Goal: Task Accomplishment & Management: Contribute content

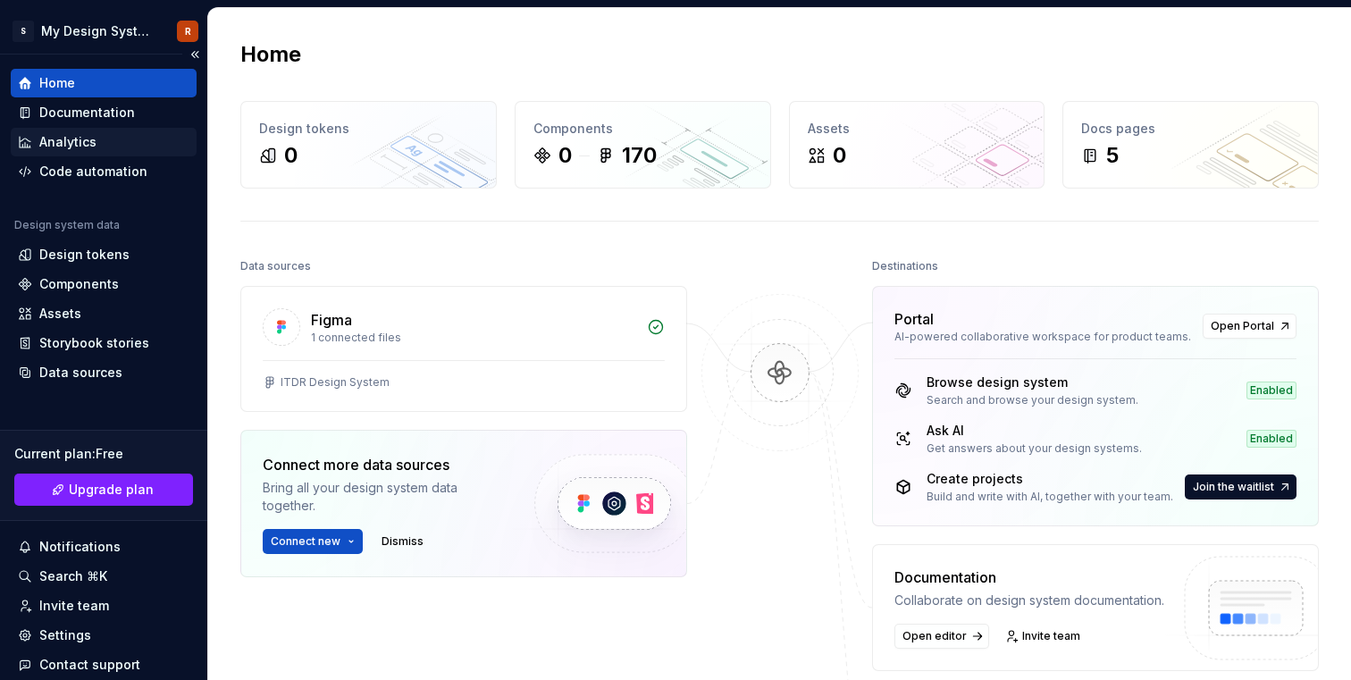
click at [99, 149] on div "Analytics" at bounding box center [104, 142] width 172 height 18
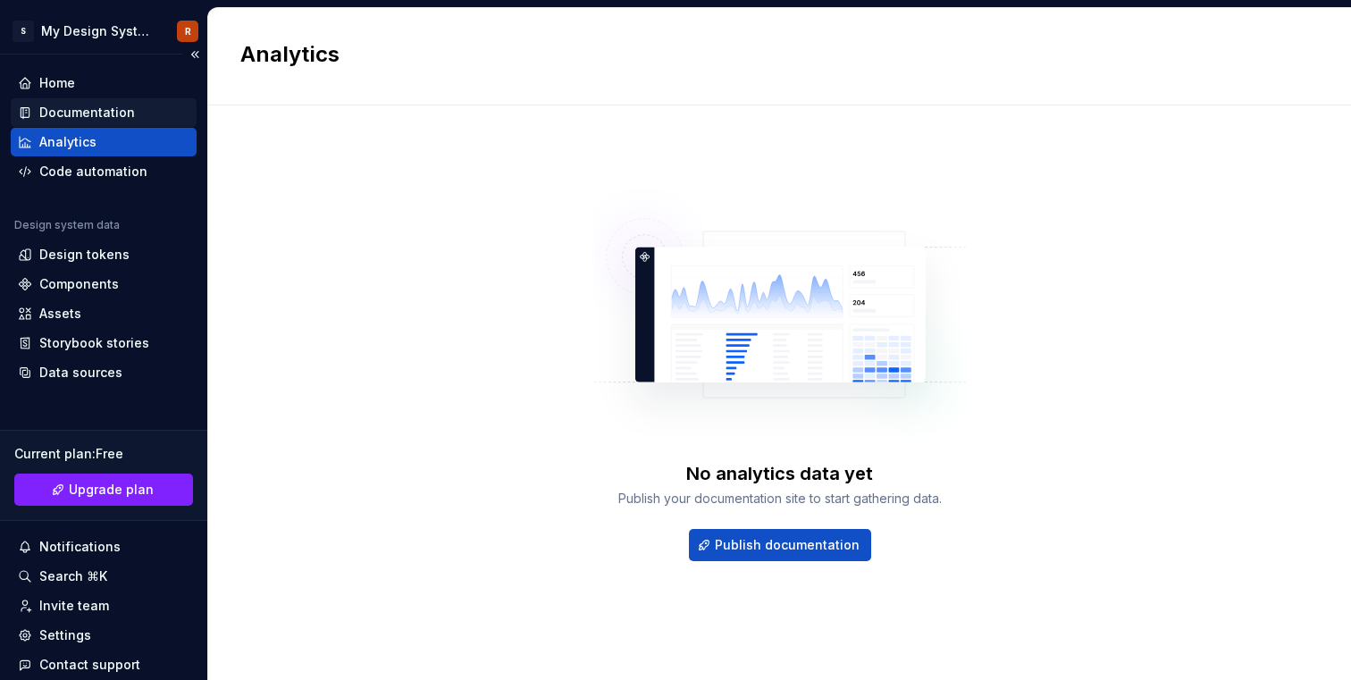
click at [102, 109] on div "Documentation" at bounding box center [87, 113] width 96 height 18
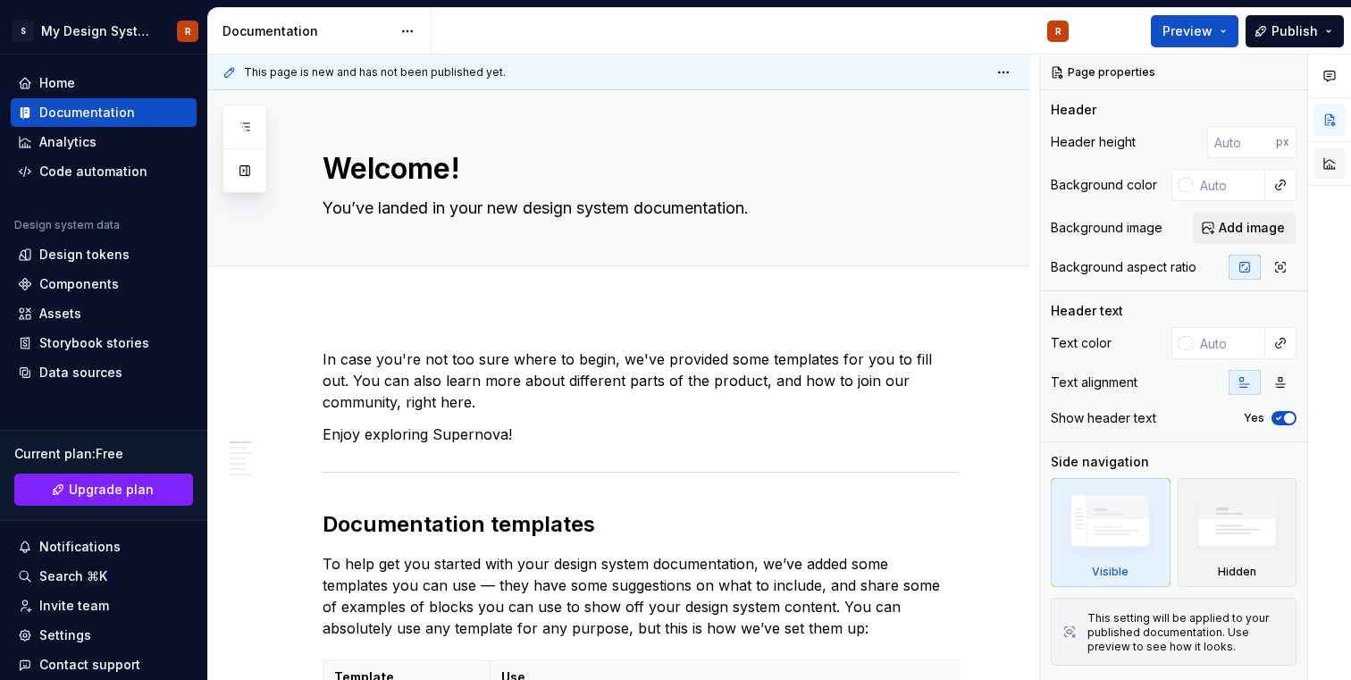
click at [1336, 159] on button "button" at bounding box center [1329, 163] width 32 height 32
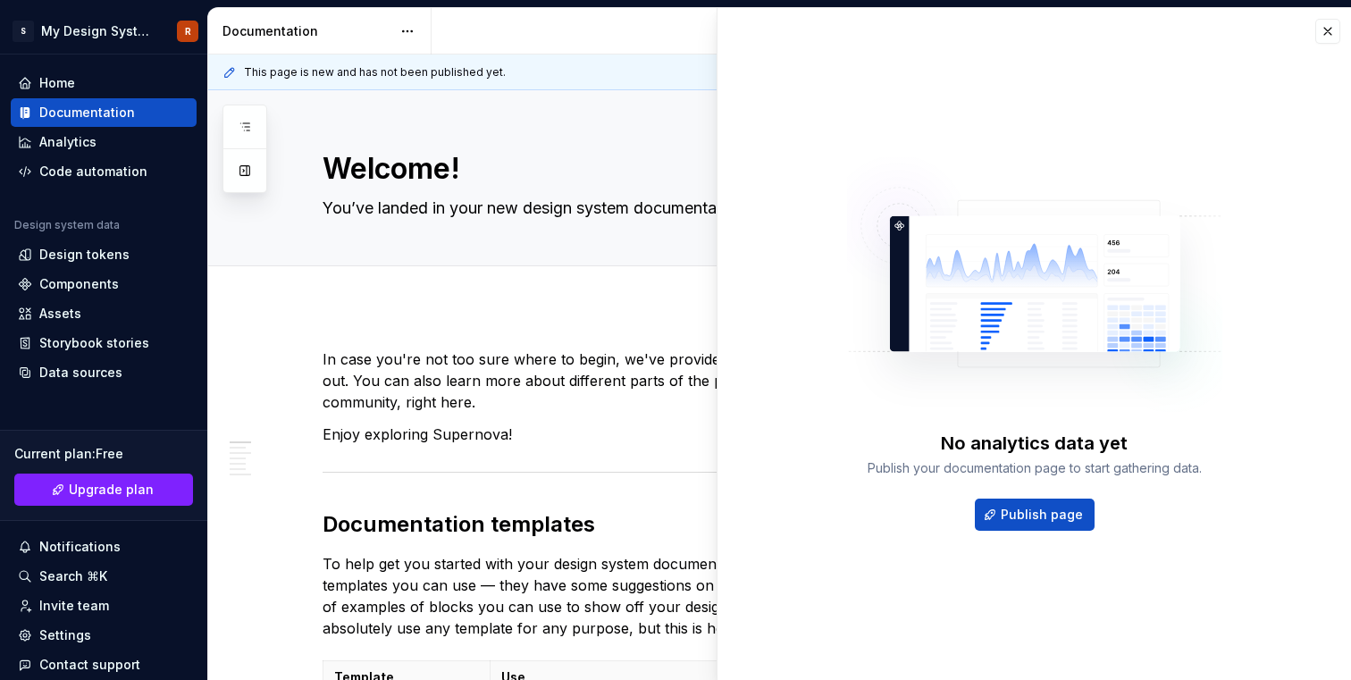
click at [1331, 44] on div "No analytics data yet Publish your documentation page to start gathering data. …" at bounding box center [1035, 344] width 634 height 672
click at [1320, 26] on button "button" at bounding box center [1327, 31] width 25 height 25
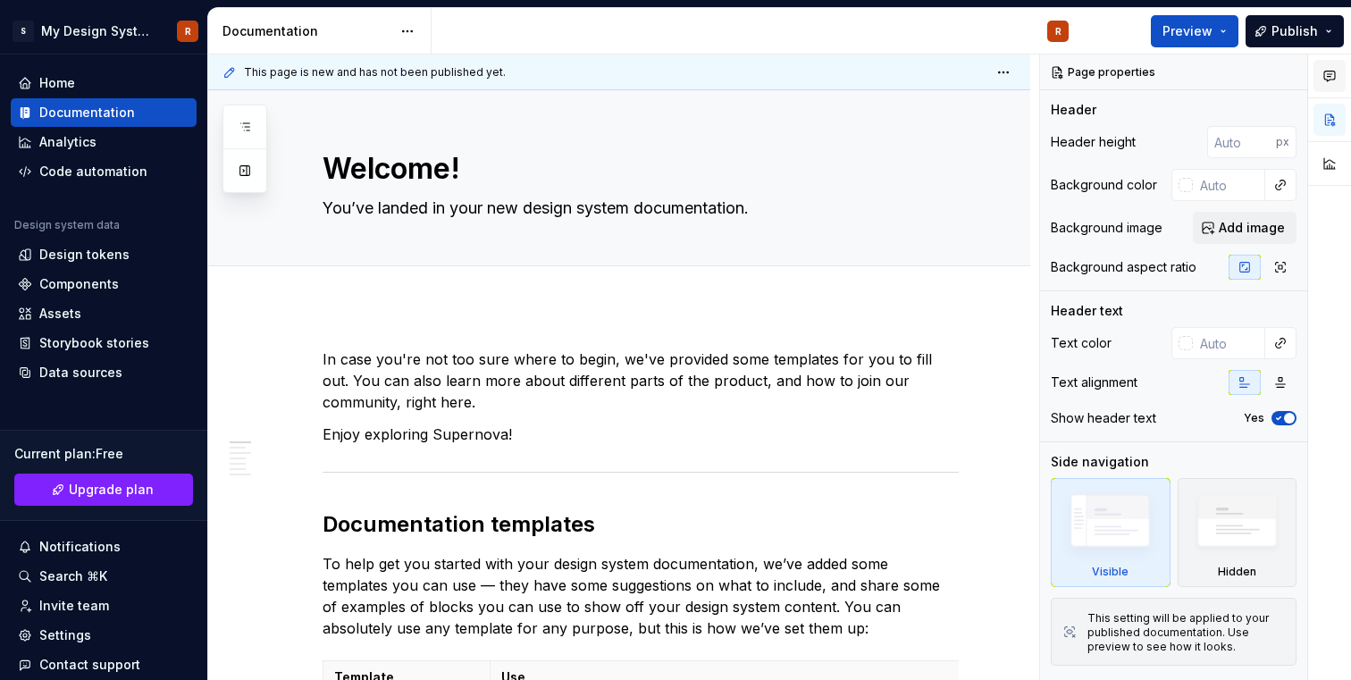
click at [1334, 85] on button "button" at bounding box center [1329, 76] width 32 height 32
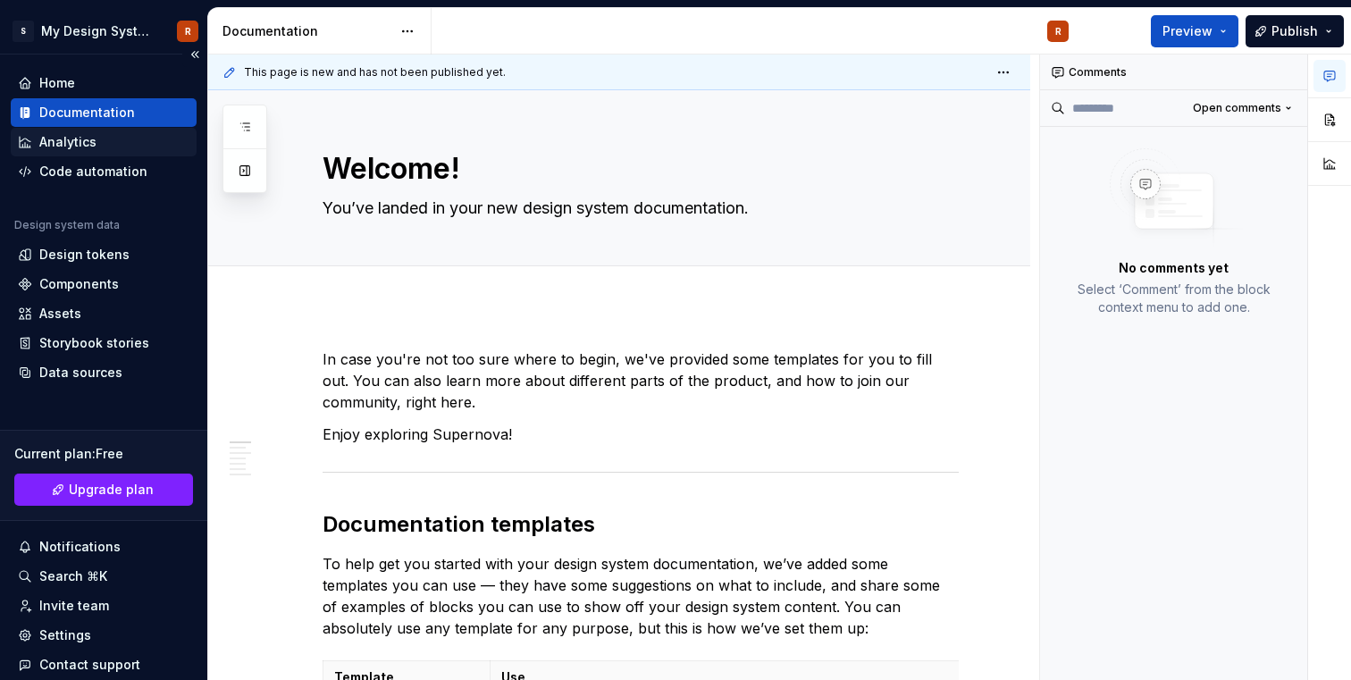
click at [71, 155] on div "Analytics" at bounding box center [104, 142] width 186 height 29
click at [71, 179] on div "Code automation" at bounding box center [93, 172] width 108 height 18
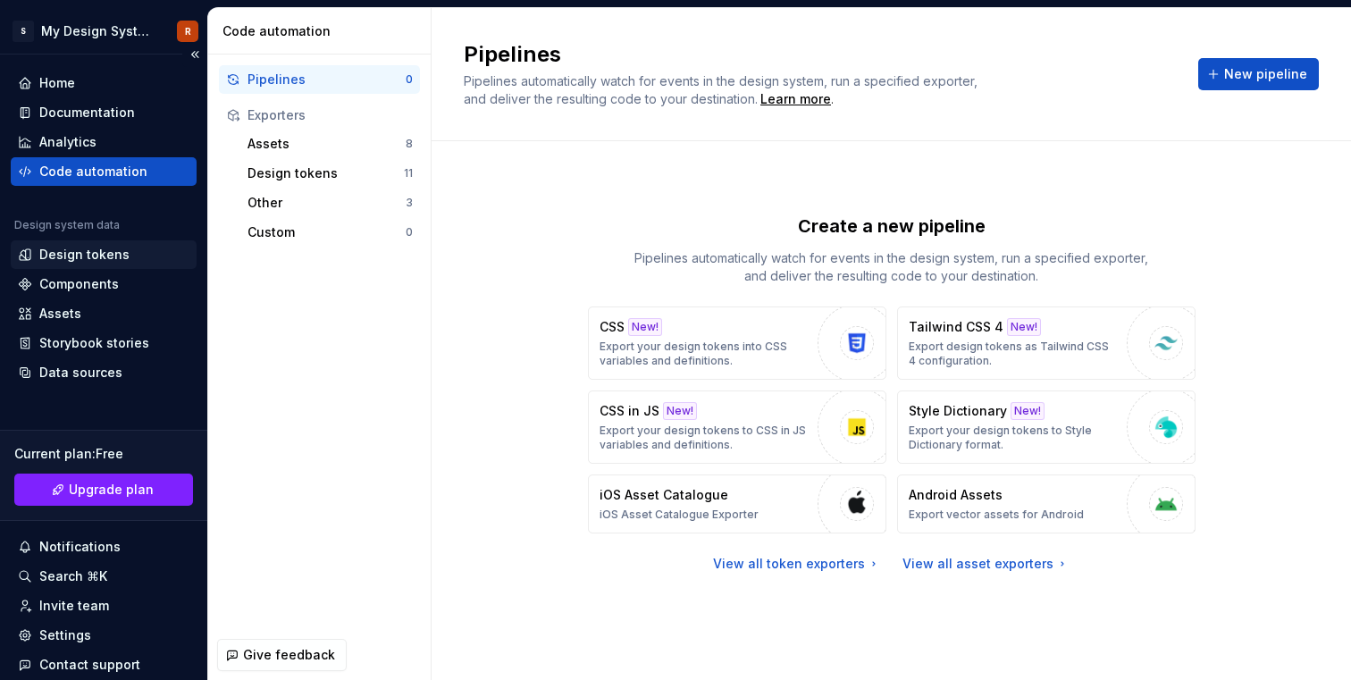
click at [133, 252] on div "Design tokens" at bounding box center [104, 255] width 172 height 18
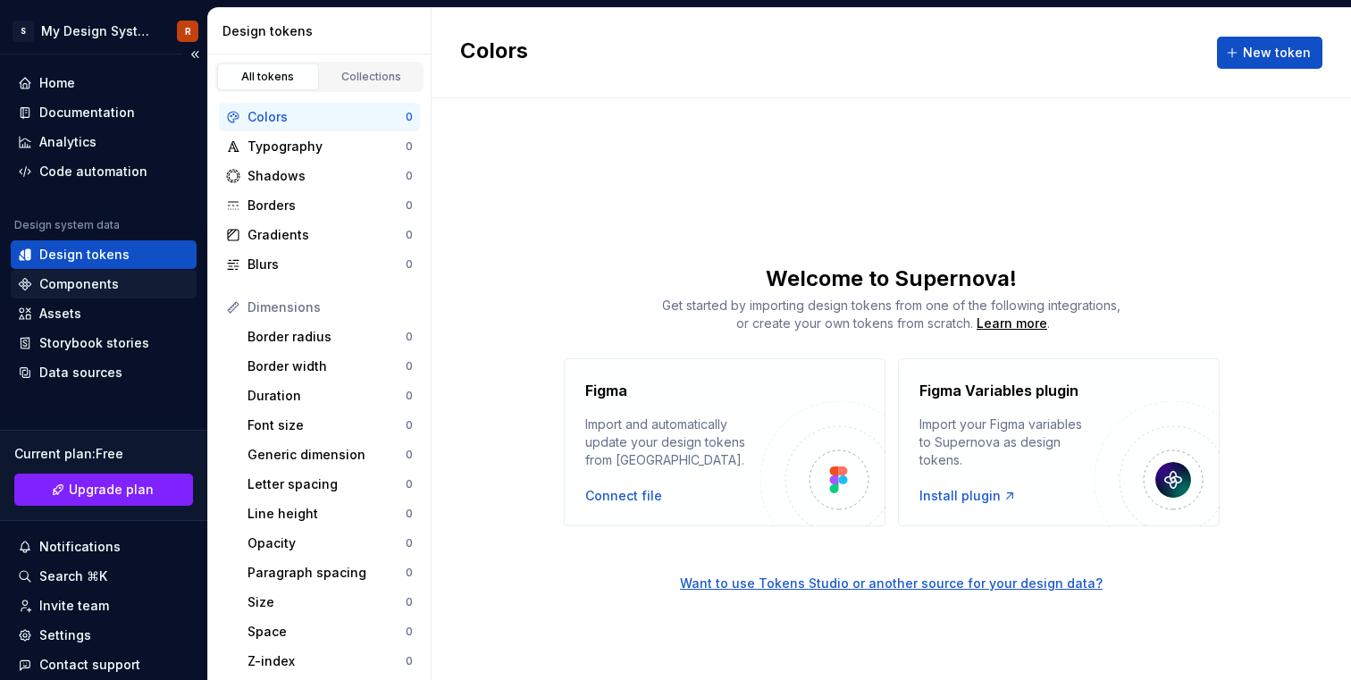
click at [125, 288] on div "Components" at bounding box center [104, 284] width 172 height 18
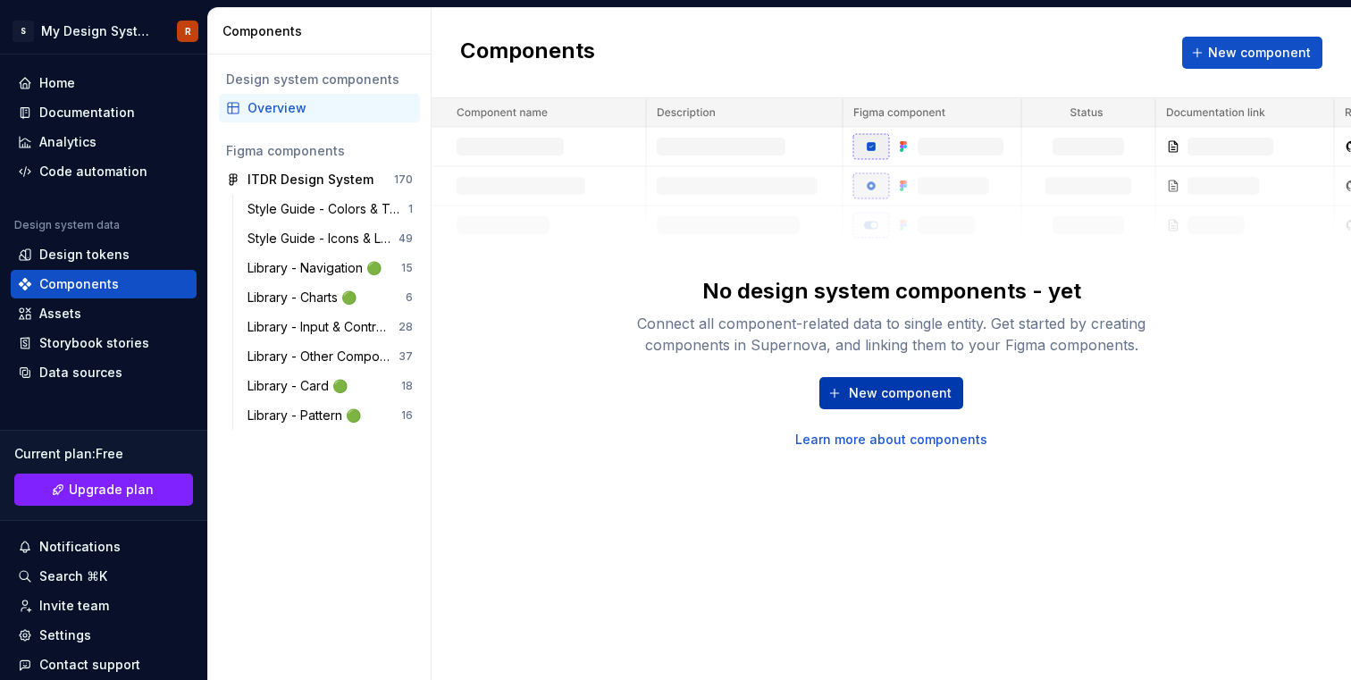
click at [881, 394] on span "New component" at bounding box center [900, 393] width 103 height 18
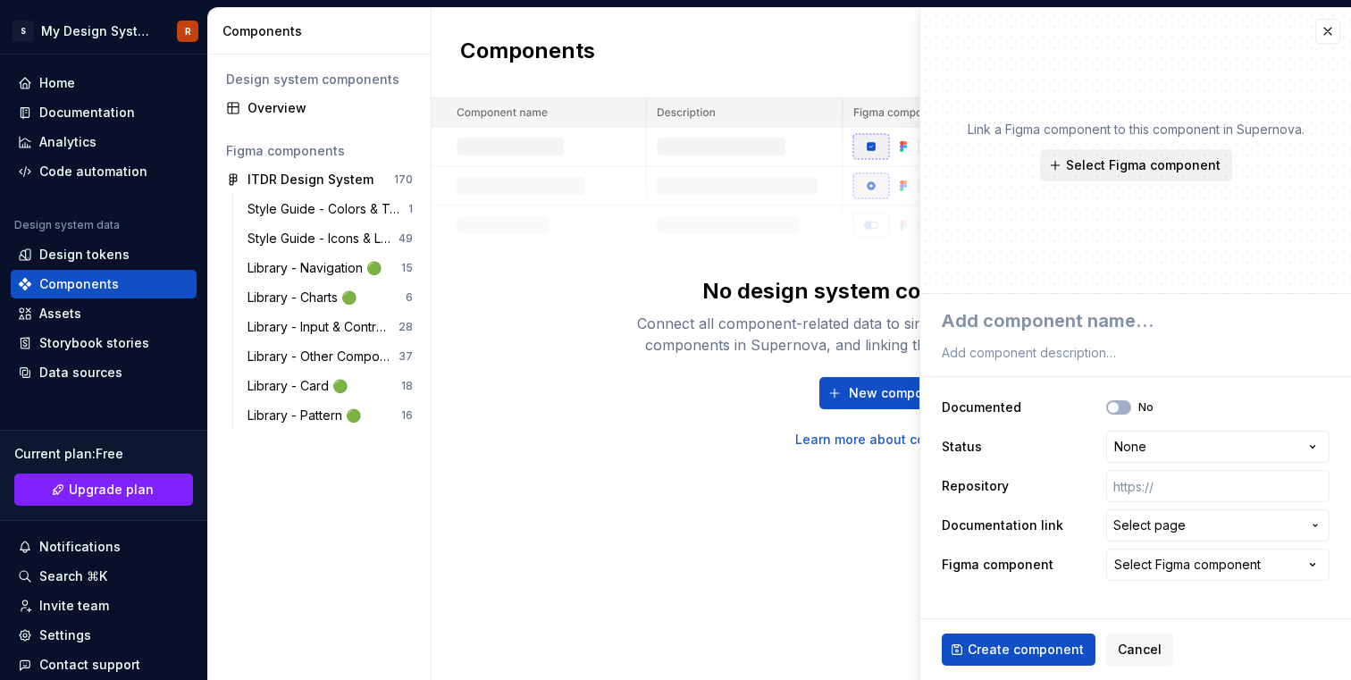
click at [1108, 174] on button "Select Figma component" at bounding box center [1136, 165] width 192 height 32
type textarea "*"
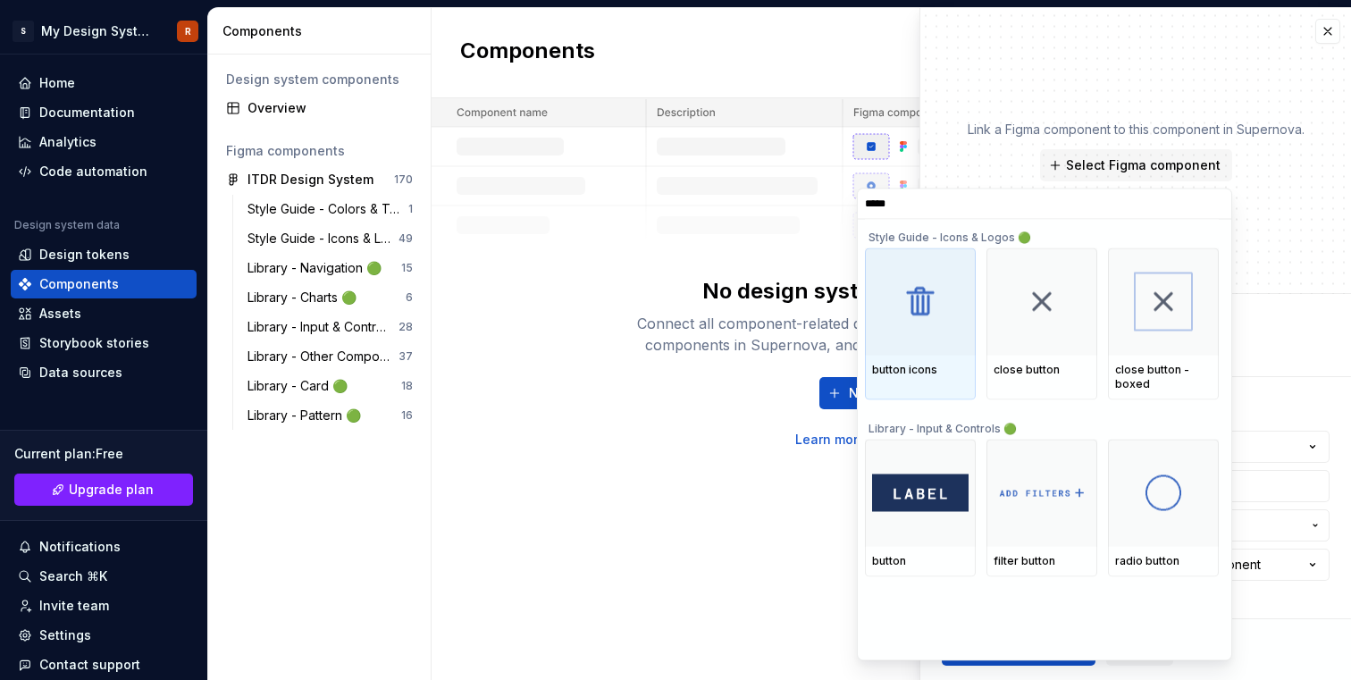
type input "******"
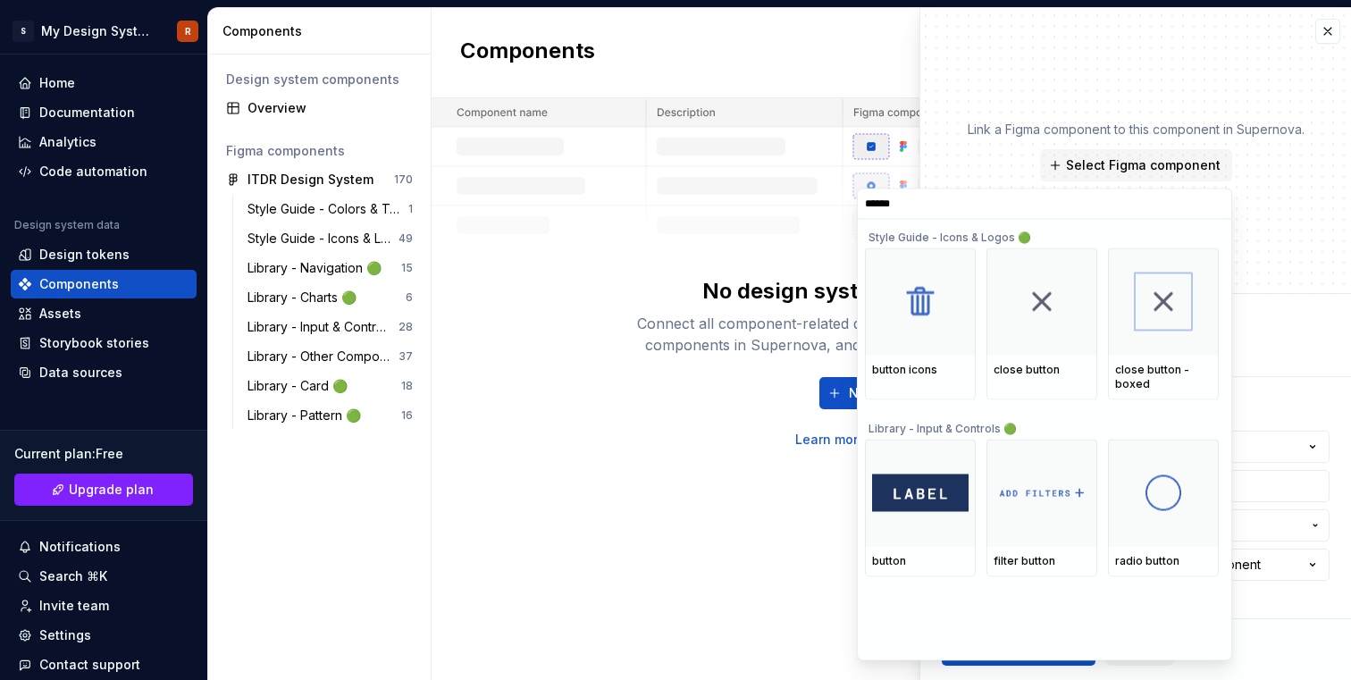
click at [1215, 204] on input "******" at bounding box center [1044, 204] width 373 height 14
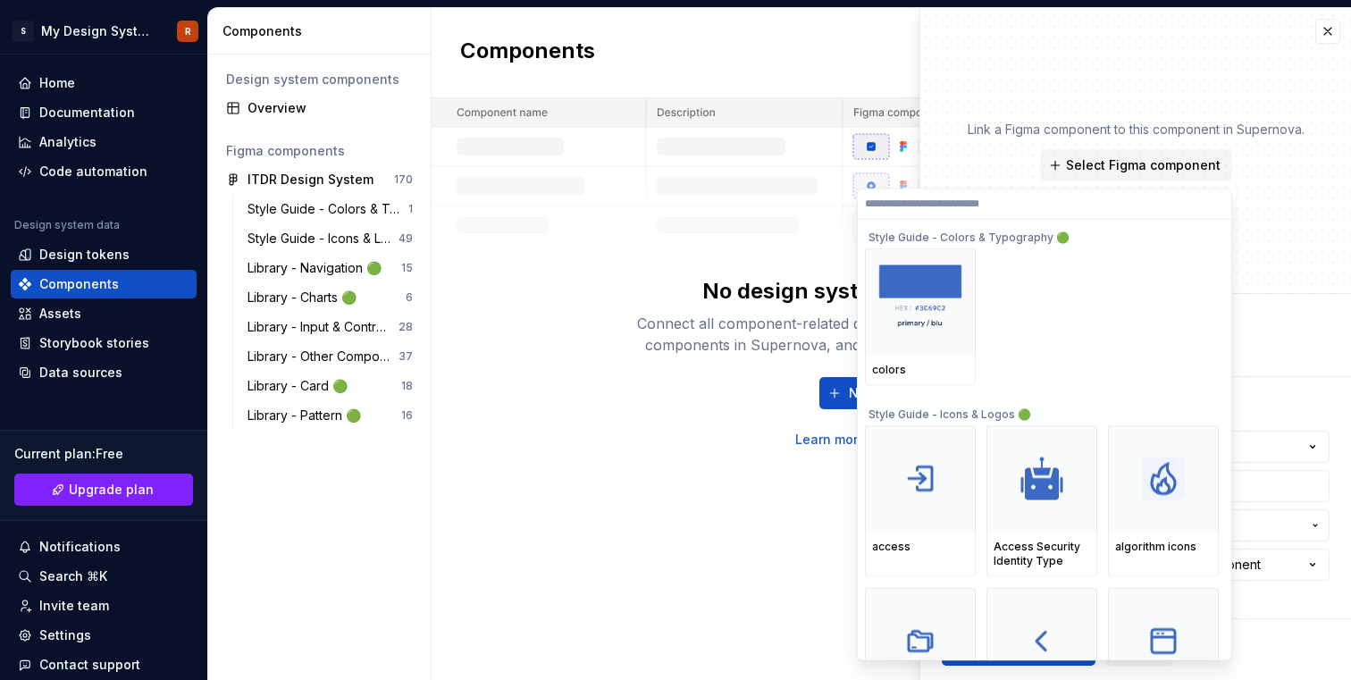
click at [958, 237] on div "Style Guide - Colors & Typography 🟢" at bounding box center [1042, 233] width 354 height 29
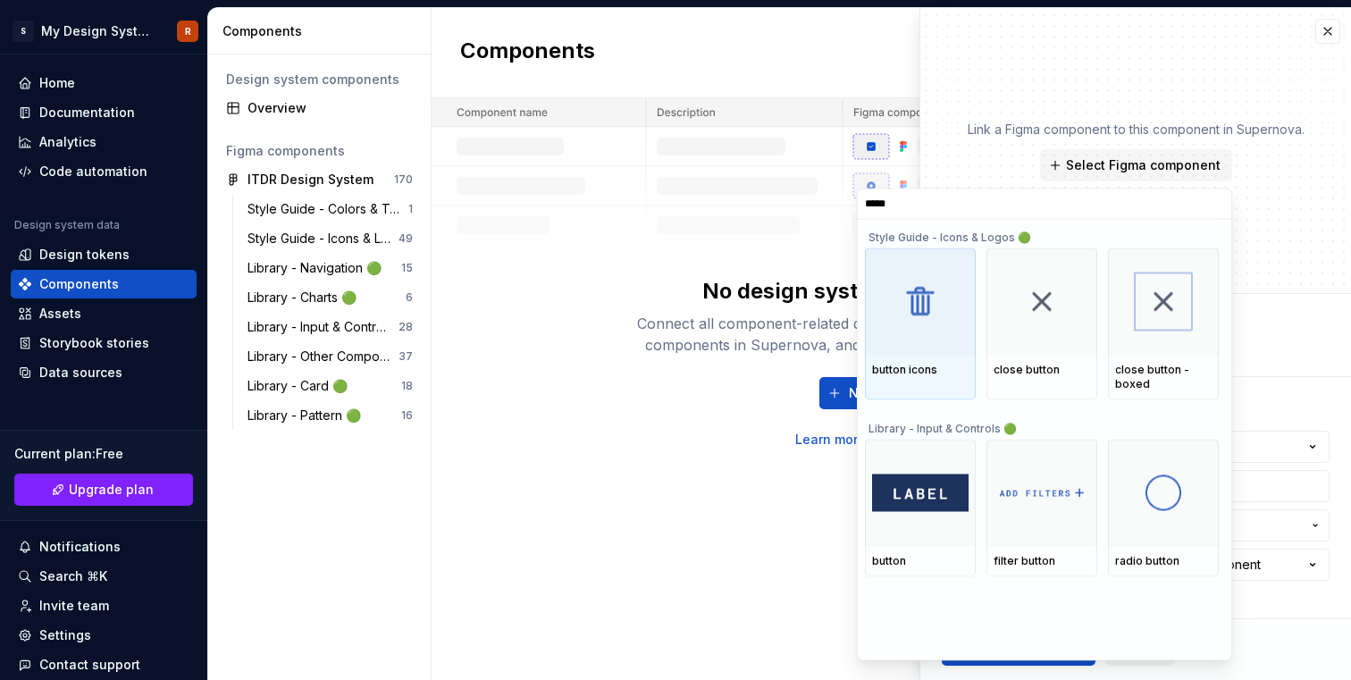
type input "******"
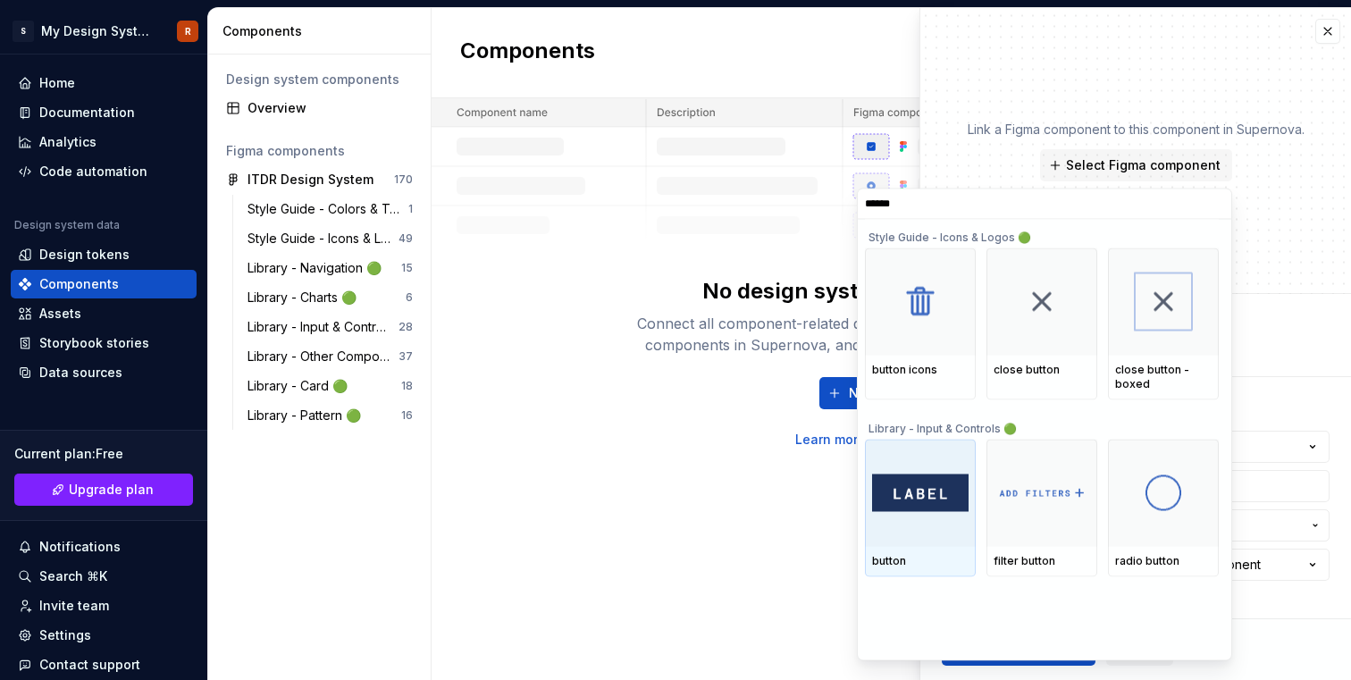
click at [927, 495] on img at bounding box center [920, 493] width 97 height 38
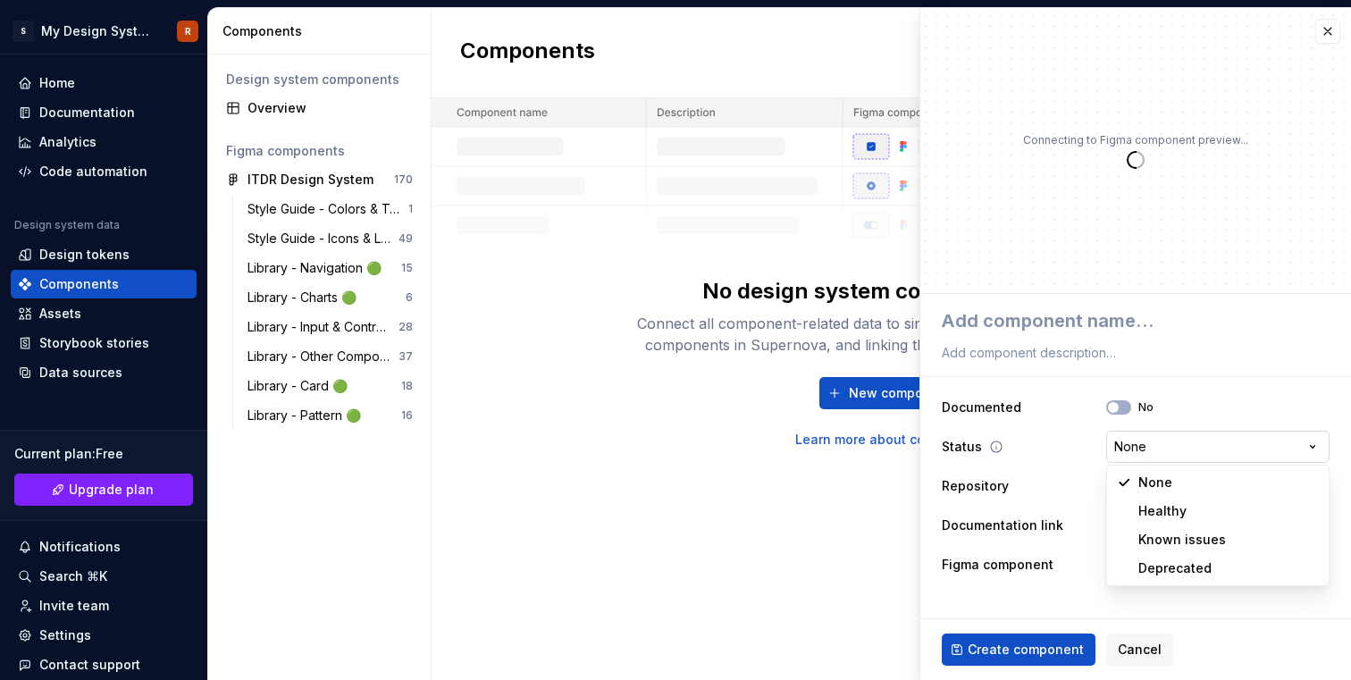
click at [1127, 451] on html "**********" at bounding box center [675, 340] width 1351 height 680
type textarea "*"
select select "**********"
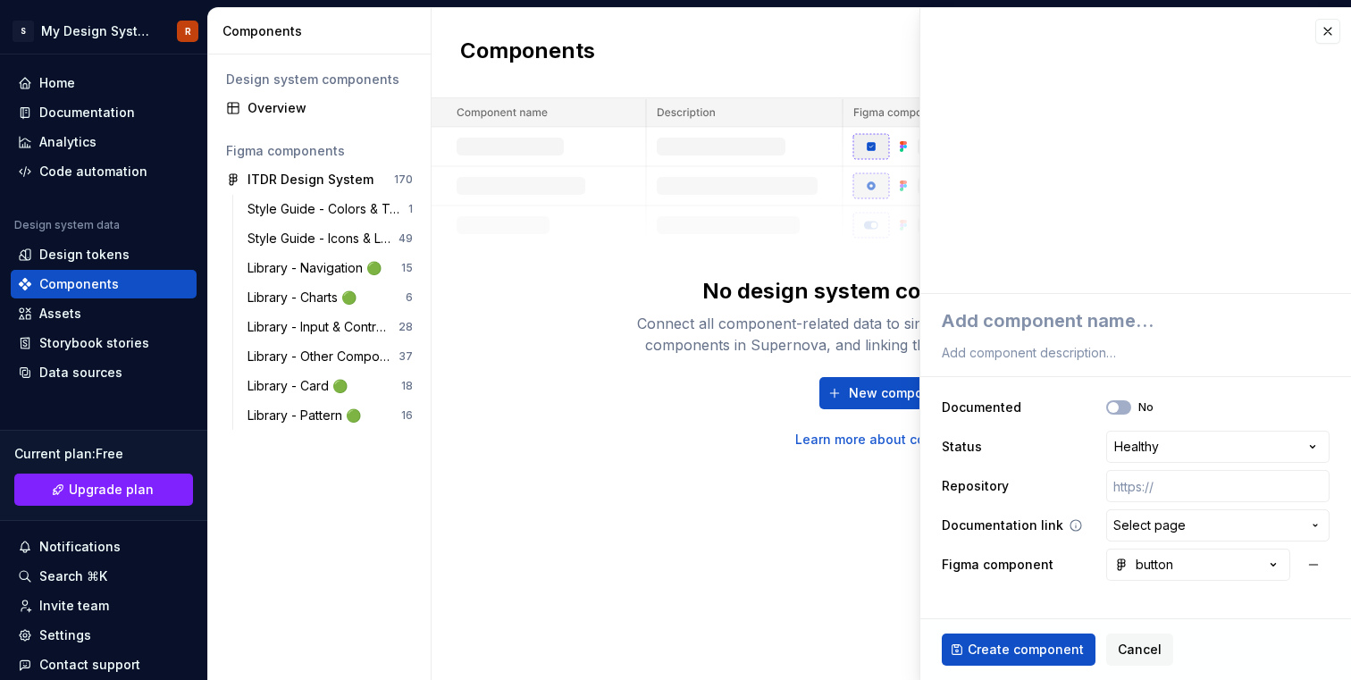
click at [1140, 515] on button "Select page" at bounding box center [1217, 525] width 223 height 32
click at [1087, 547] on html "**********" at bounding box center [675, 340] width 1351 height 680
click at [1196, 566] on button "button" at bounding box center [1198, 565] width 184 height 32
click at [1196, 566] on html "**********" at bounding box center [675, 340] width 1351 height 680
click at [1204, 606] on fieldset "**********" at bounding box center [1135, 487] width 431 height 386
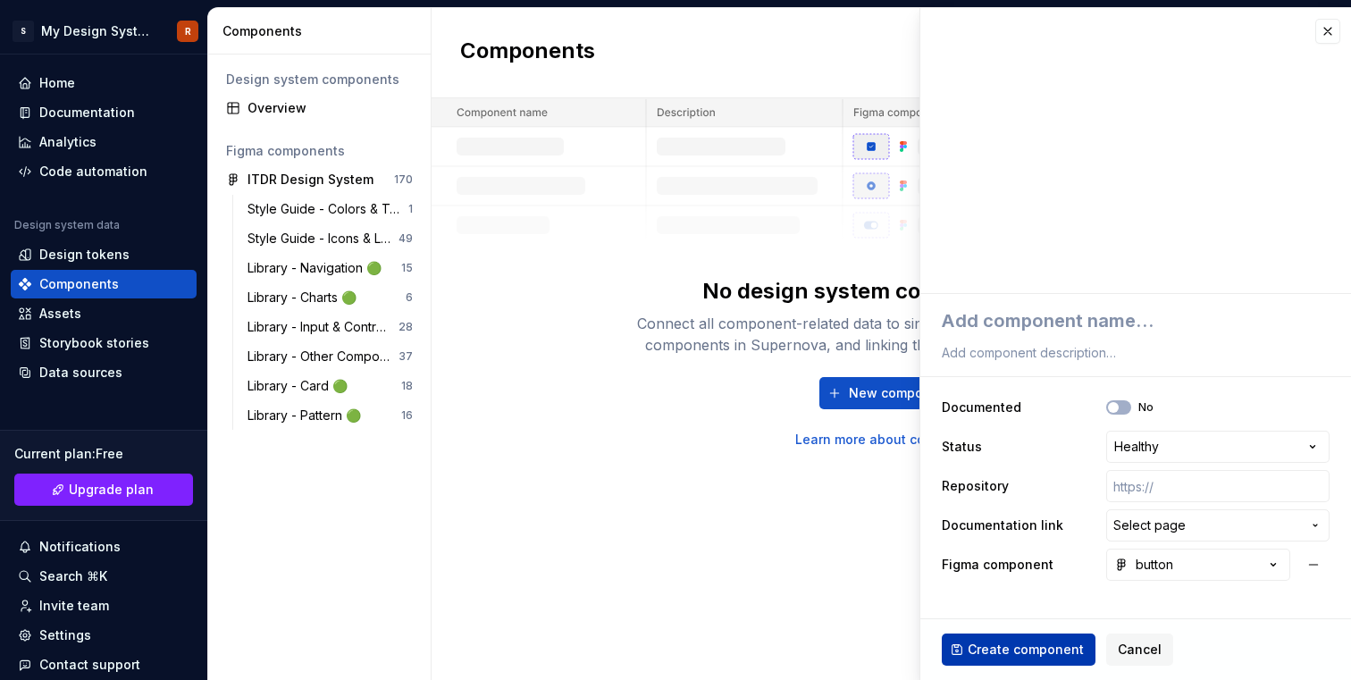
click at [1053, 637] on button "Create component" at bounding box center [1019, 650] width 154 height 32
type textarea "*"
type textarea "B"
type textarea "*"
type textarea "Bu"
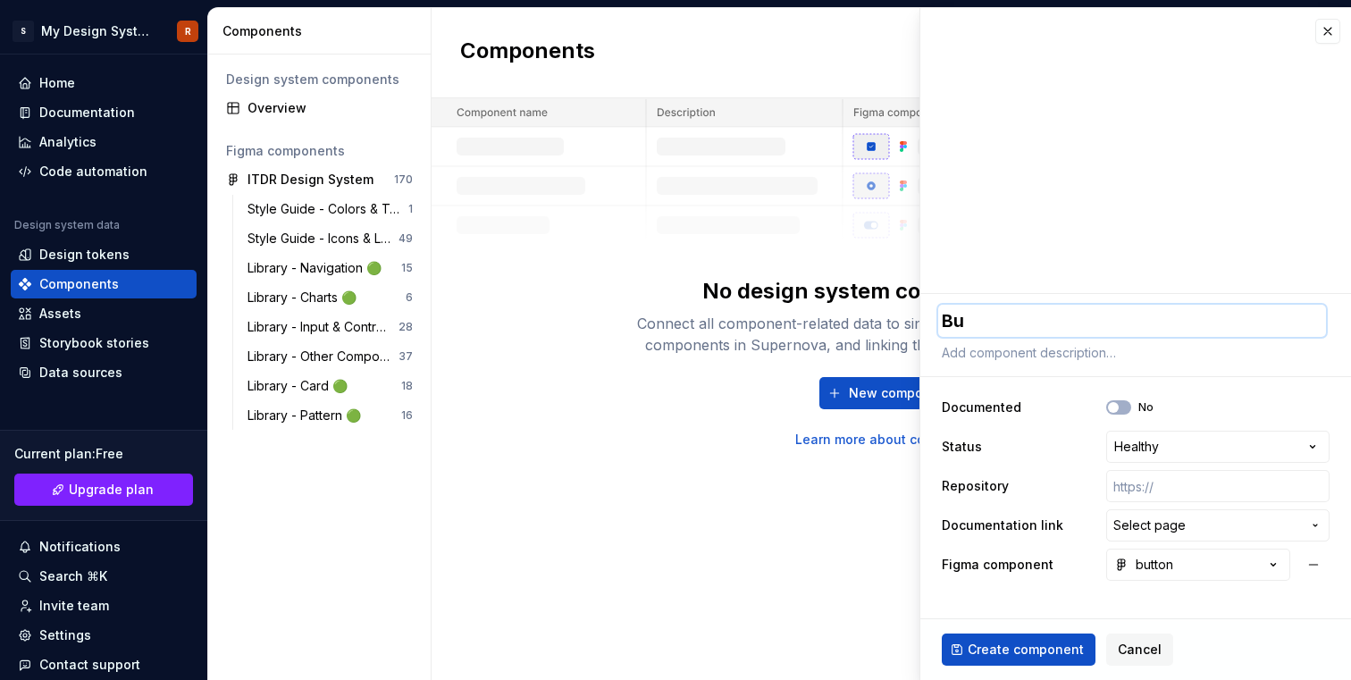
type textarea "*"
type textarea "But"
type textarea "*"
type textarea "Butt"
type textarea "*"
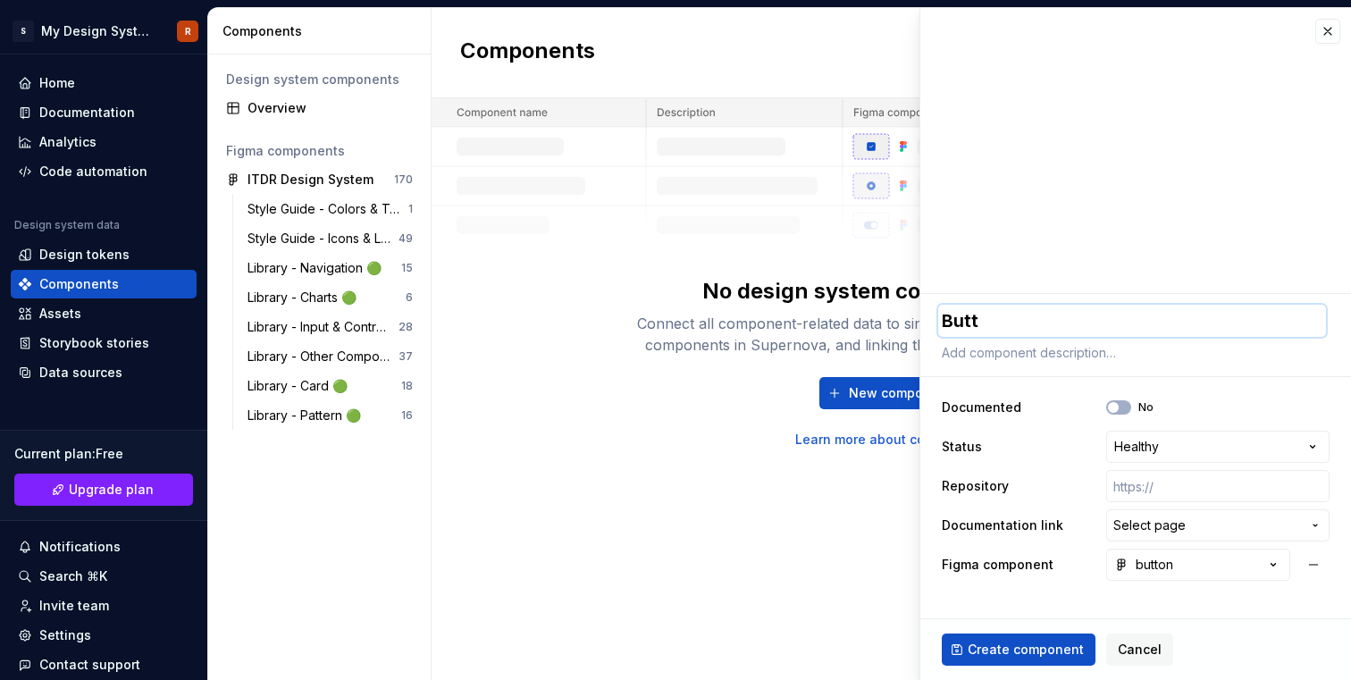
type textarea "Butto"
type textarea "*"
type textarea "Button"
type textarea "*"
type textarea "Buttons"
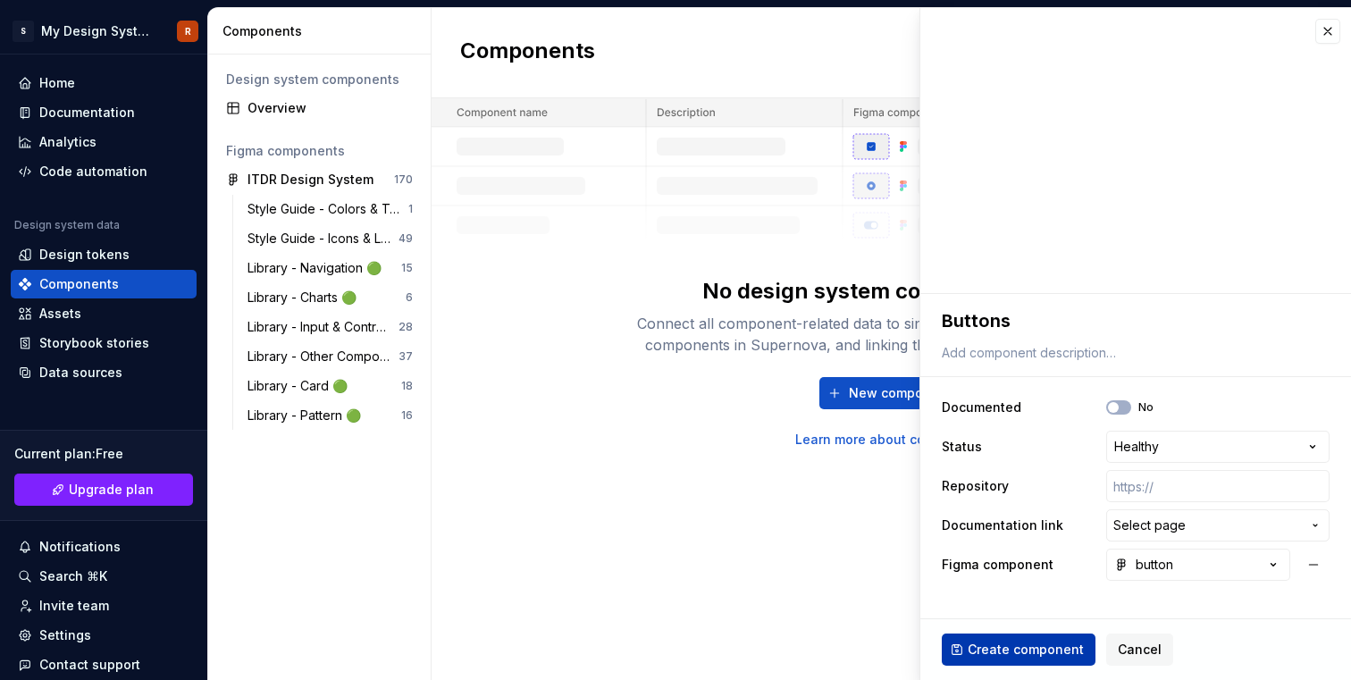
click at [1025, 656] on span "Create component" at bounding box center [1026, 650] width 116 height 18
type textarea "*"
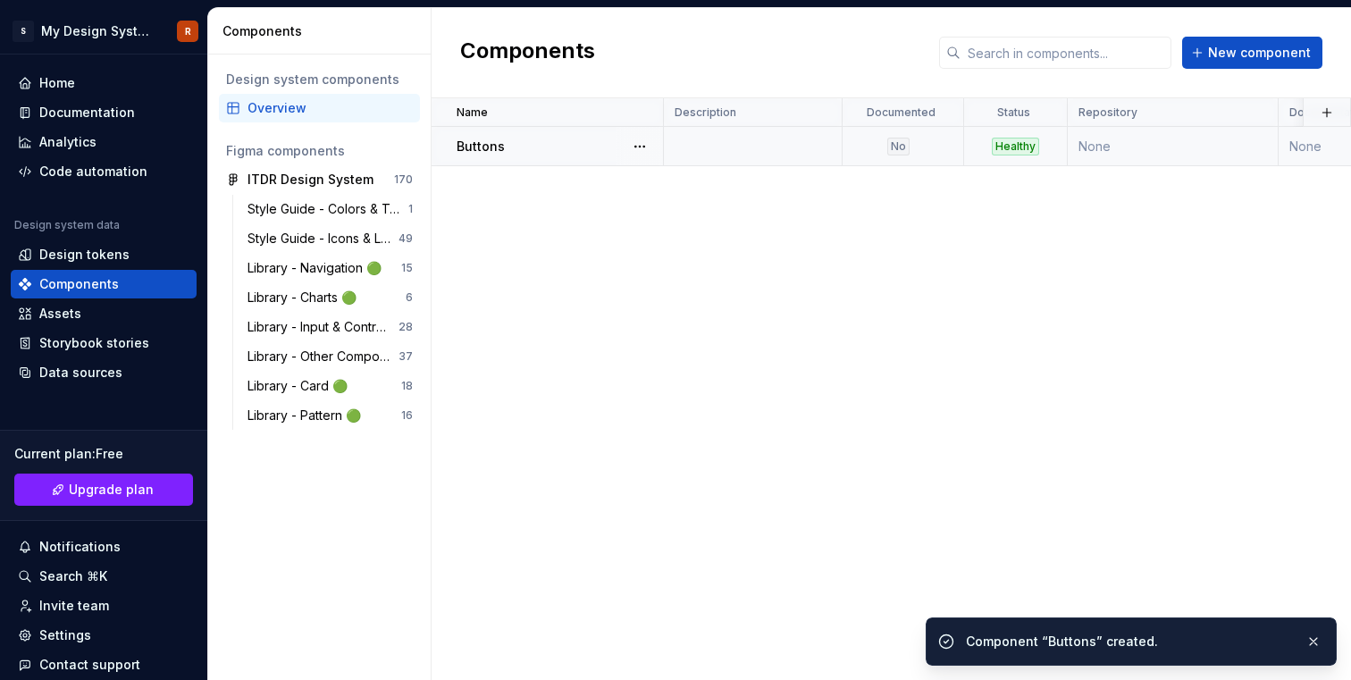
click at [901, 138] on div "No" at bounding box center [898, 147] width 22 height 18
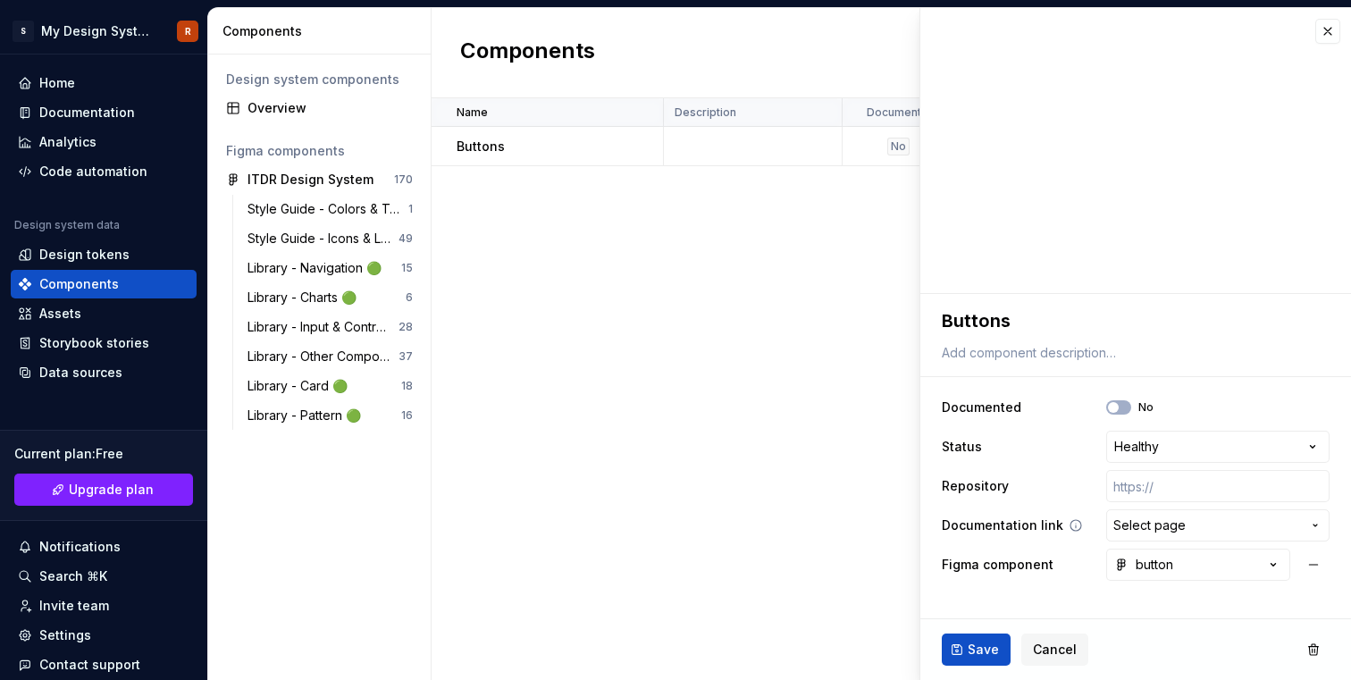
click at [1158, 525] on span "Select page" at bounding box center [1149, 525] width 72 height 18
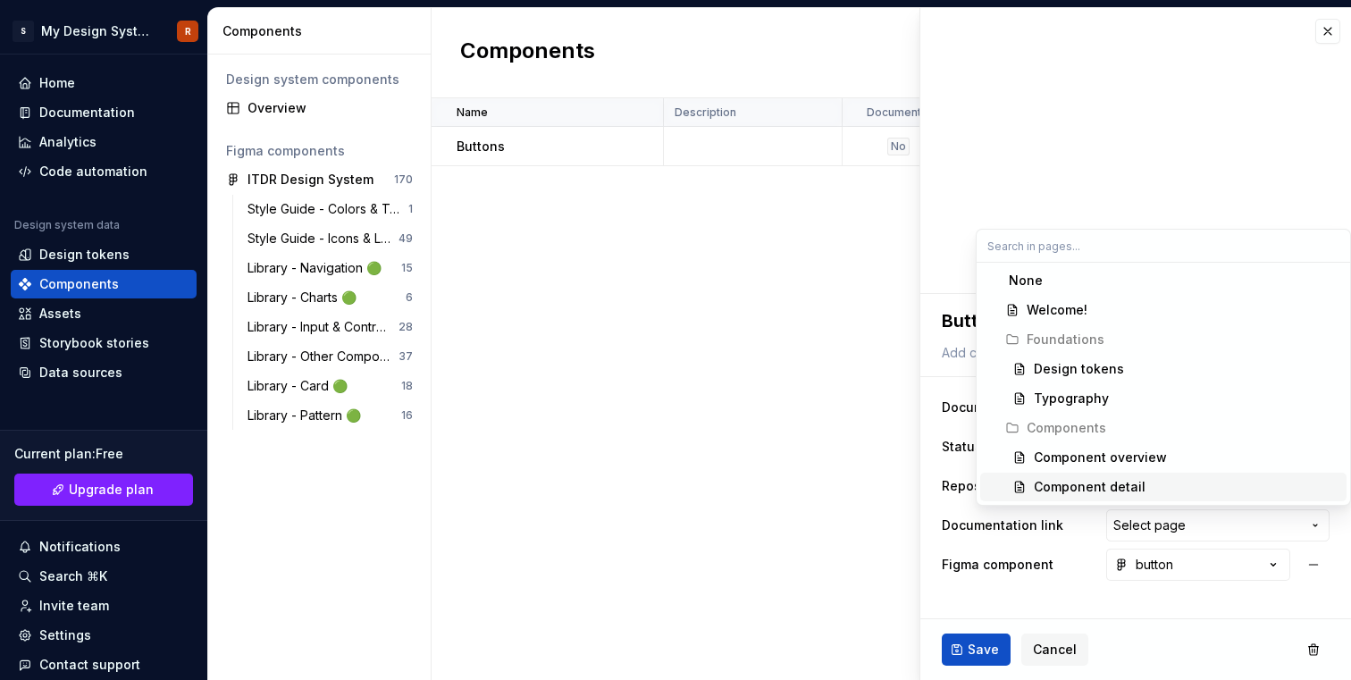
click at [1060, 583] on html "**********" at bounding box center [675, 340] width 1351 height 680
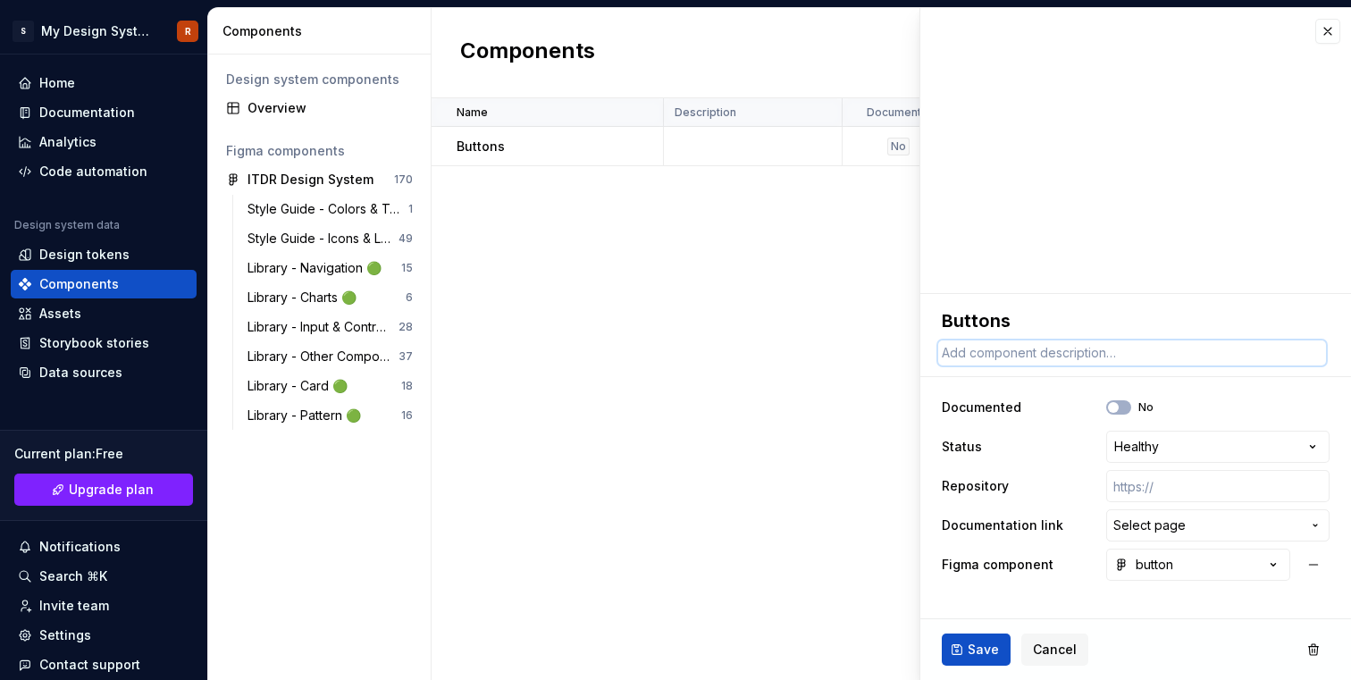
click at [1039, 346] on textarea at bounding box center [1132, 352] width 388 height 25
click at [1118, 407] on span "button" at bounding box center [1113, 407] width 11 height 11
type textarea "*"
click at [1137, 526] on span "Select page" at bounding box center [1149, 525] width 72 height 18
click at [89, 123] on div "Documentation" at bounding box center [104, 112] width 186 height 29
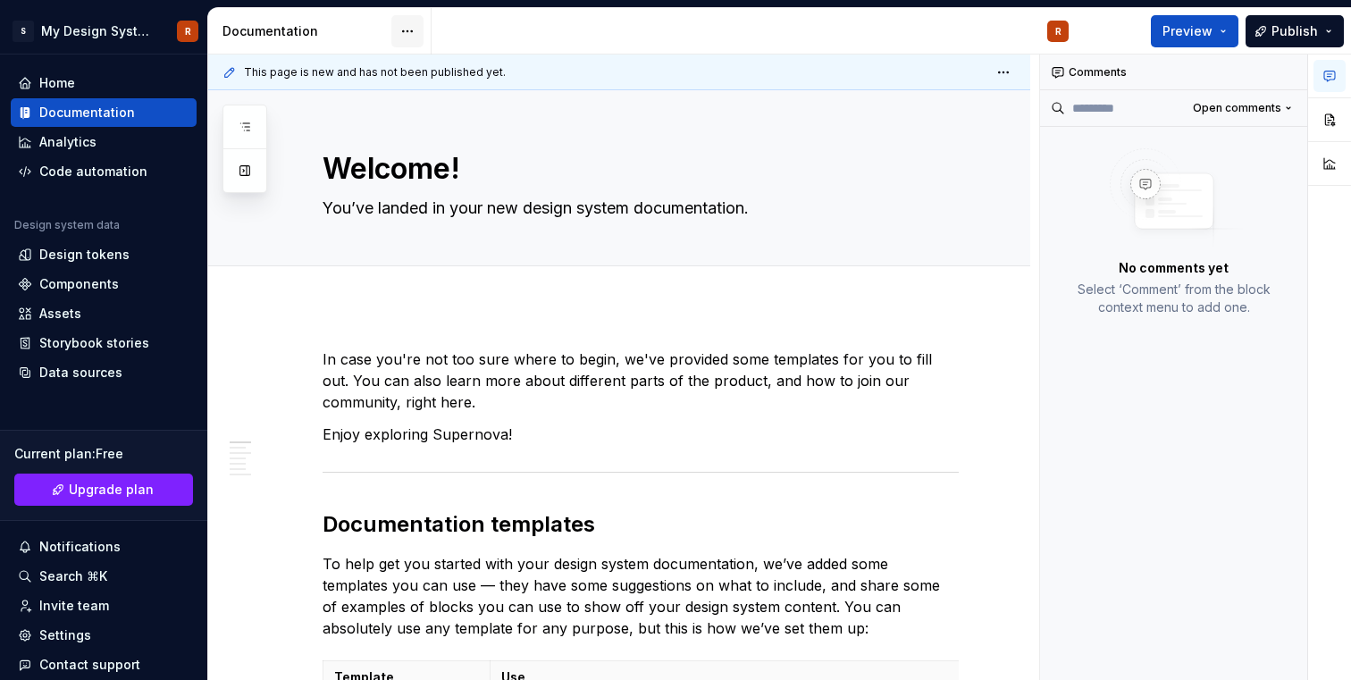
click at [402, 27] on html "S My Design System R Home Documentation Analytics Code automation Design system…" at bounding box center [675, 340] width 1351 height 680
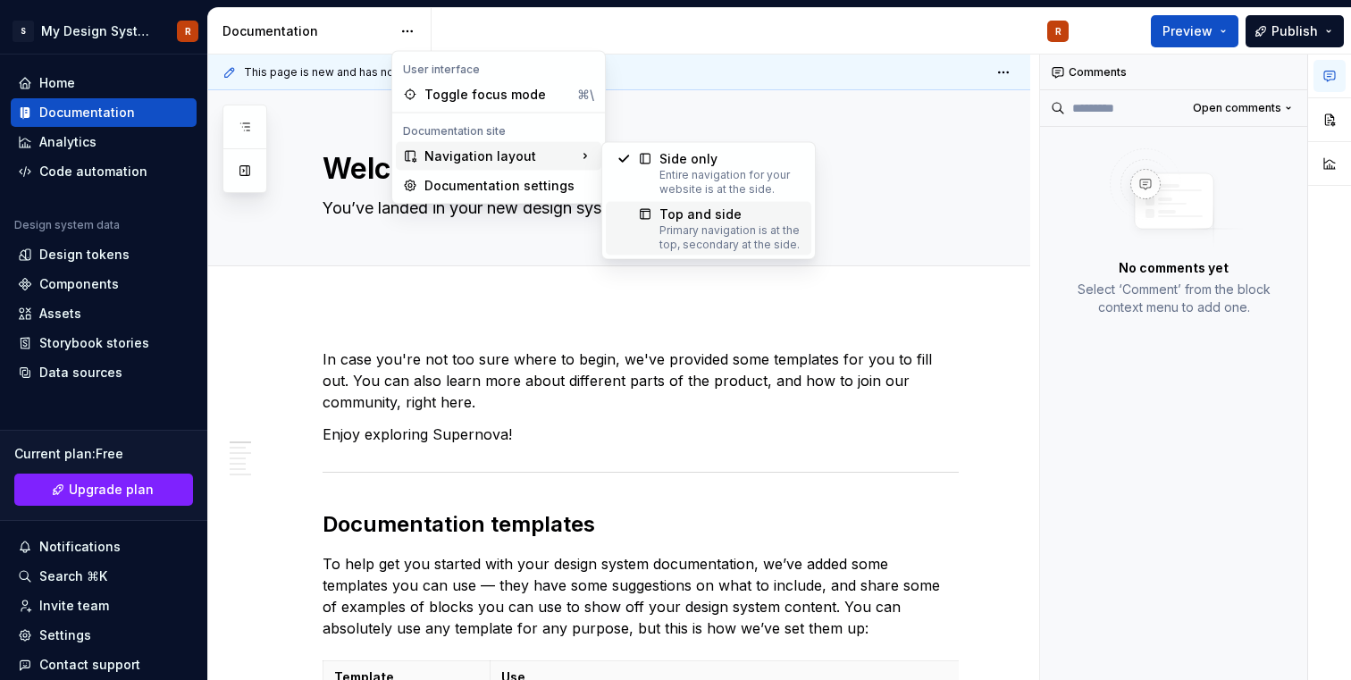
click at [748, 222] on div "Top and side" at bounding box center [729, 215] width 141 height 18
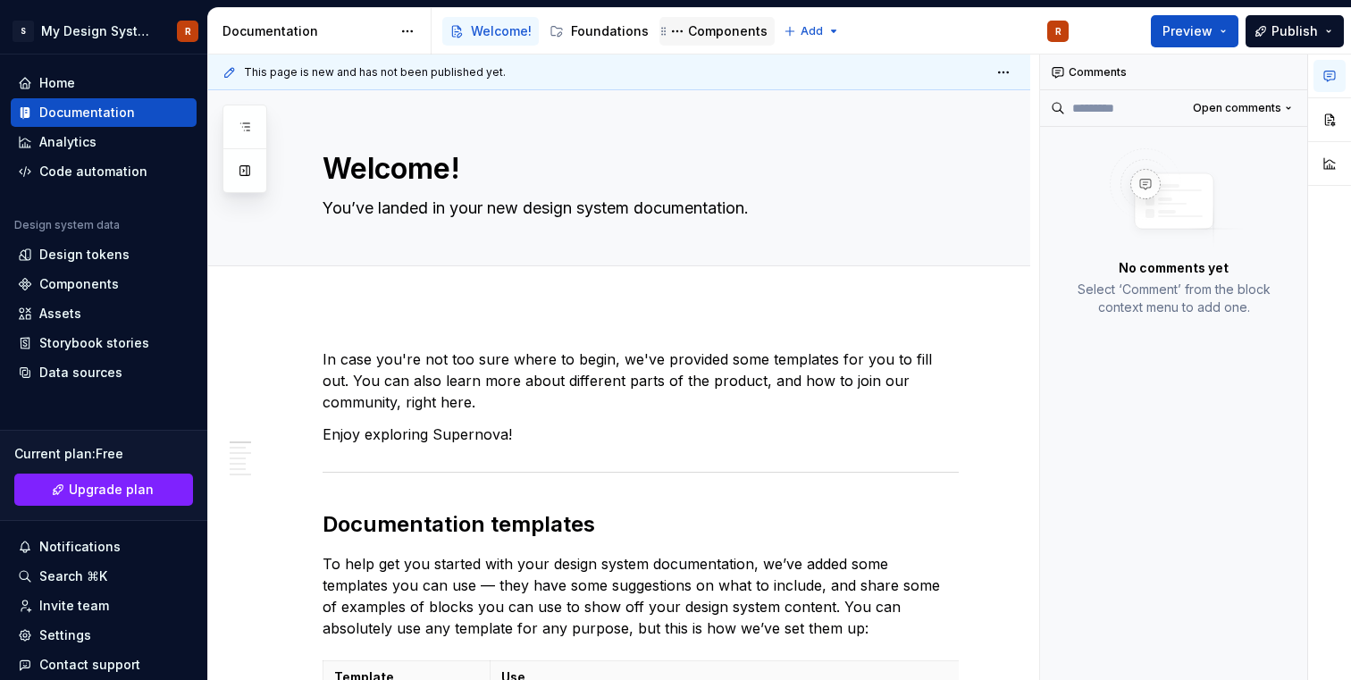
click at [700, 30] on div "Components" at bounding box center [728, 31] width 80 height 18
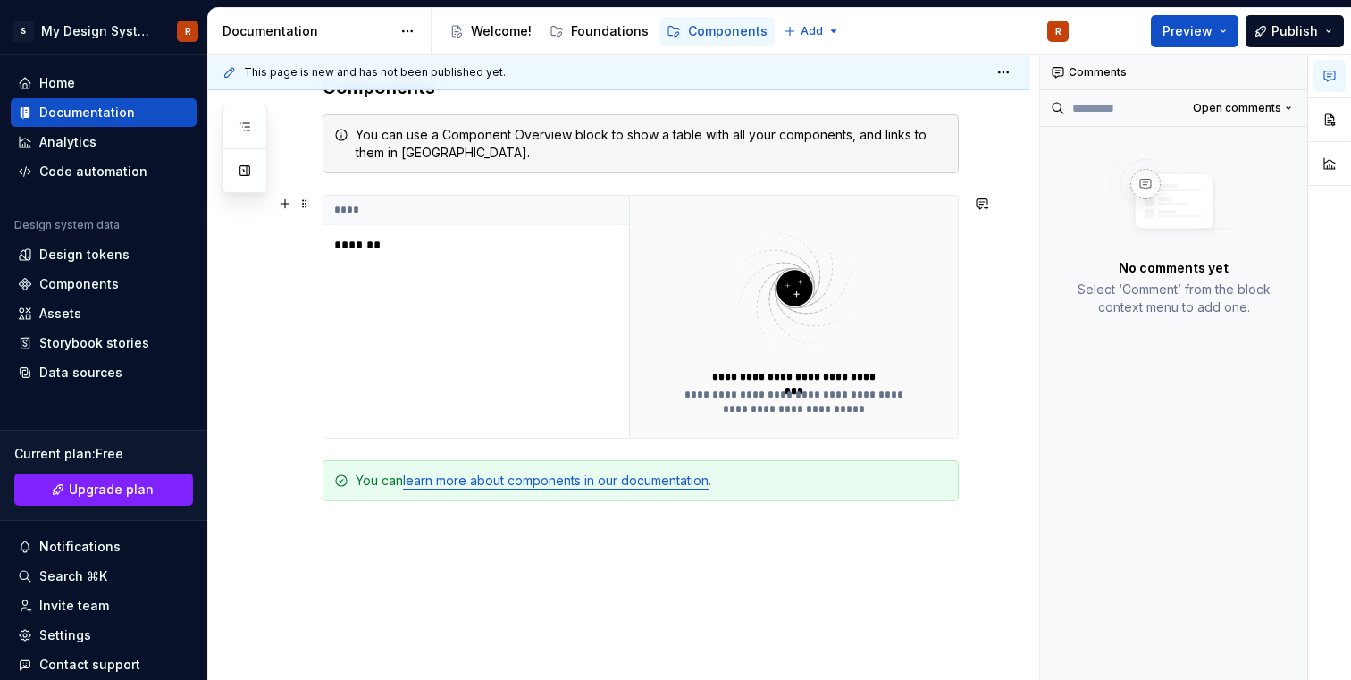
scroll to position [410, 0]
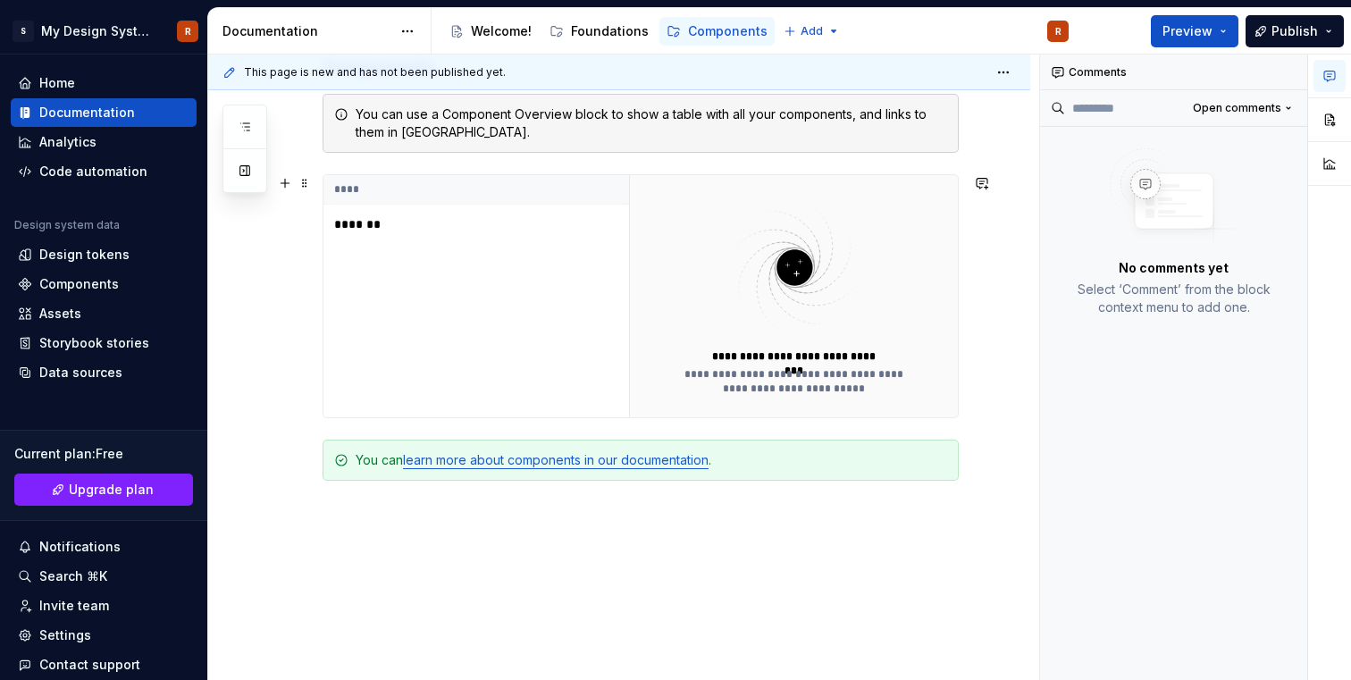
click at [570, 347] on div "**** *******" at bounding box center [476, 296] width 306 height 242
click at [365, 229] on p "*******" at bounding box center [445, 224] width 223 height 18
click at [398, 321] on div "**** *******" at bounding box center [476, 296] width 306 height 242
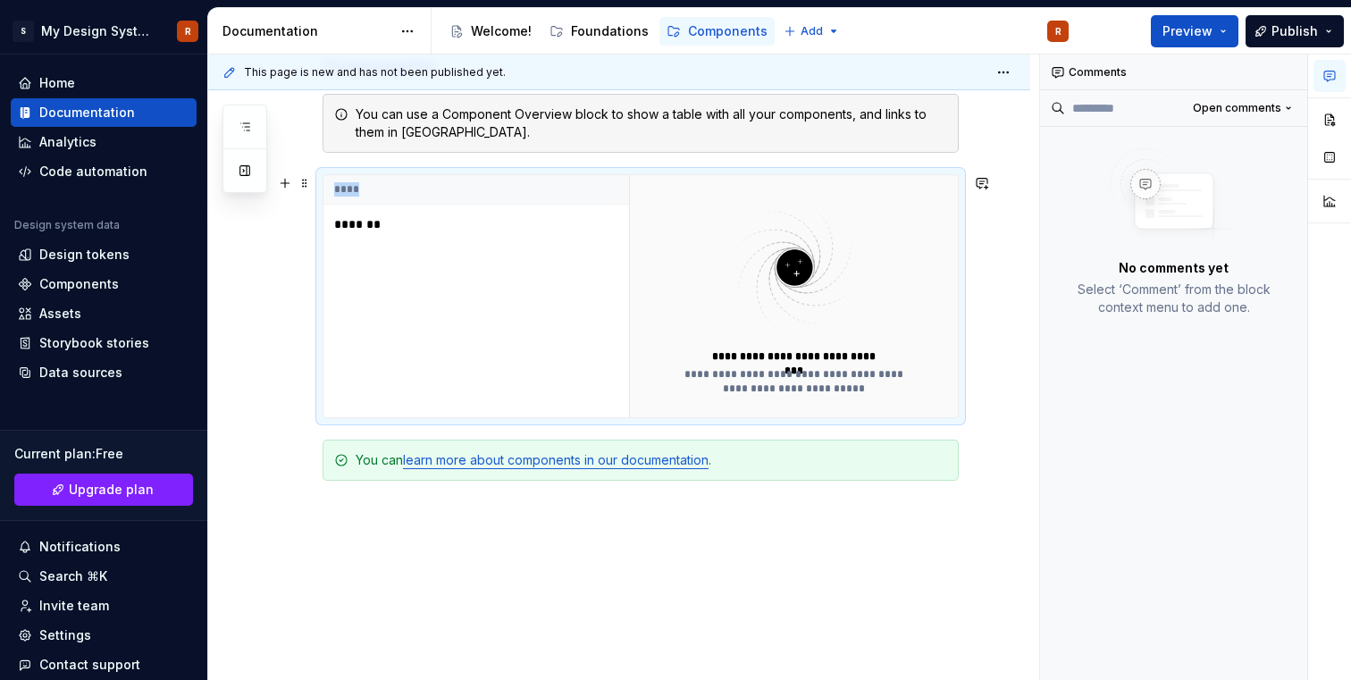
click at [398, 321] on div "**** *******" at bounding box center [476, 296] width 306 height 242
click at [462, 281] on div "**** *******" at bounding box center [476, 296] width 306 height 242
click at [835, 307] on img at bounding box center [794, 268] width 232 height 142
click at [835, 384] on div "**********" at bounding box center [794, 381] width 243 height 29
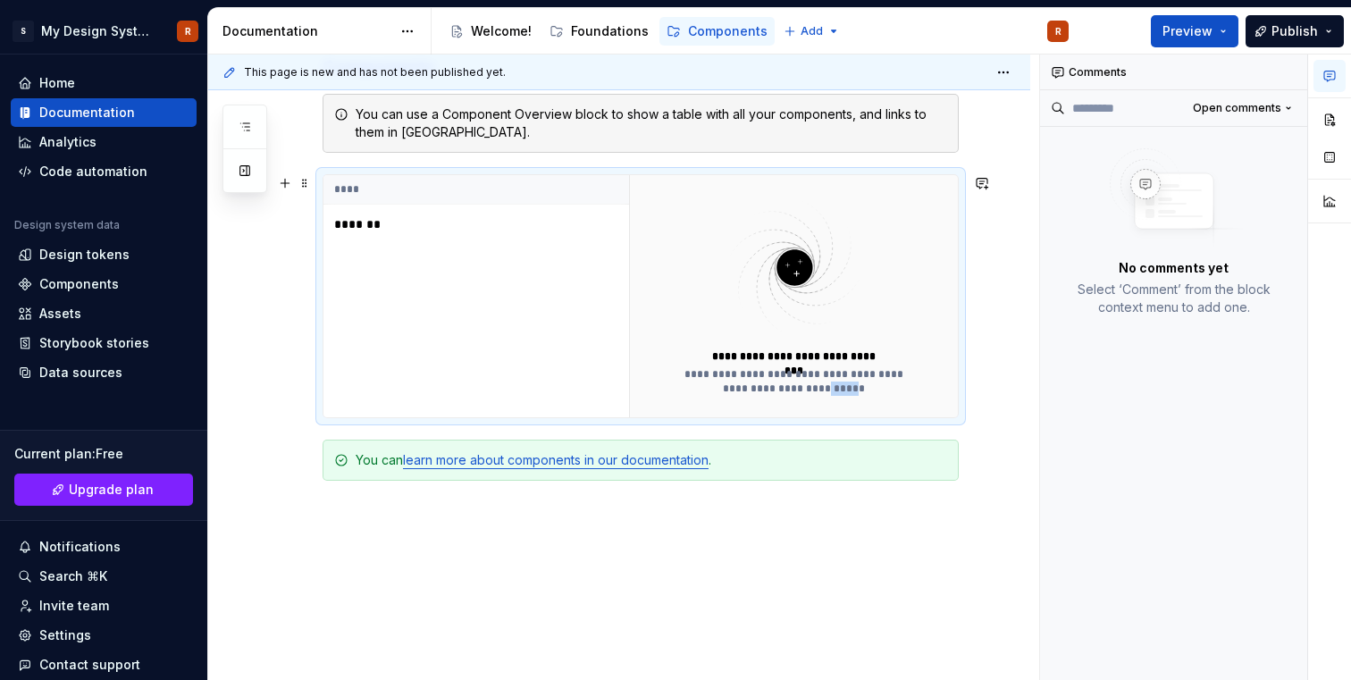
click at [835, 384] on div "**********" at bounding box center [794, 381] width 243 height 29
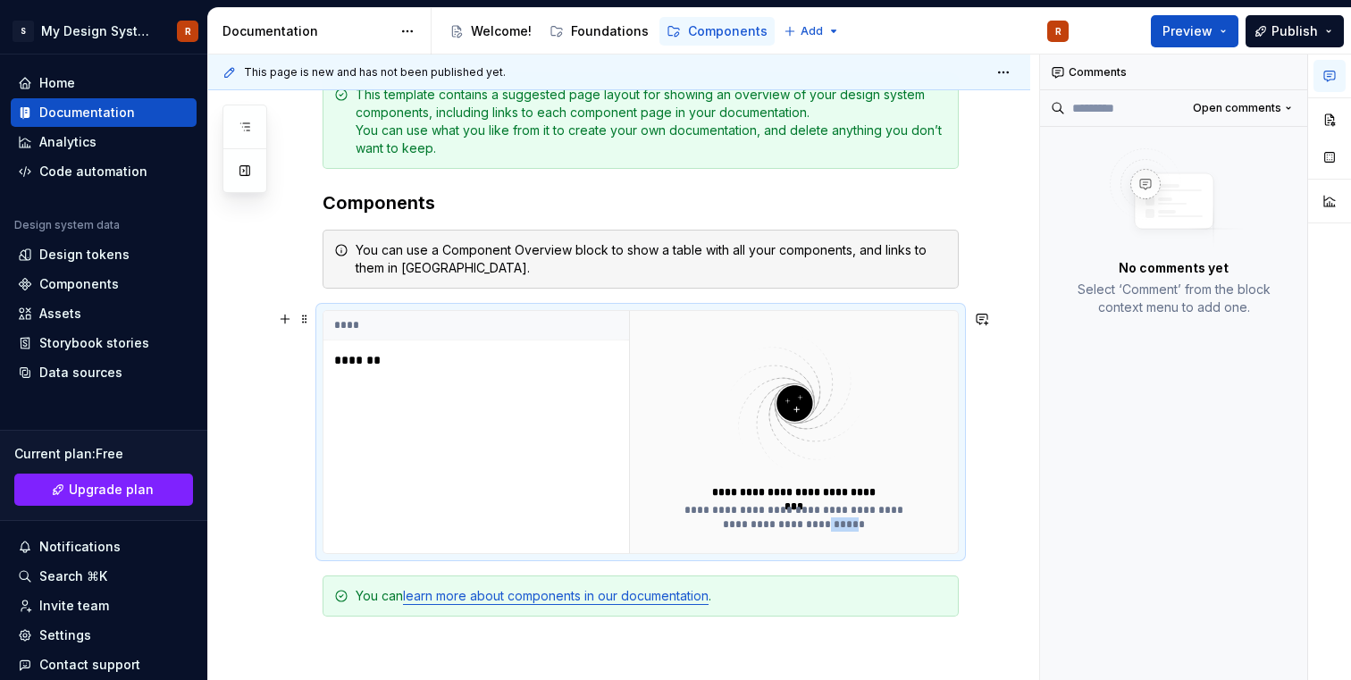
scroll to position [428, 0]
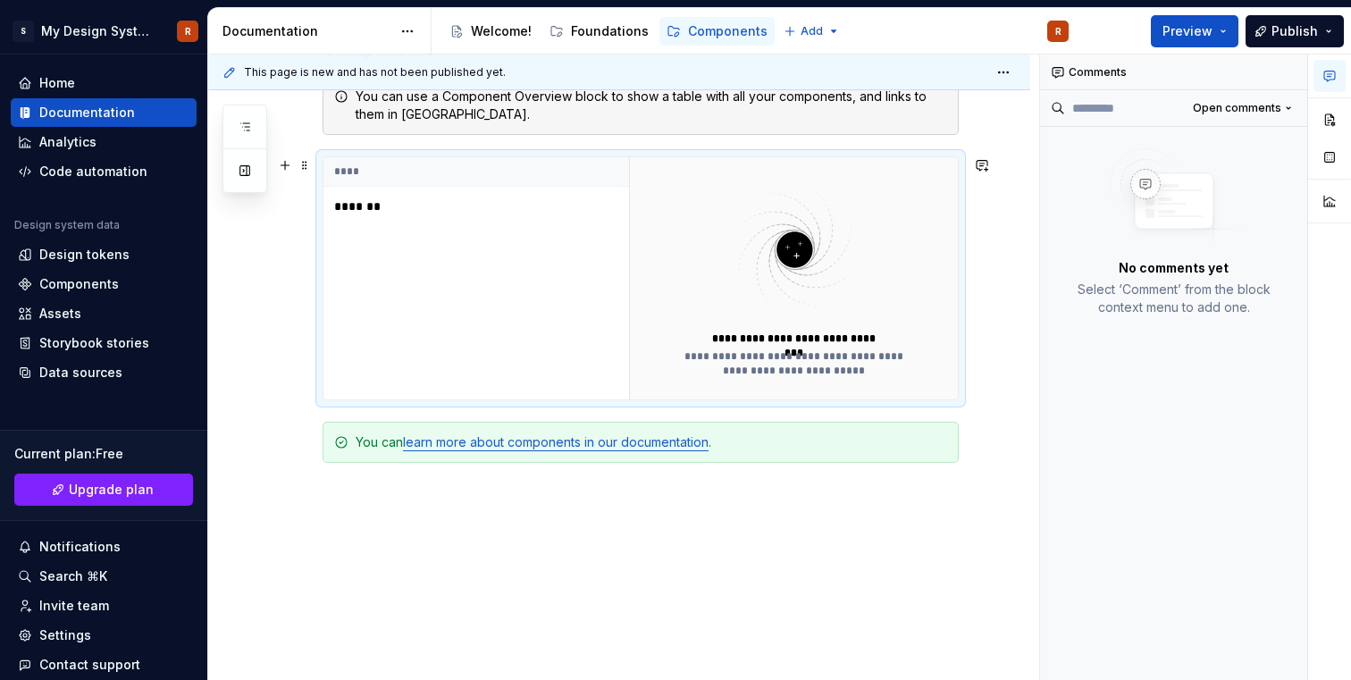
click at [342, 209] on p "*******" at bounding box center [445, 206] width 223 height 18
click at [306, 164] on span at bounding box center [305, 165] width 14 height 25
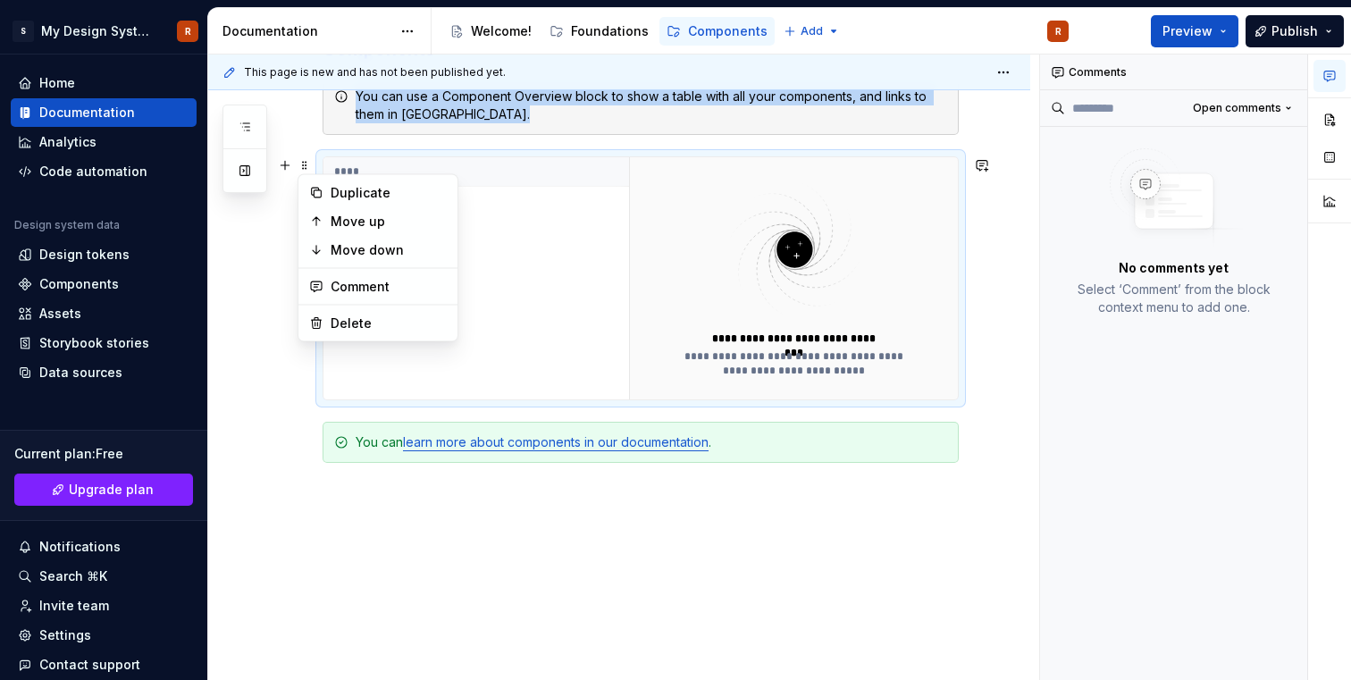
click at [281, 320] on div "**********" at bounding box center [619, 320] width 822 height 885
click at [290, 164] on button "button" at bounding box center [285, 165] width 25 height 25
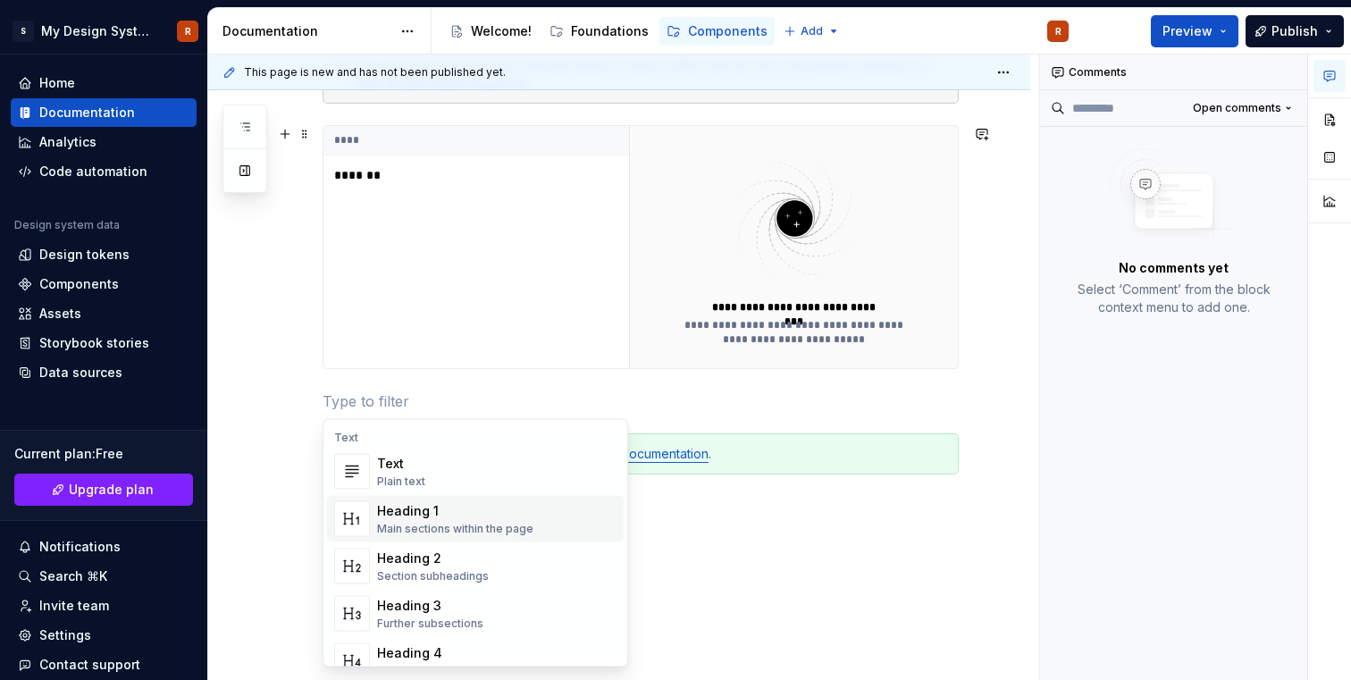
scroll to position [461, 0]
click at [433, 476] on div "Text Plain text" at bounding box center [496, 472] width 239 height 36
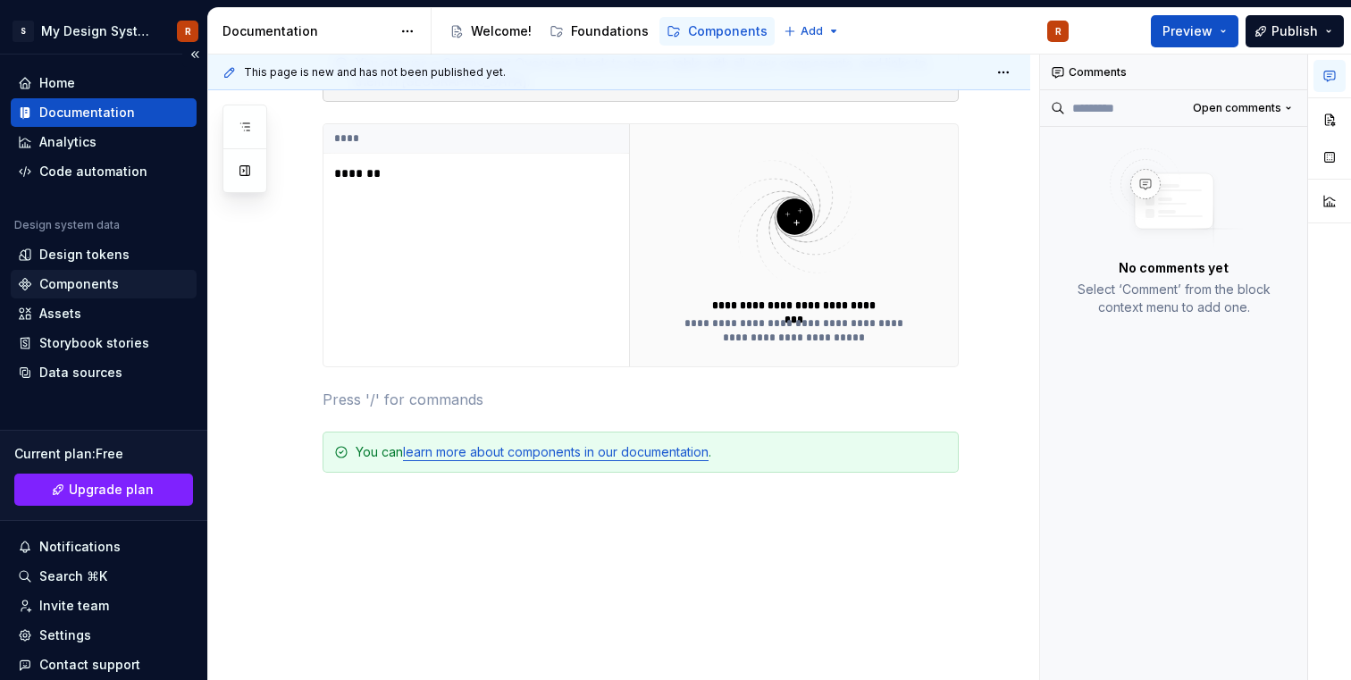
click at [89, 281] on div "Components" at bounding box center [79, 284] width 80 height 18
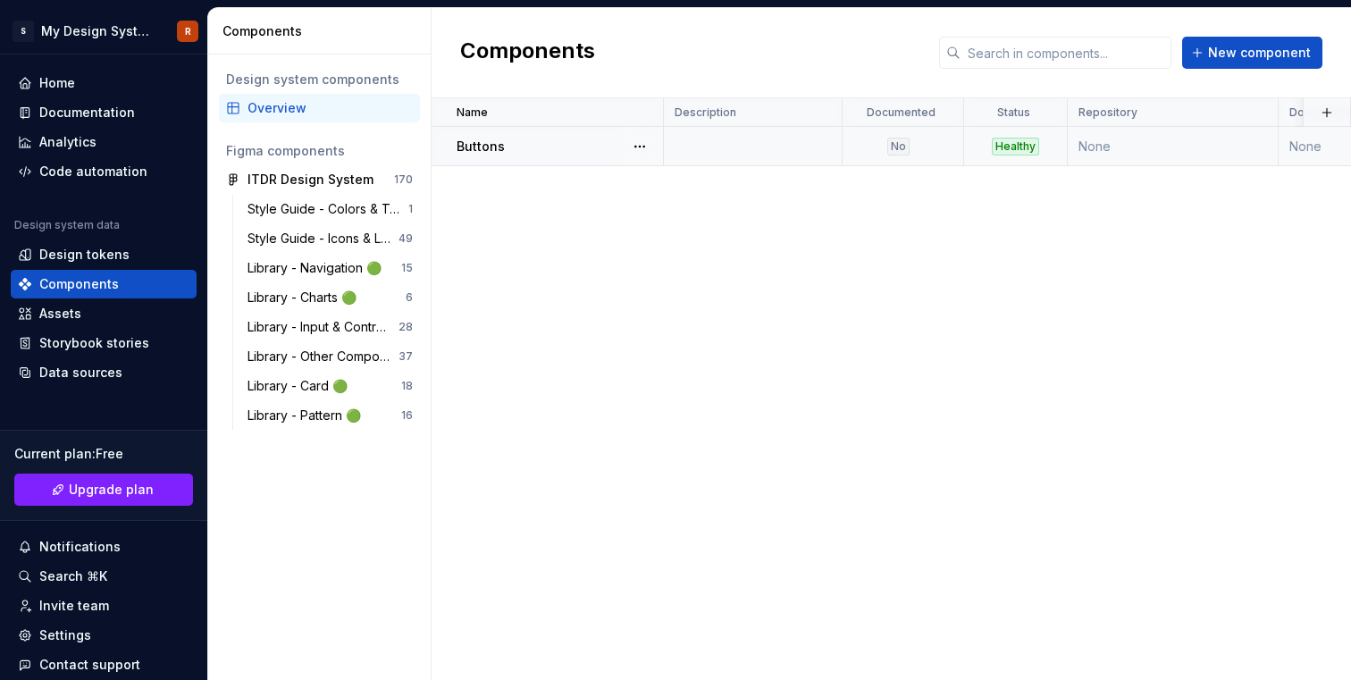
click at [685, 163] on td at bounding box center [753, 146] width 179 height 39
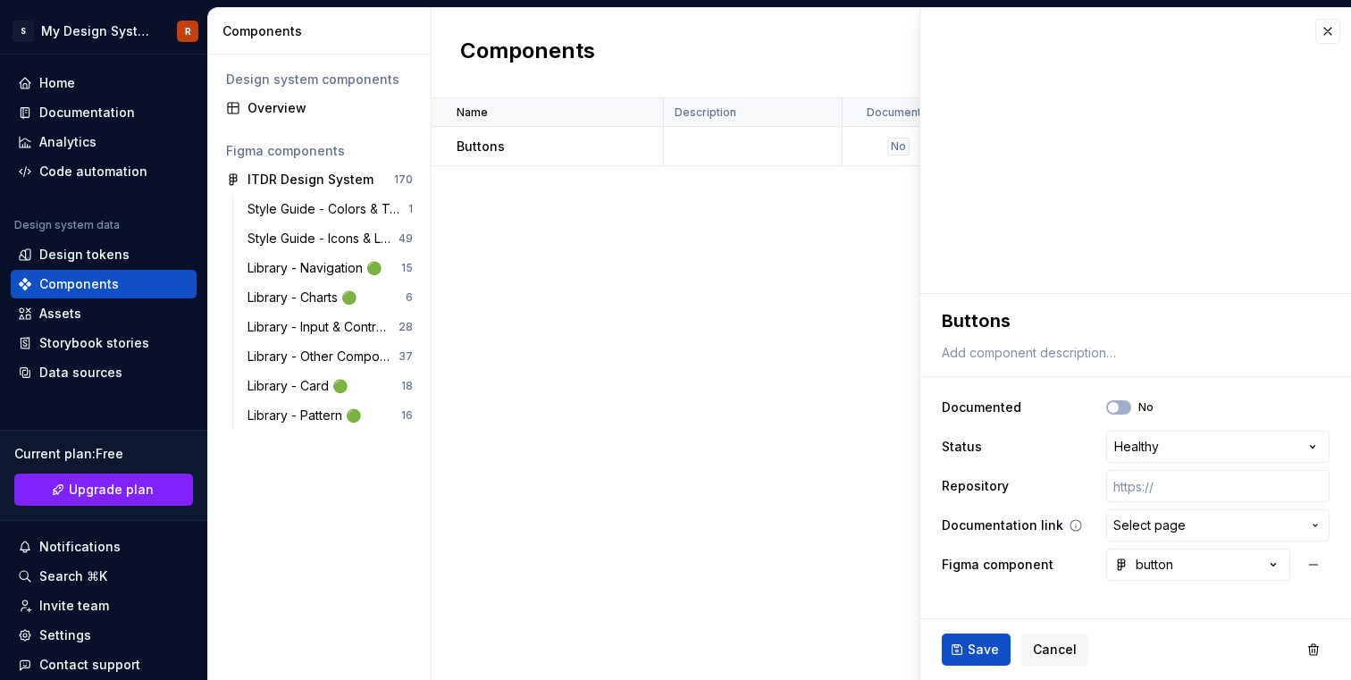
click at [1133, 516] on span "Select page" at bounding box center [1149, 525] width 72 height 18
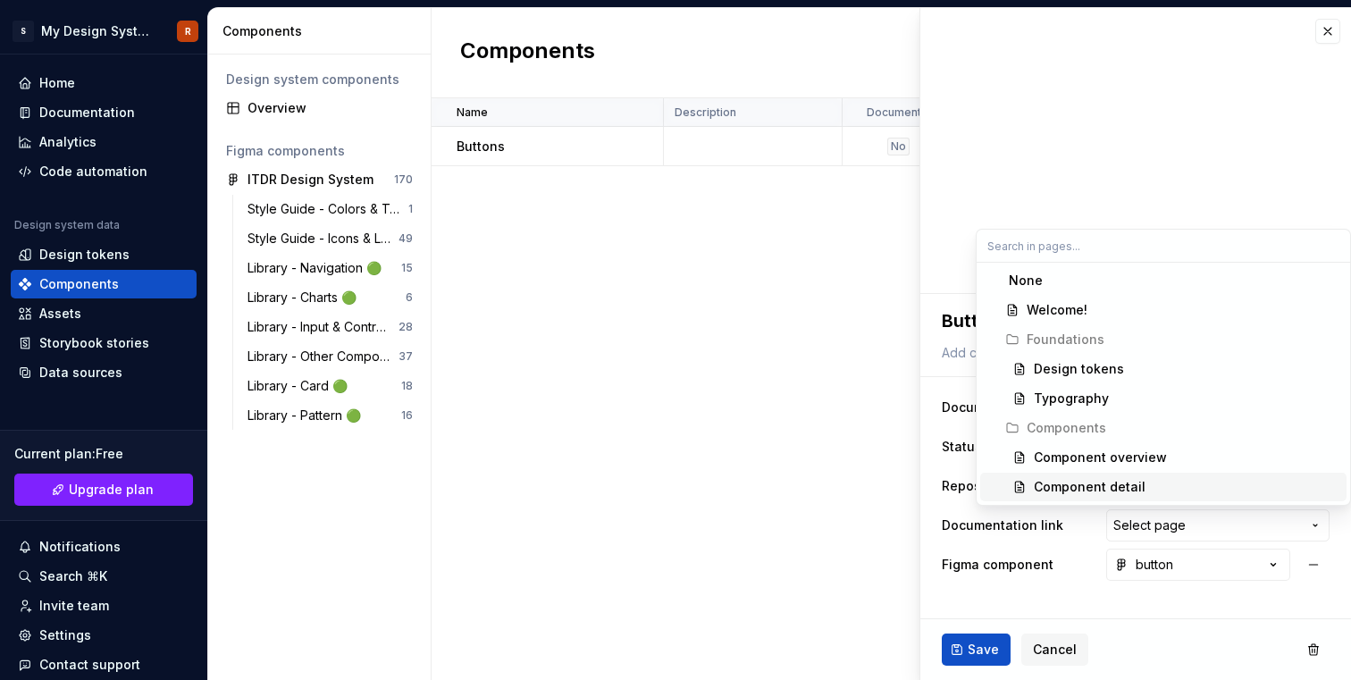
click at [1112, 486] on div "Component detail" at bounding box center [1090, 487] width 112 height 18
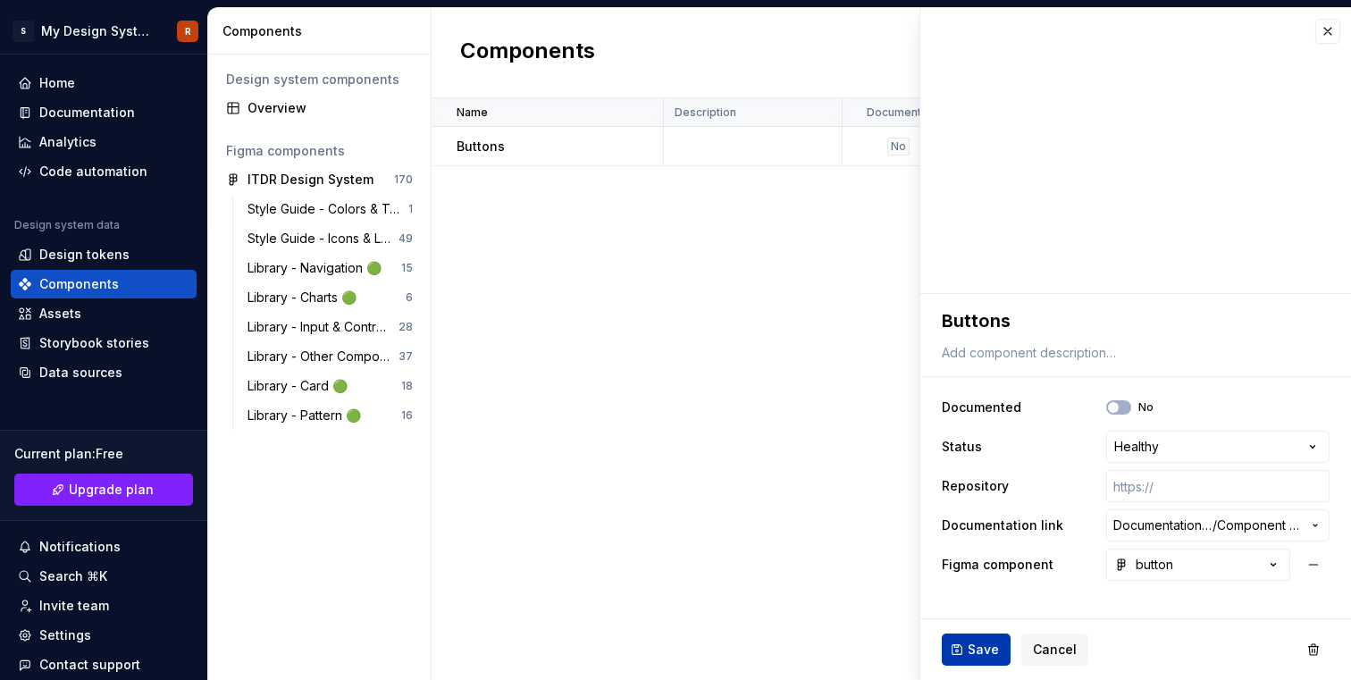
click at [982, 648] on span "Save" at bounding box center [983, 650] width 31 height 18
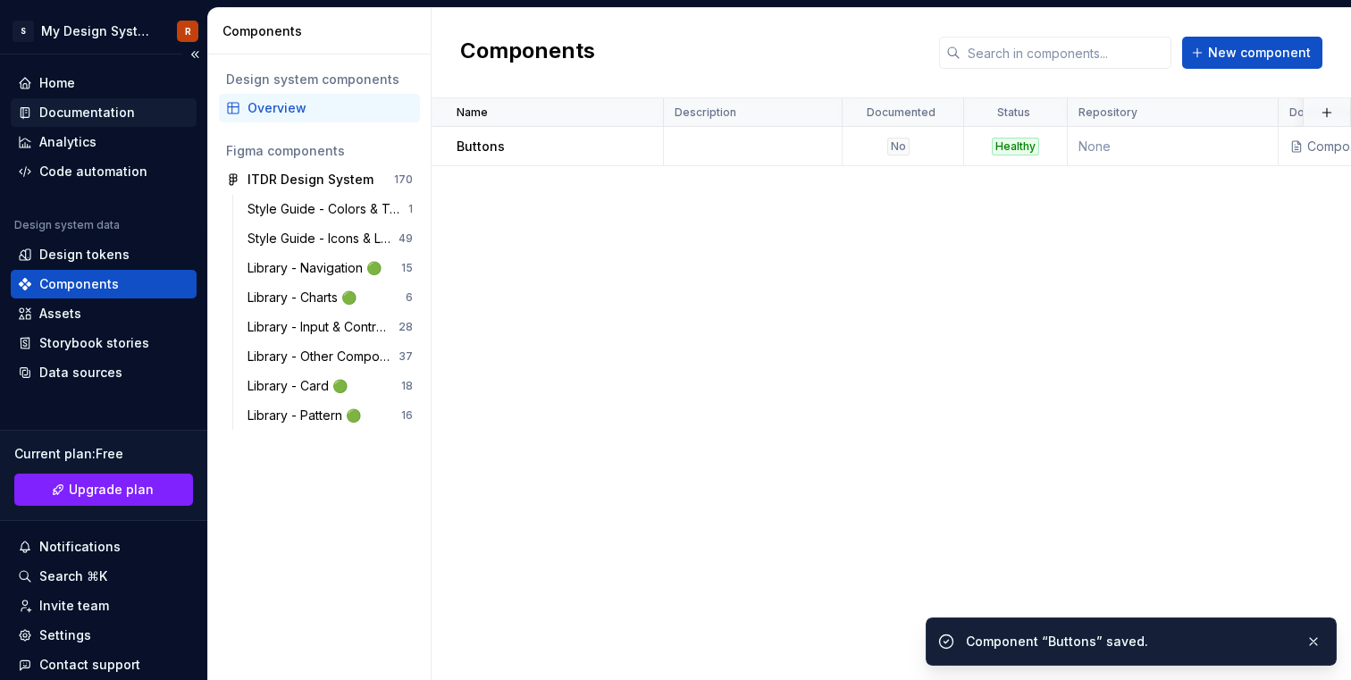
click at [118, 104] on div "Documentation" at bounding box center [87, 113] width 96 height 18
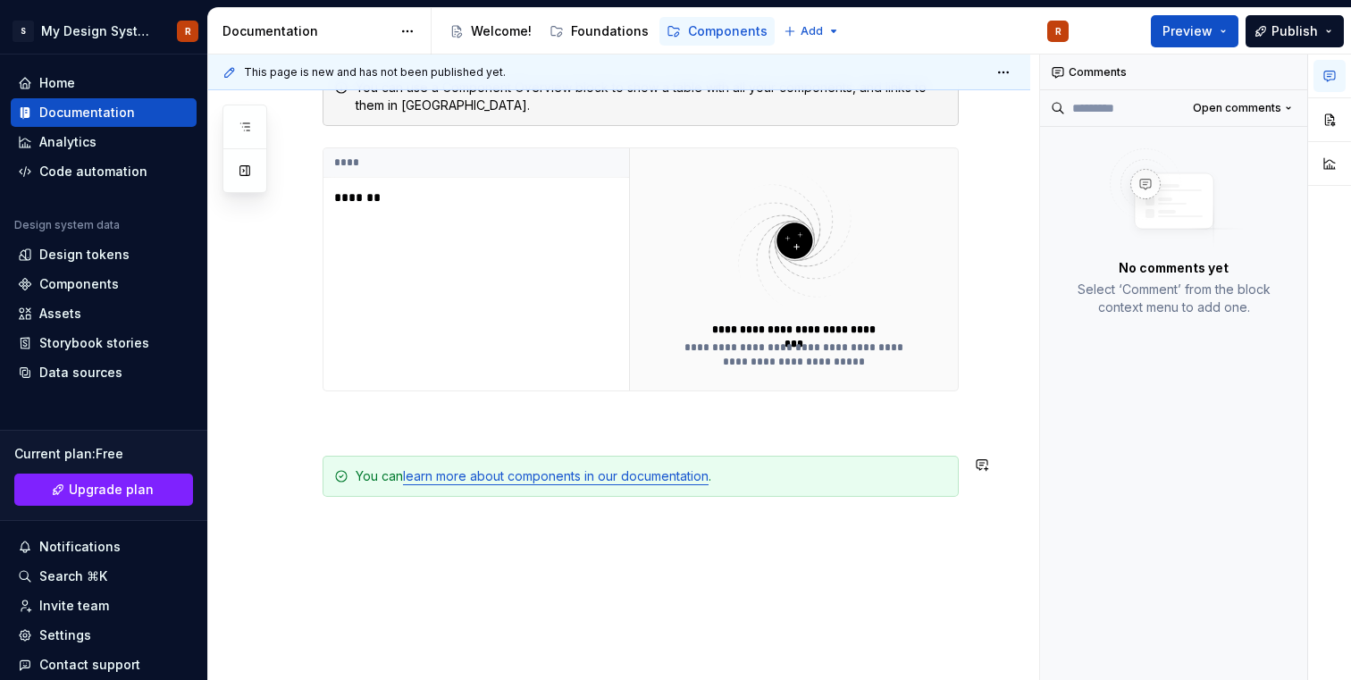
scroll to position [361, 0]
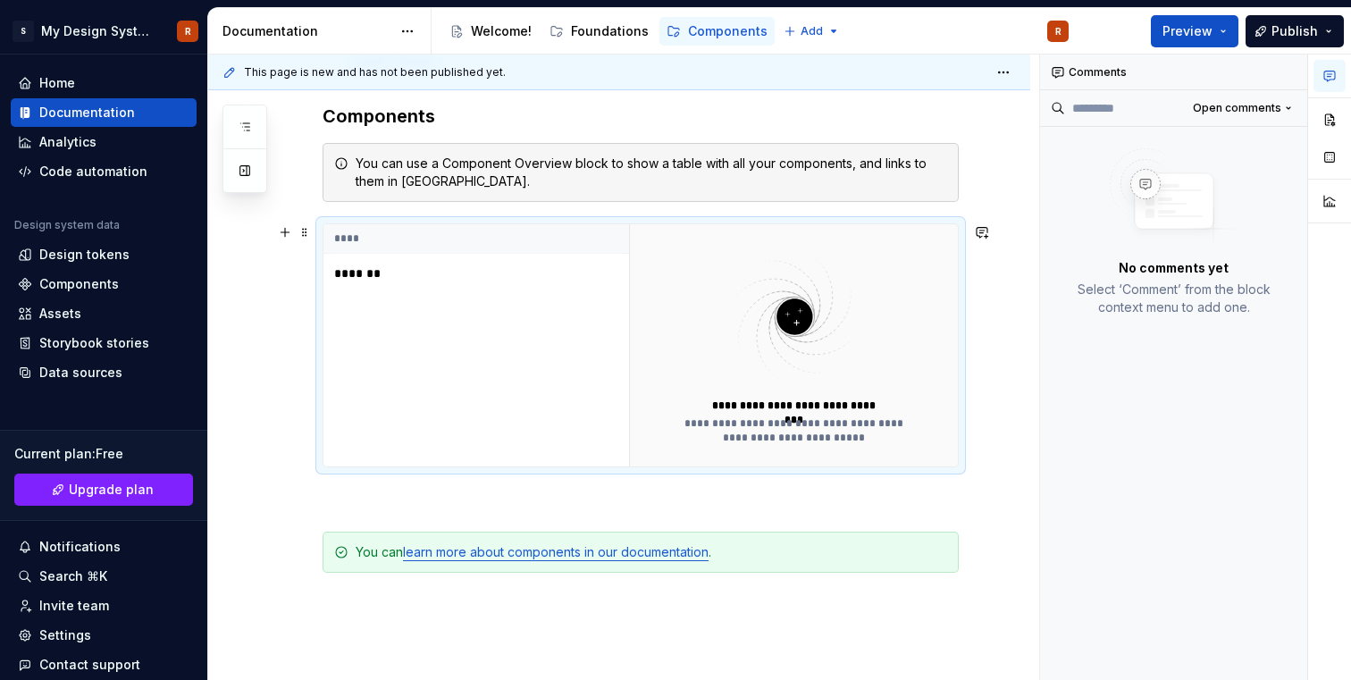
click at [585, 386] on div "**** *******" at bounding box center [476, 345] width 306 height 242
click at [826, 416] on div "**********" at bounding box center [794, 430] width 243 height 29
click at [96, 286] on div "Components" at bounding box center [79, 284] width 80 height 18
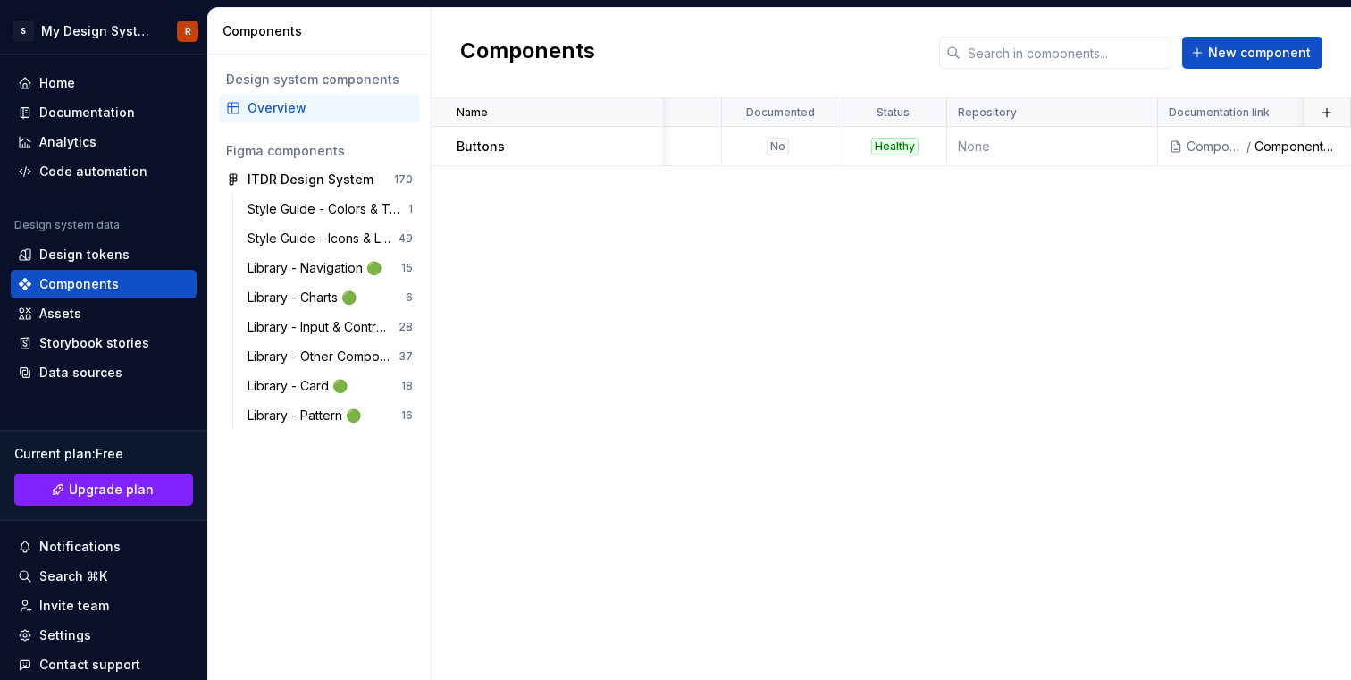
scroll to position [0, 259]
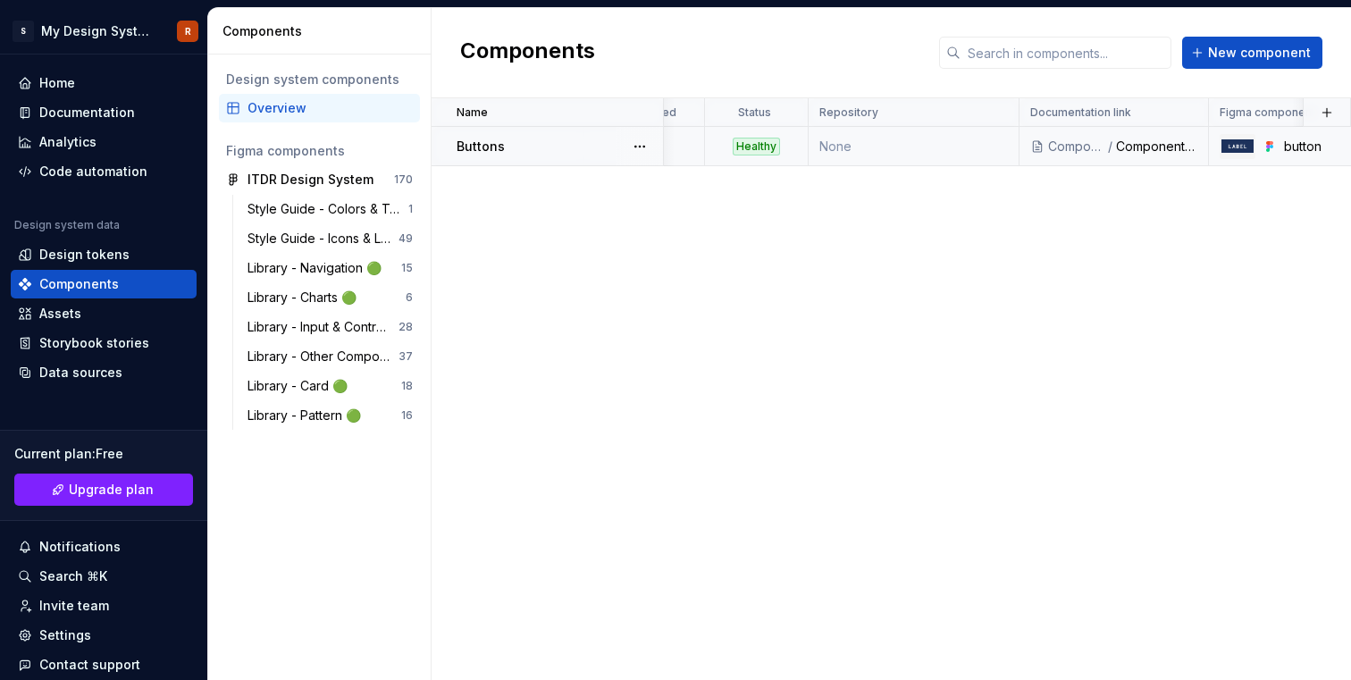
click at [1115, 144] on div "/" at bounding box center [1111, 147] width 10 height 18
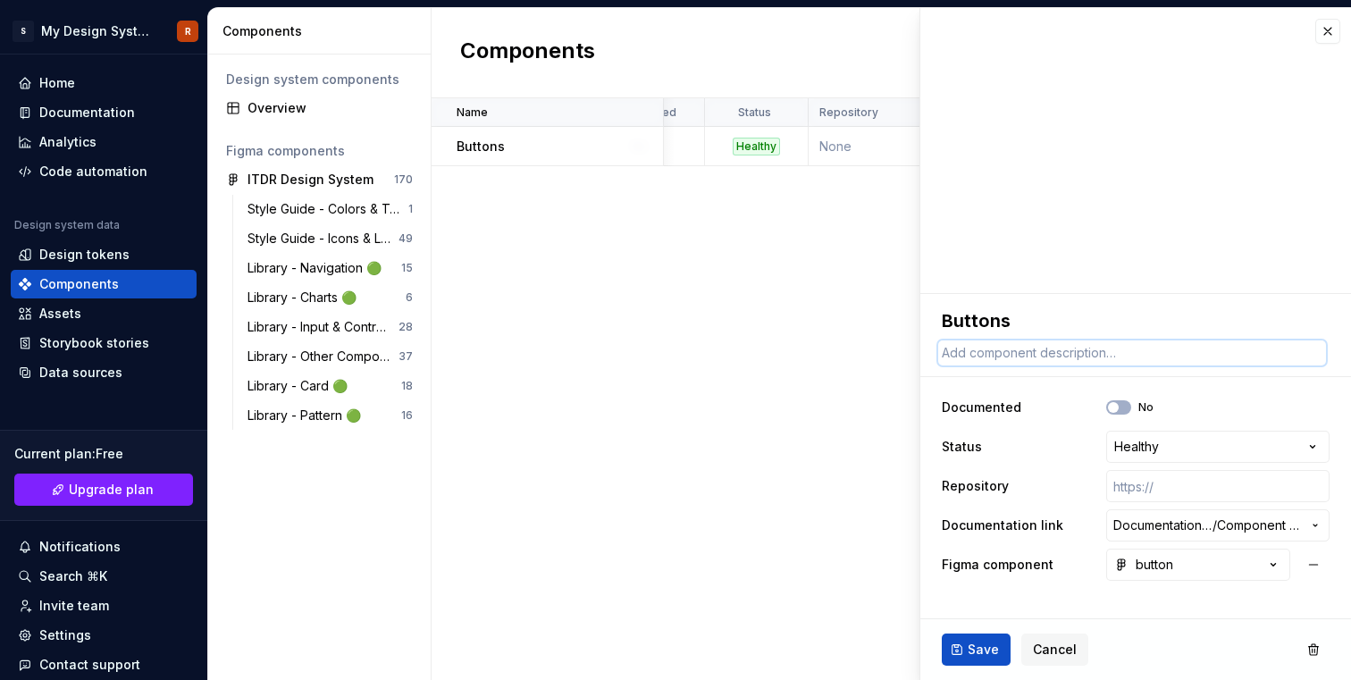
click at [1088, 351] on textarea at bounding box center [1132, 352] width 388 height 25
paste textarea "They must be clear, consistent, and accessible, always indicating the intended …"
type textarea "*"
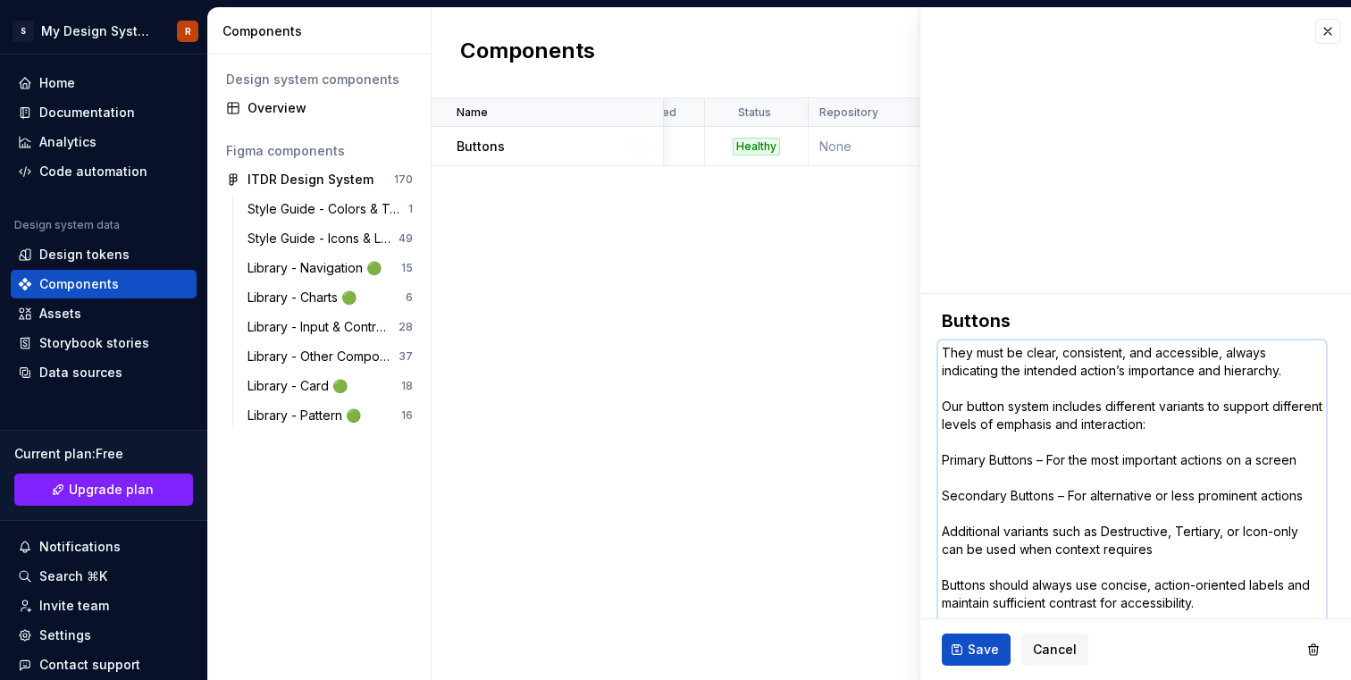
scroll to position [263, 0]
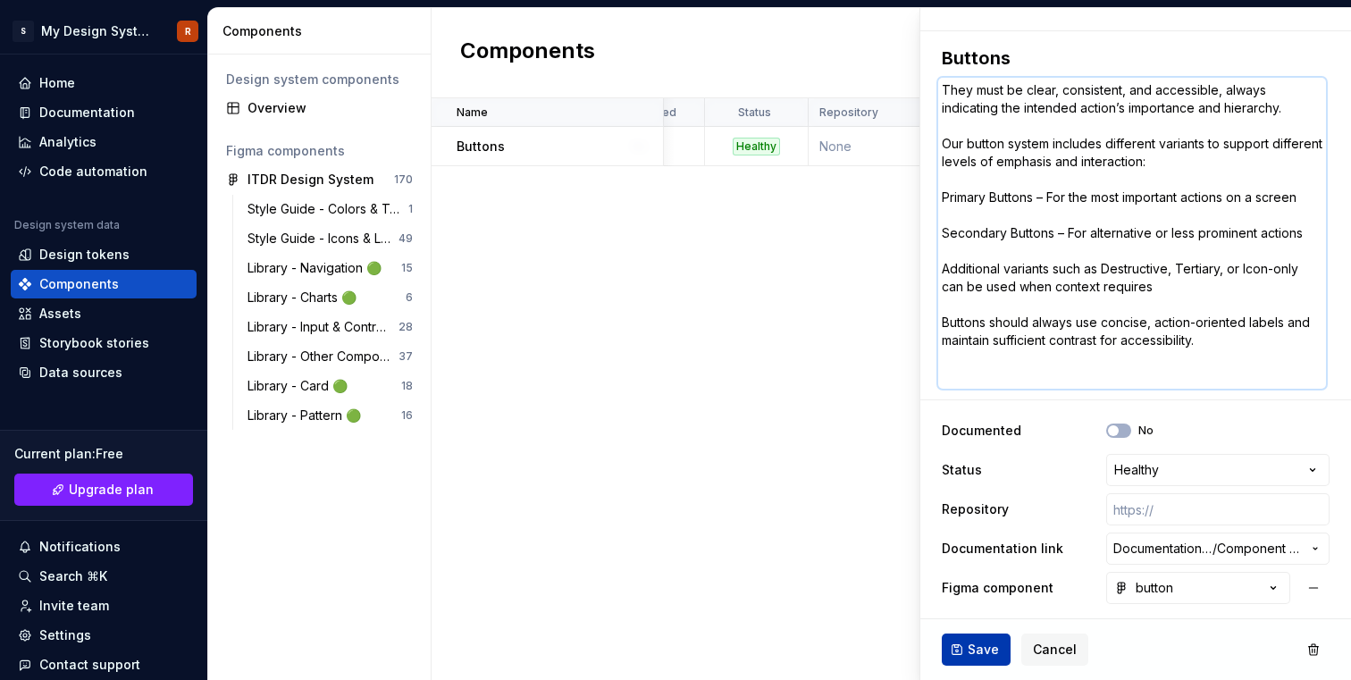
type textarea "They must be clear, consistent, and accessible, always indicating the intended …"
click at [981, 653] on span "Save" at bounding box center [983, 650] width 31 height 18
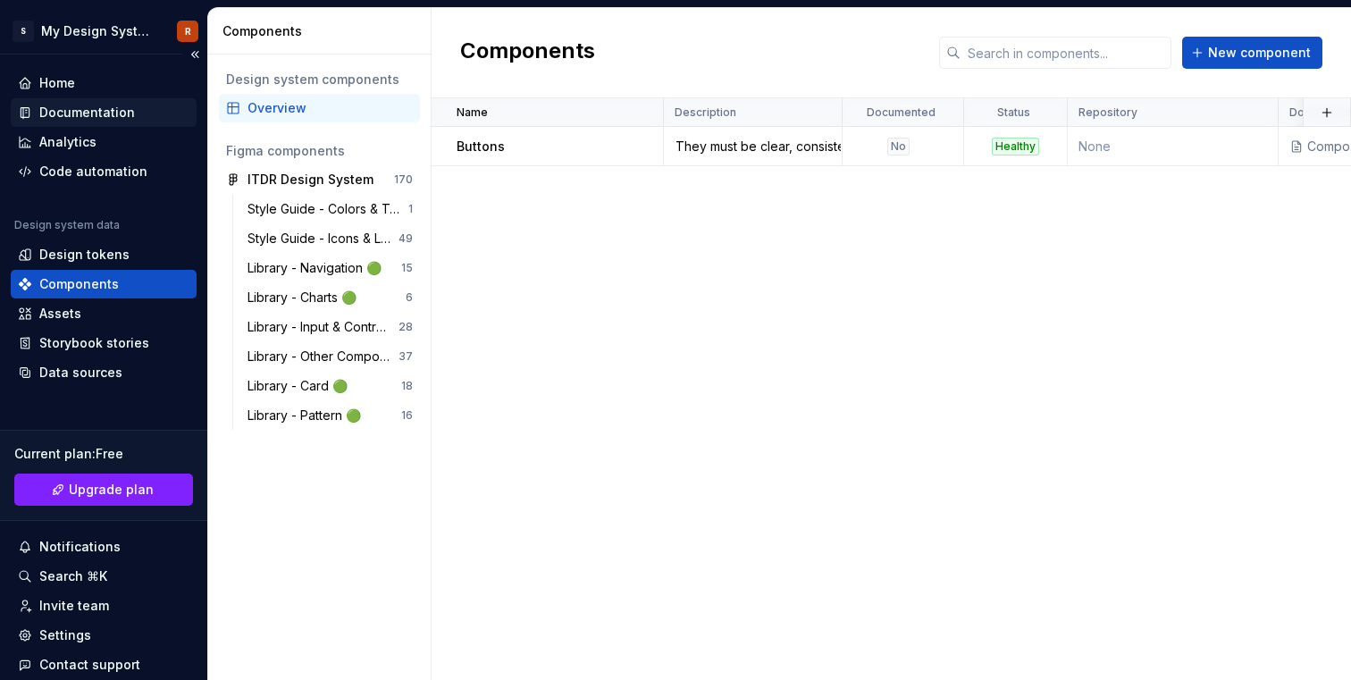
click at [83, 122] on div "Documentation" at bounding box center [104, 112] width 186 height 29
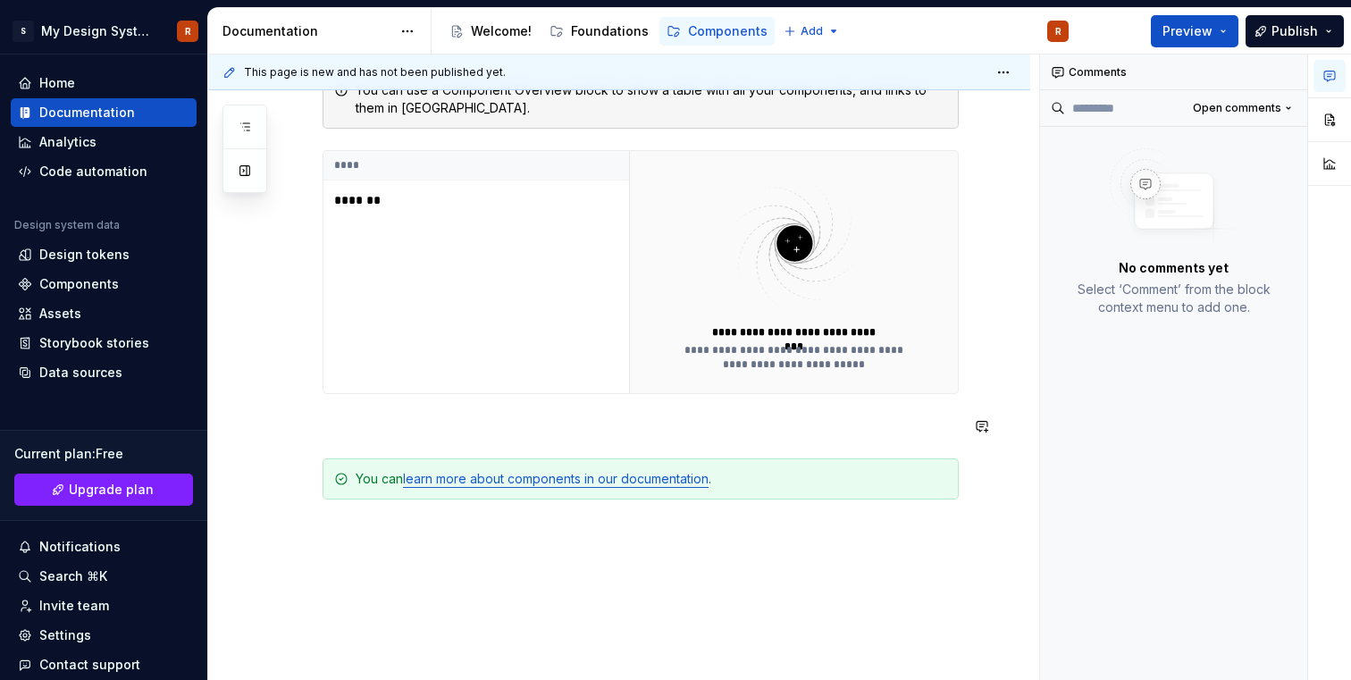
scroll to position [432, 0]
click at [127, 284] on div "Components" at bounding box center [104, 284] width 172 height 18
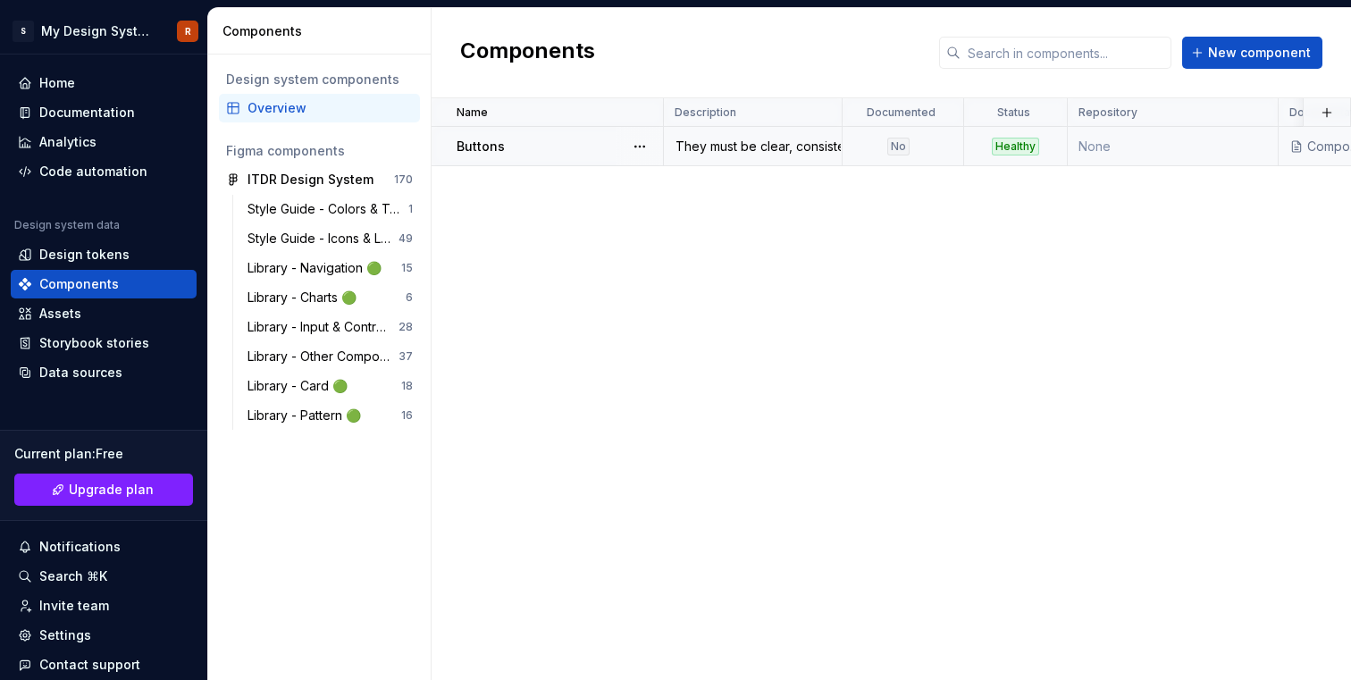
click at [587, 135] on td "Buttons" at bounding box center [548, 146] width 232 height 39
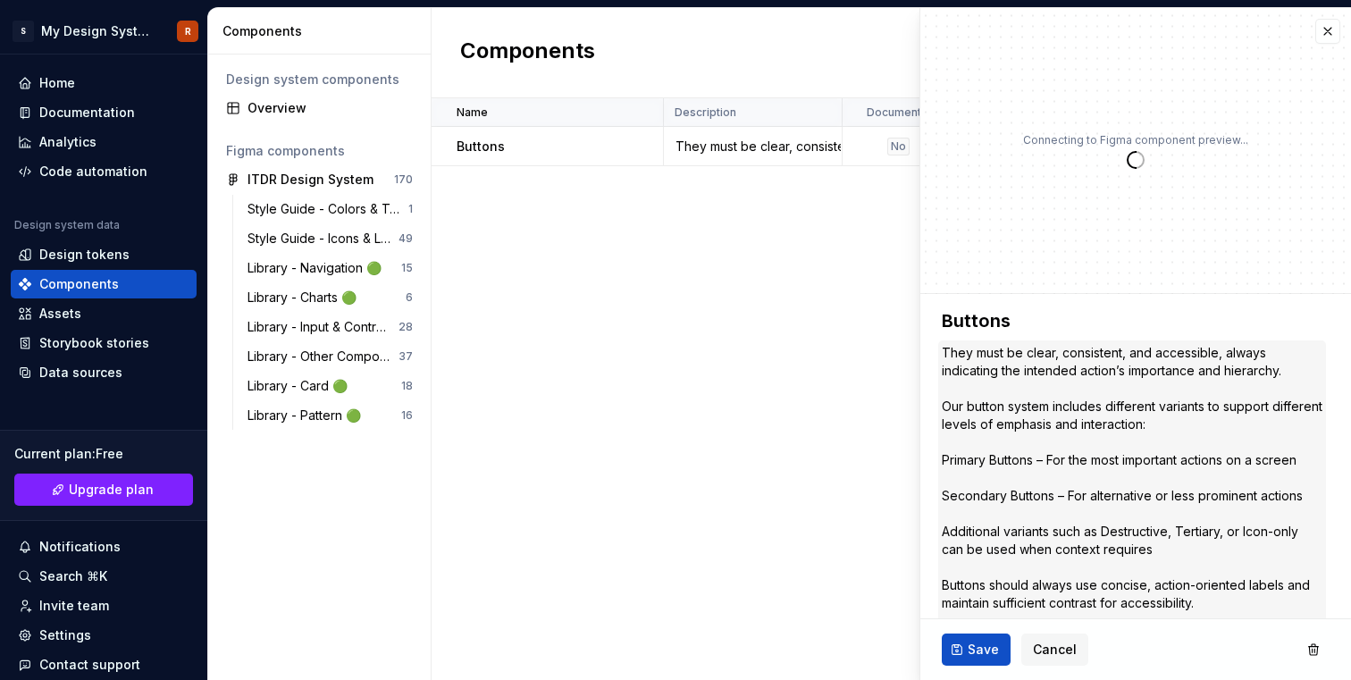
scroll to position [263, 0]
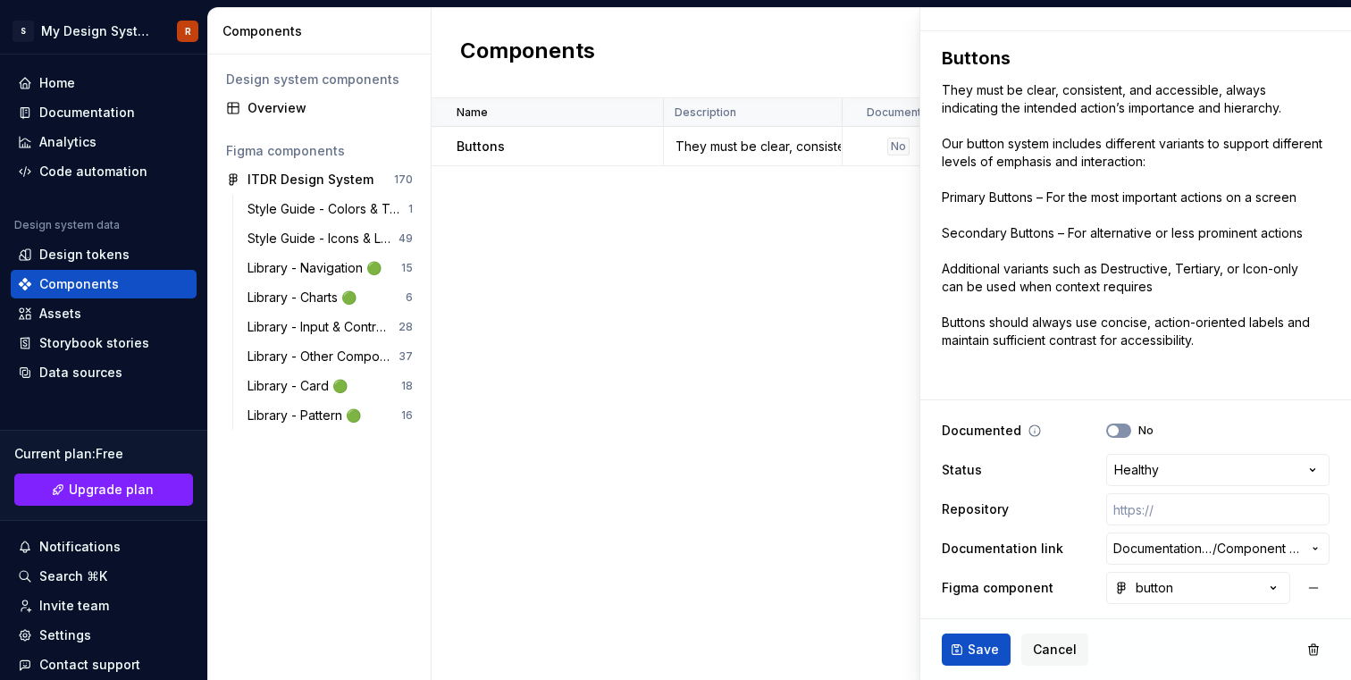
click at [1119, 432] on icon "button" at bounding box center [1113, 430] width 14 height 11
click at [1144, 474] on html "**********" at bounding box center [675, 340] width 1351 height 680
click at [1144, 509] on input "text" at bounding box center [1217, 509] width 223 height 32
click at [1152, 546] on span "Documentation Root /" at bounding box center [1162, 549] width 99 height 18
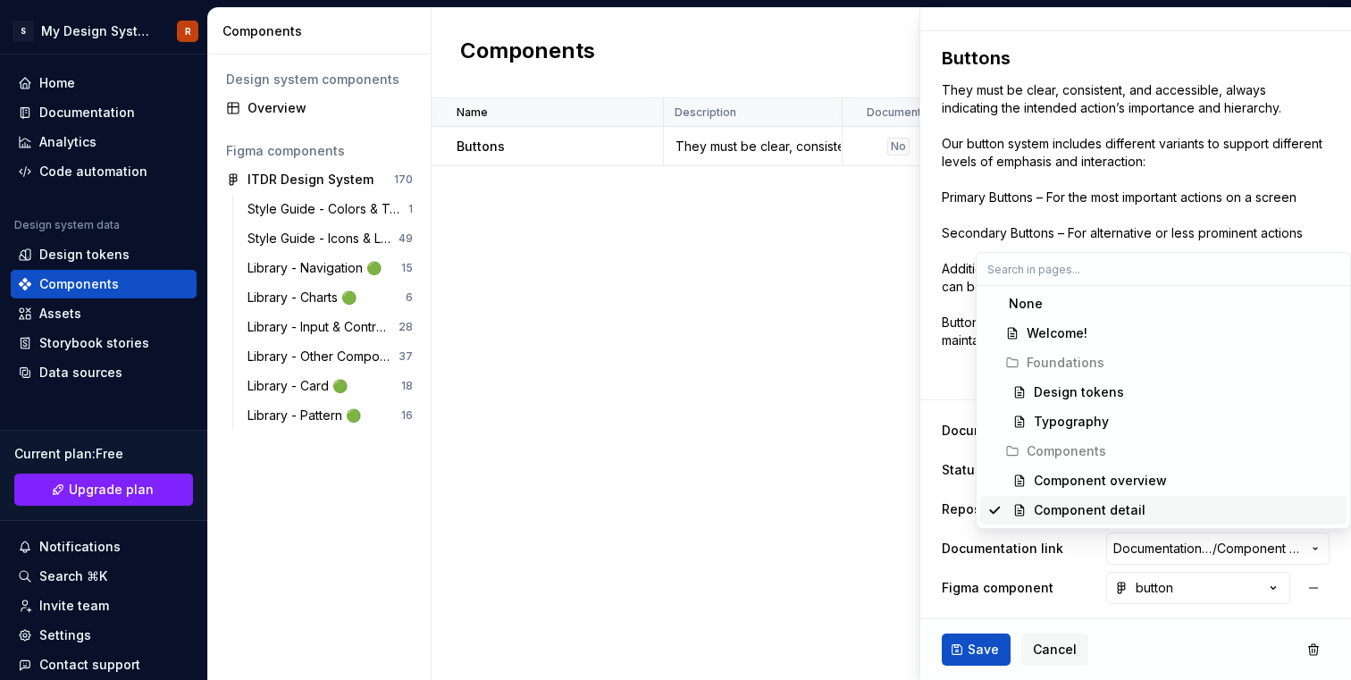
click at [1135, 505] on div "Component detail" at bounding box center [1090, 510] width 112 height 18
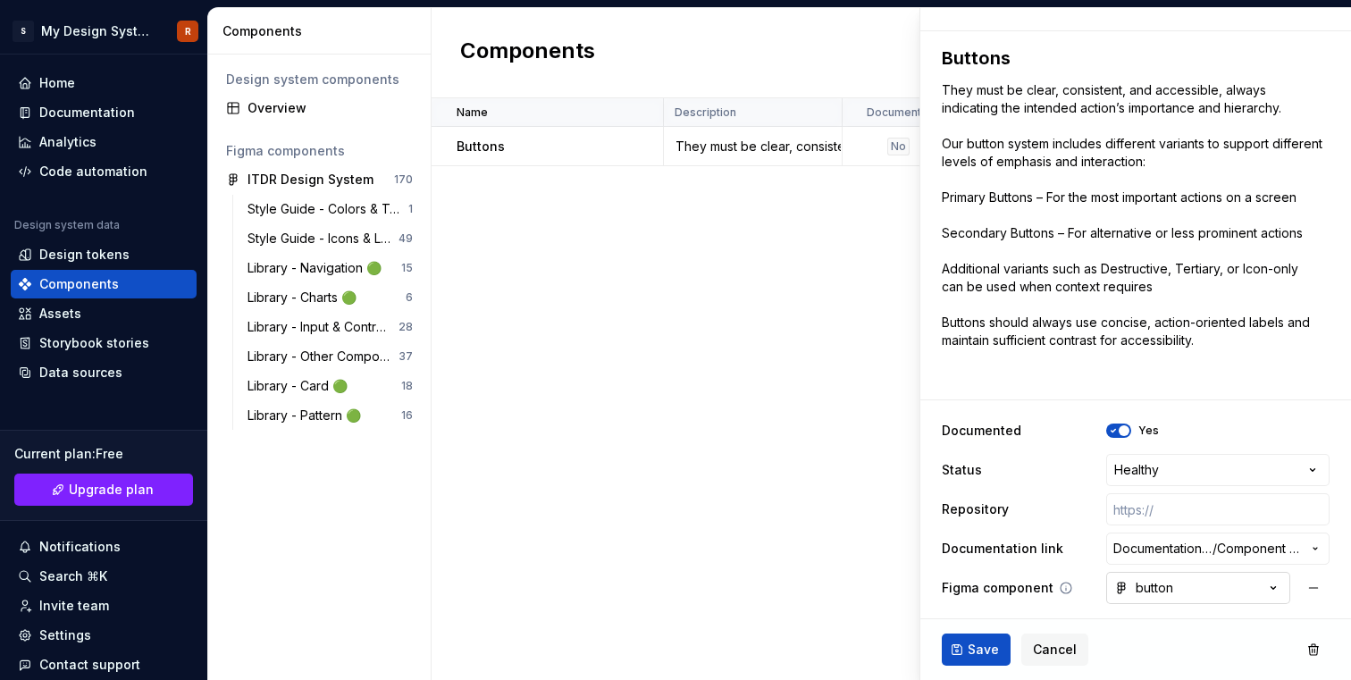
click at [1155, 590] on div "button" at bounding box center [1143, 588] width 59 height 18
click at [1097, 600] on html "**********" at bounding box center [675, 340] width 1351 height 680
click at [972, 657] on span "Save" at bounding box center [983, 650] width 31 height 18
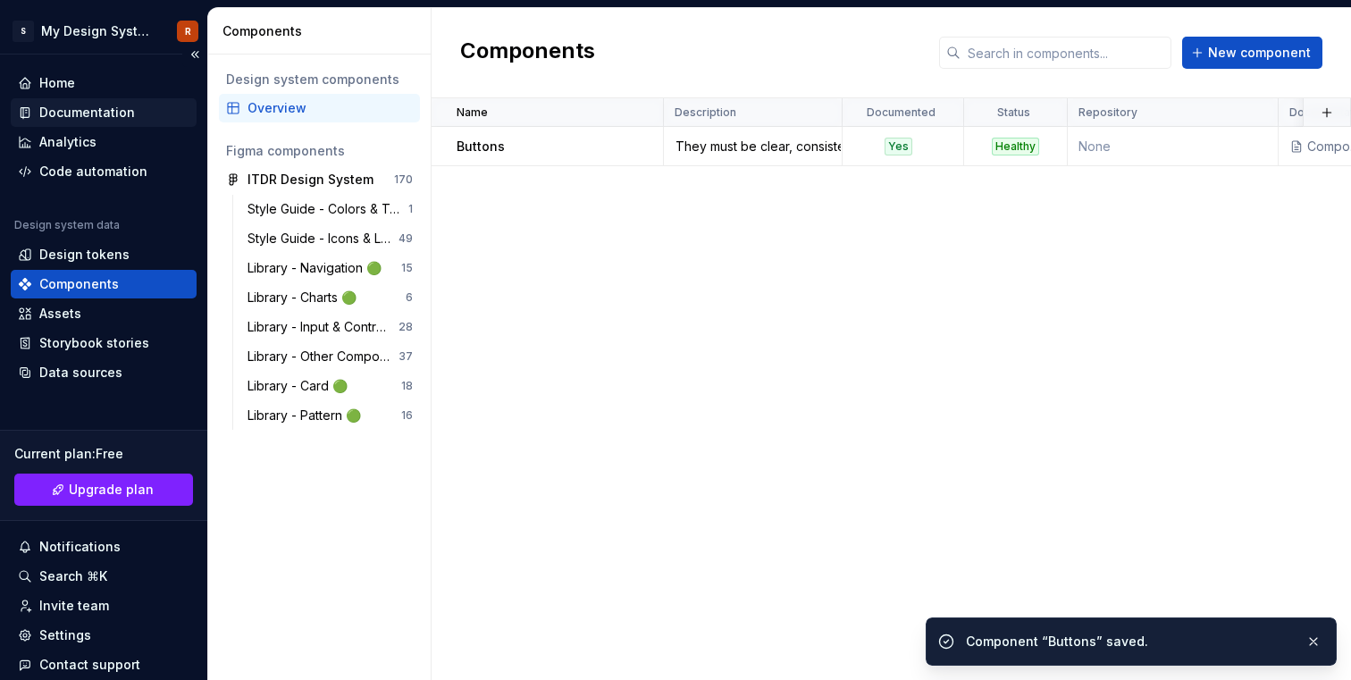
click at [111, 118] on div "Documentation" at bounding box center [87, 113] width 96 height 18
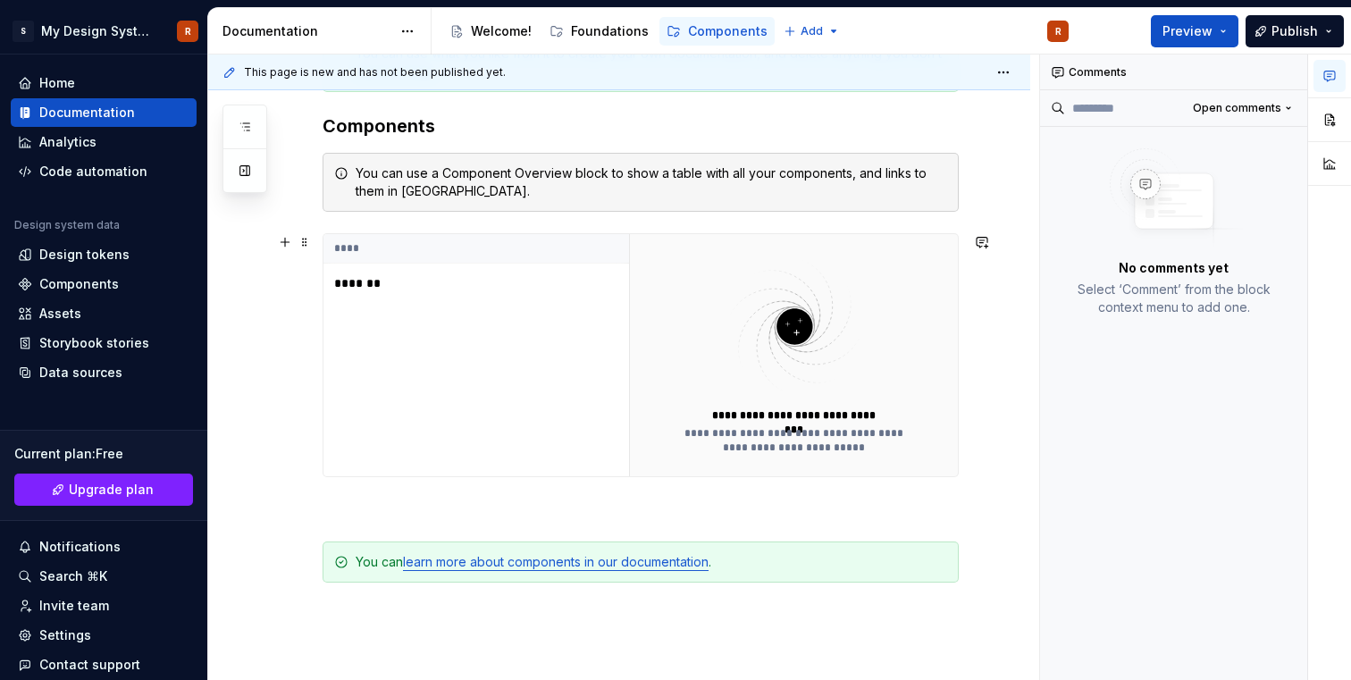
scroll to position [352, 0]
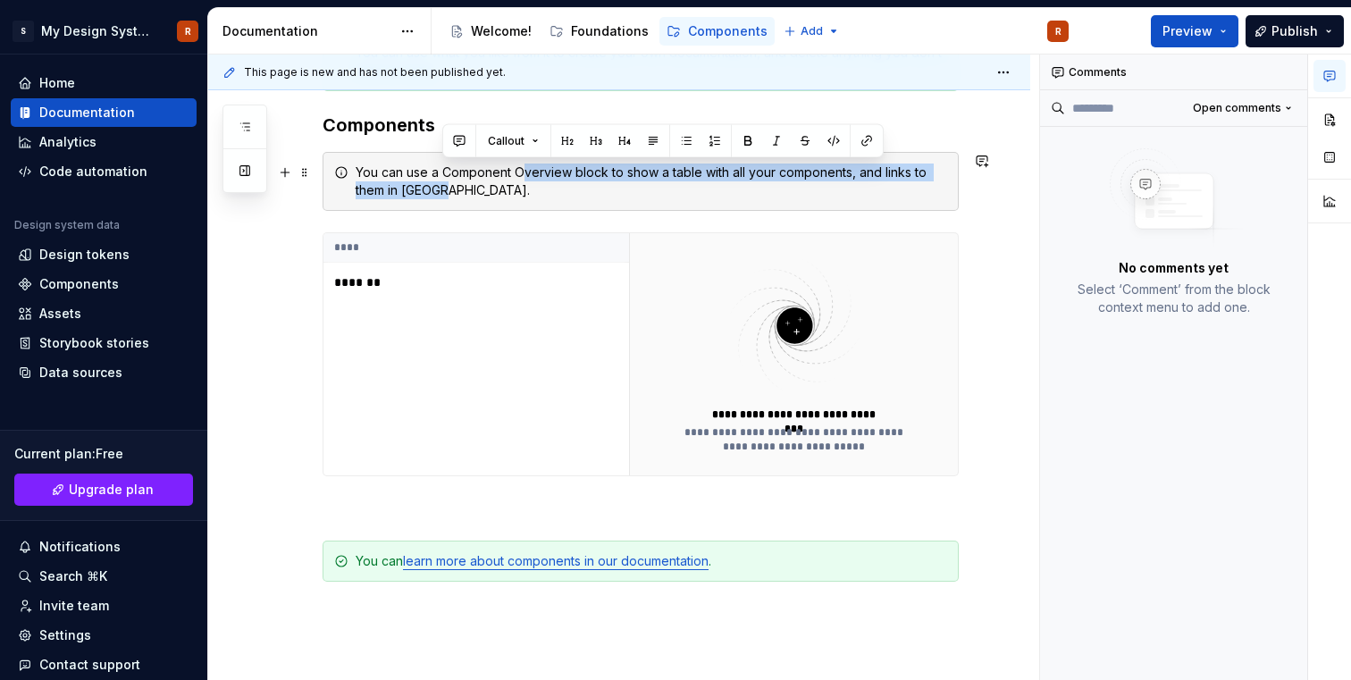
drag, startPoint x: 524, startPoint y: 176, endPoint x: 575, endPoint y: 199, distance: 56.0
click at [575, 199] on div "You can use a Component Overview block to show a table with all your components…" at bounding box center [641, 181] width 636 height 59
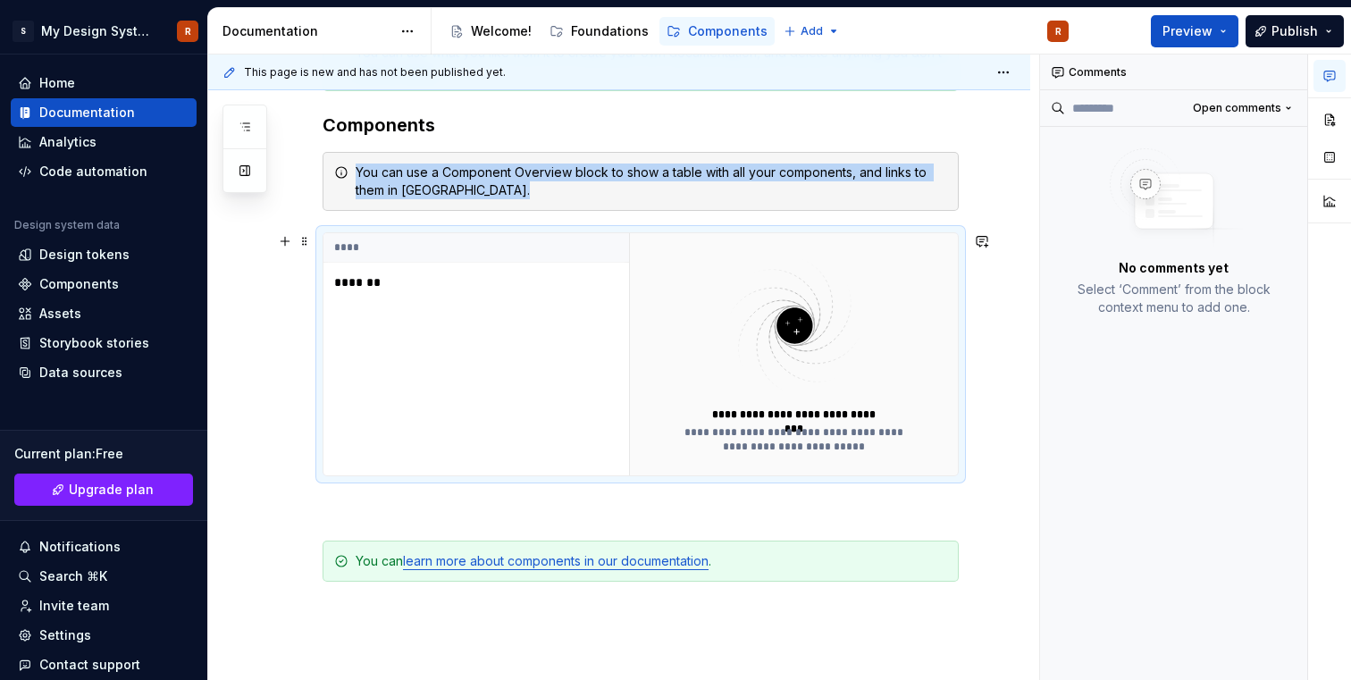
click at [602, 348] on div "**** *******" at bounding box center [476, 354] width 306 height 242
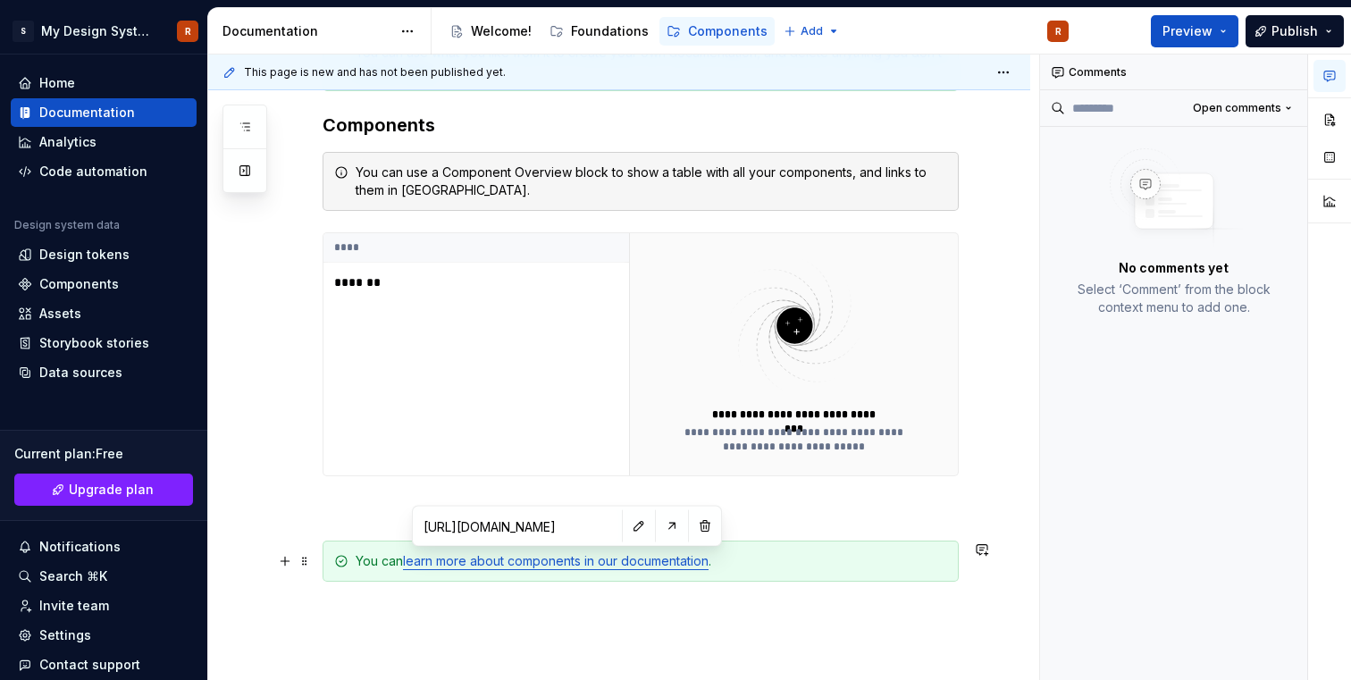
click at [546, 558] on link "learn more about components in our documentation" at bounding box center [556, 560] width 306 height 15
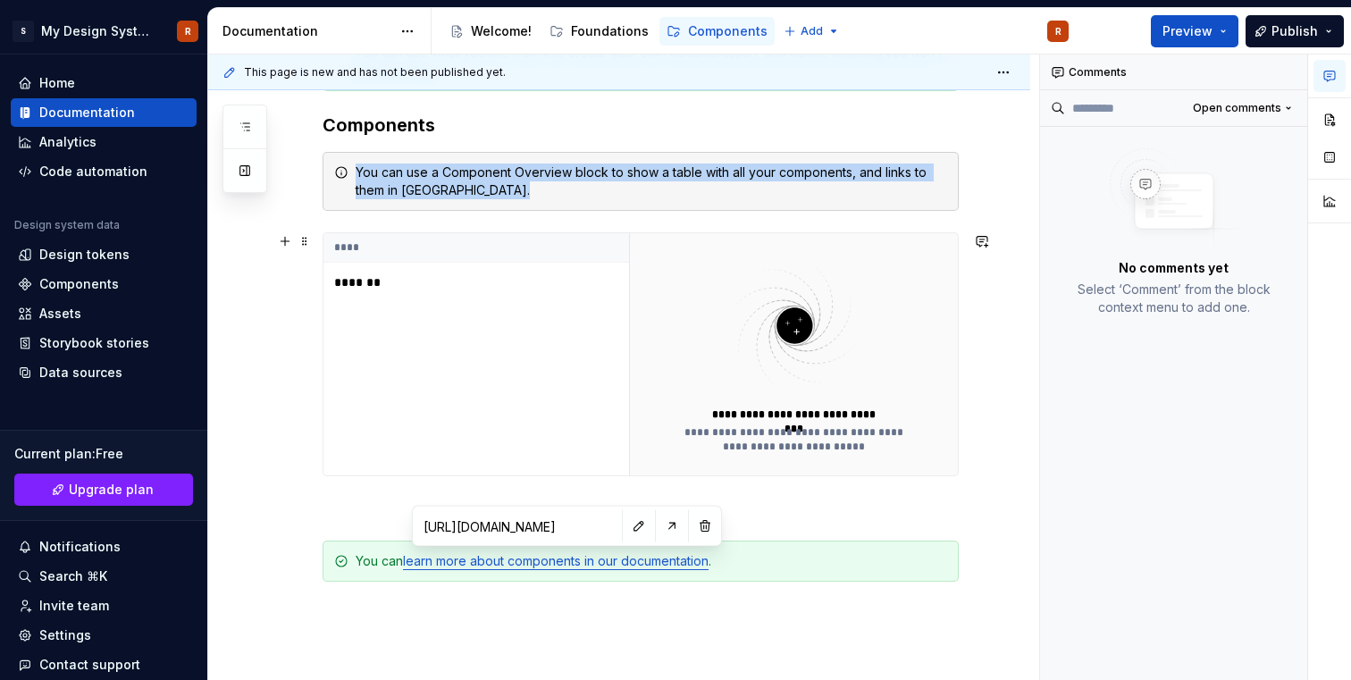
click at [515, 412] on div "**** *******" at bounding box center [476, 354] width 306 height 242
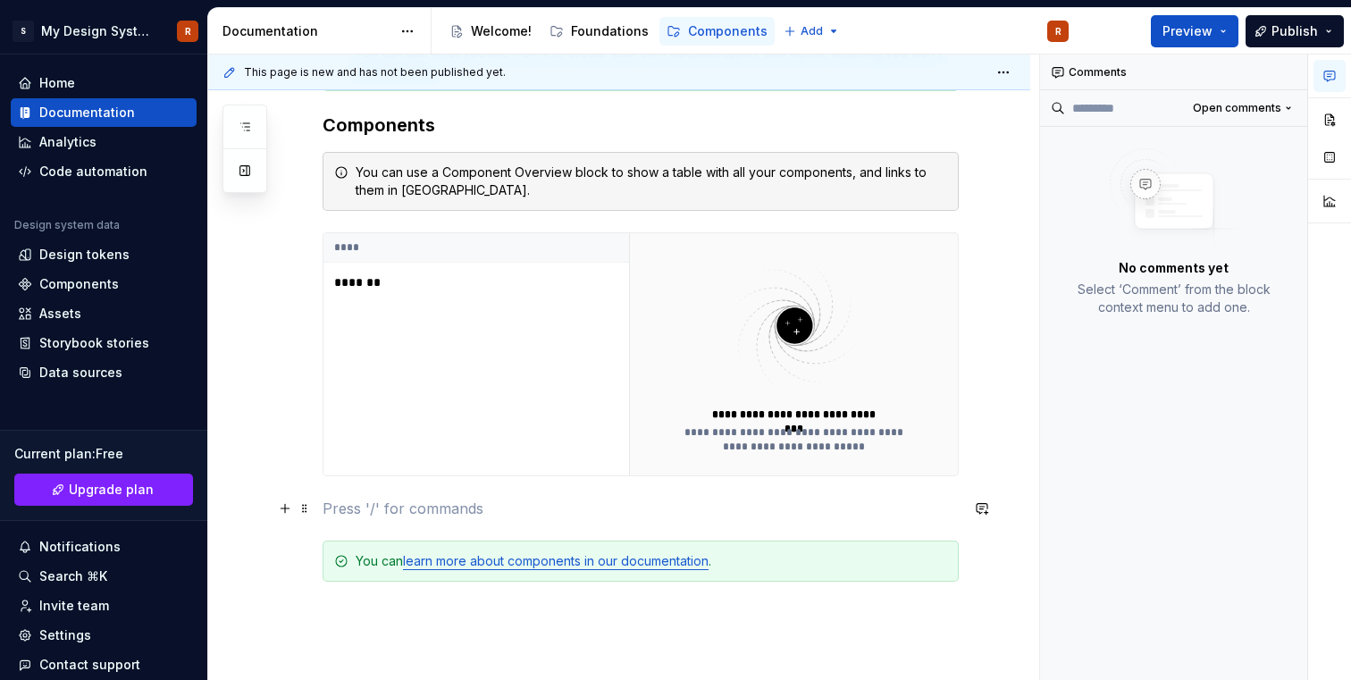
click at [404, 517] on p at bounding box center [641, 508] width 636 height 21
click at [310, 512] on span at bounding box center [305, 508] width 14 height 25
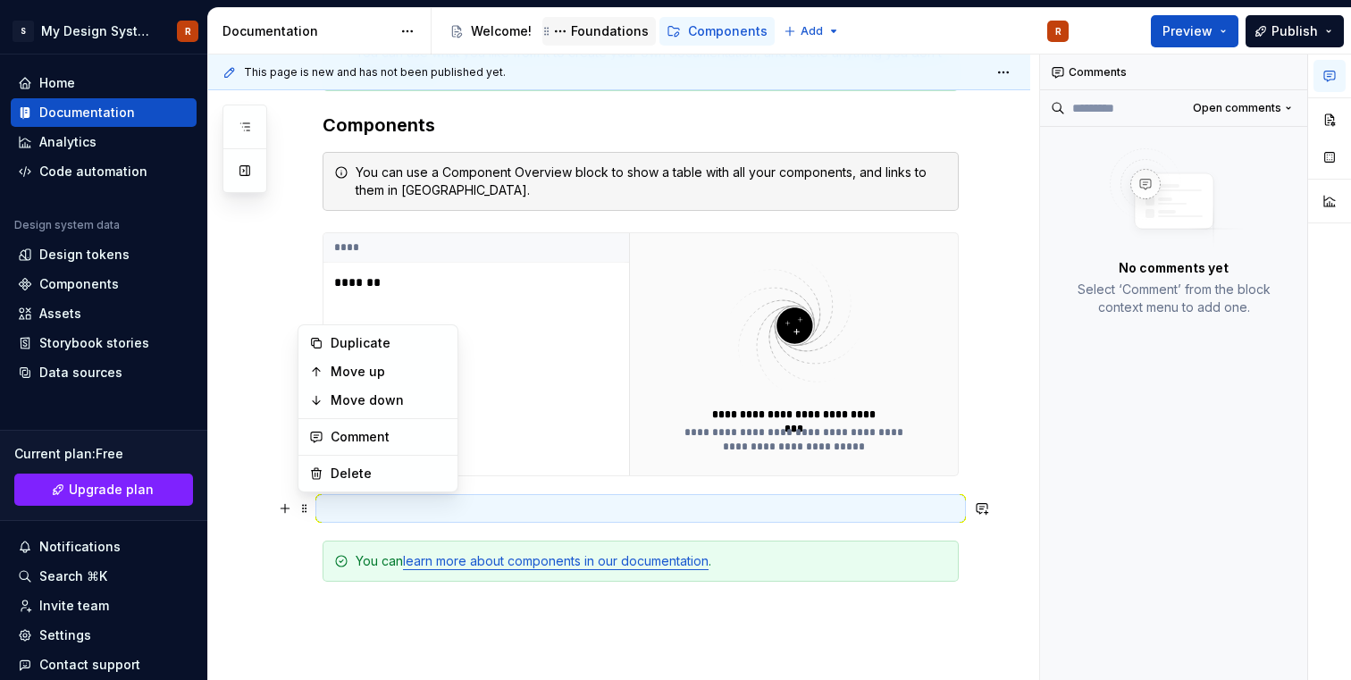
type textarea "*"
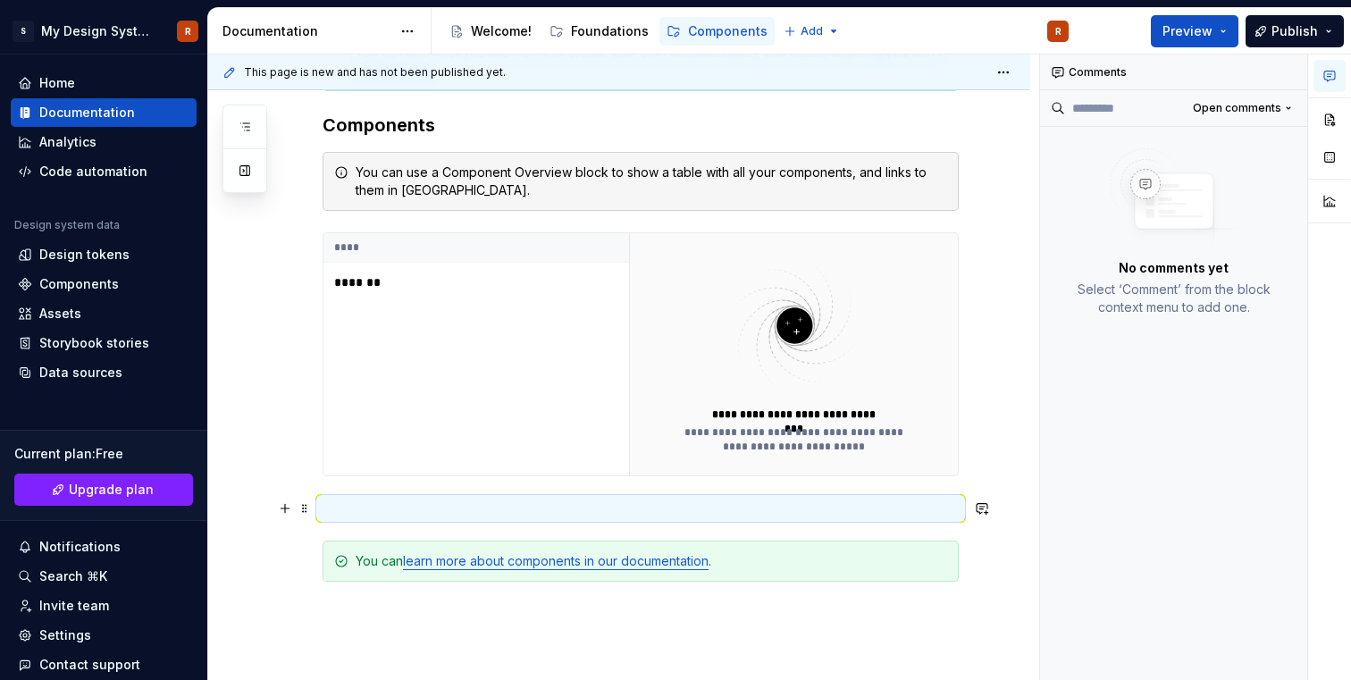
click at [479, 516] on p at bounding box center [641, 508] width 636 height 21
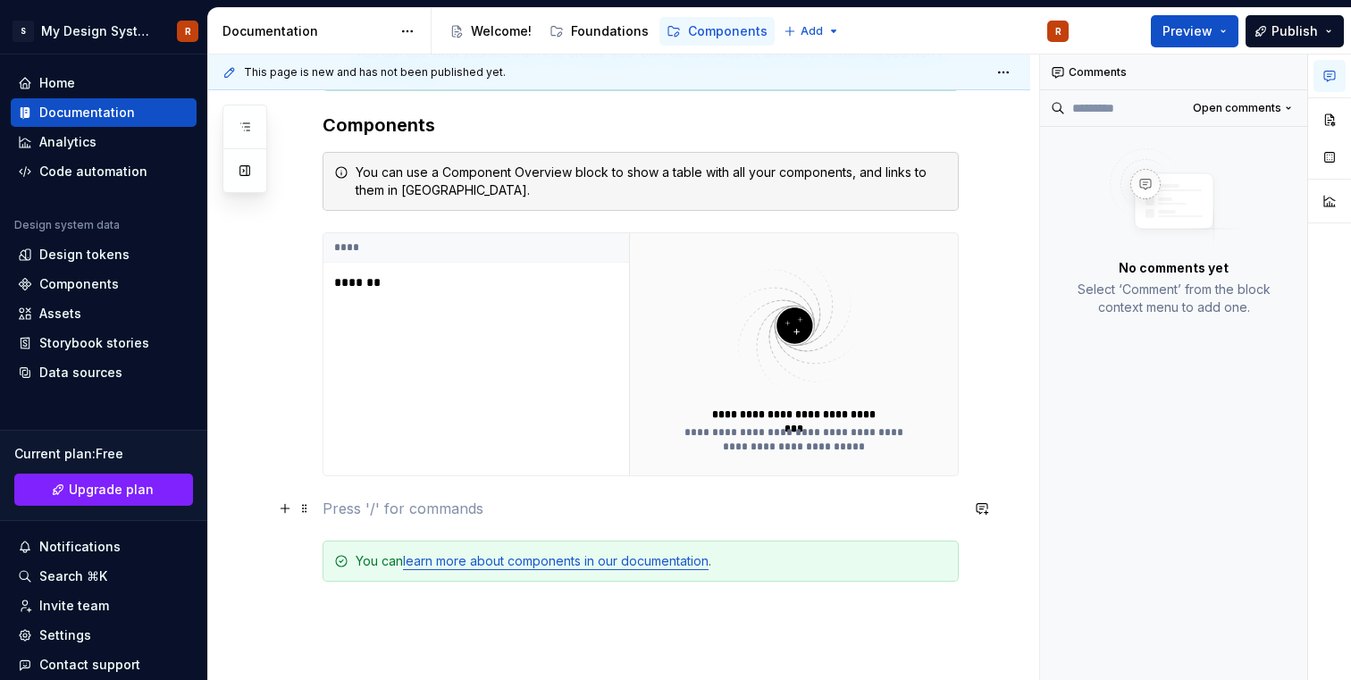
paste div
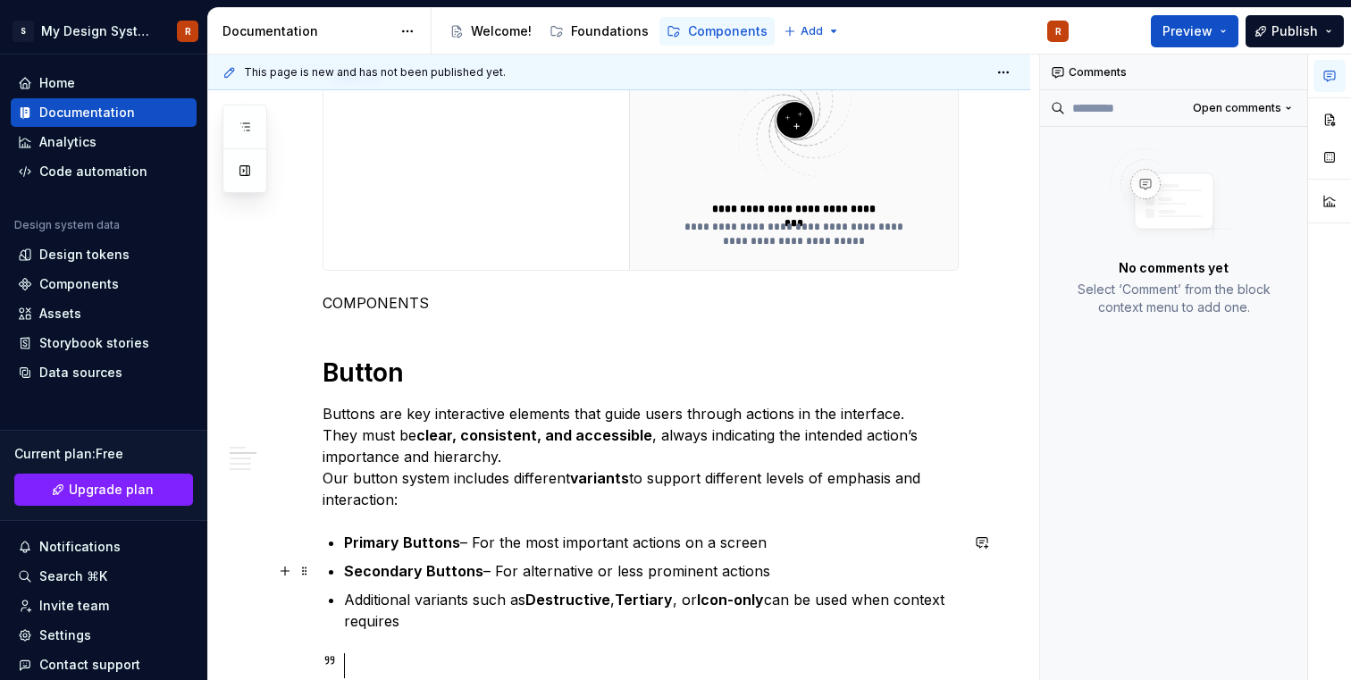
scroll to position [608, 0]
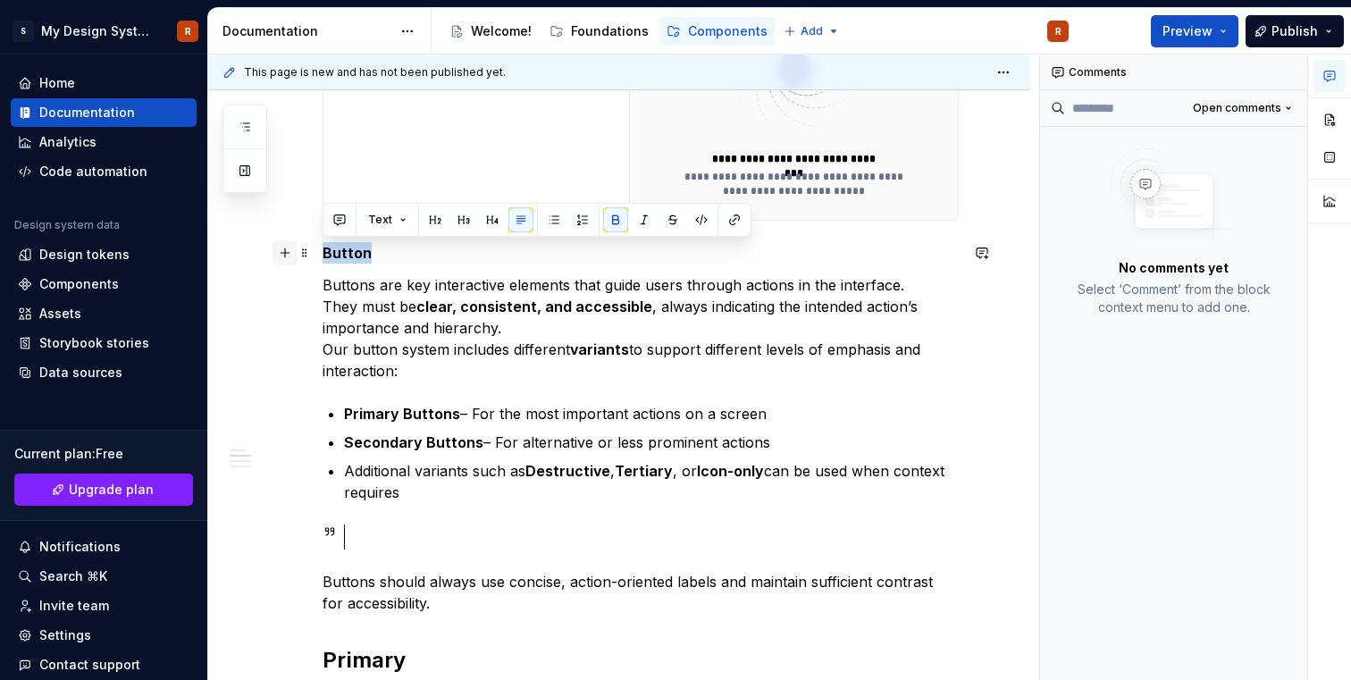
drag, startPoint x: 404, startPoint y: 262, endPoint x: 284, endPoint y: 256, distance: 119.9
click at [434, 222] on button "button" at bounding box center [435, 219] width 25 height 25
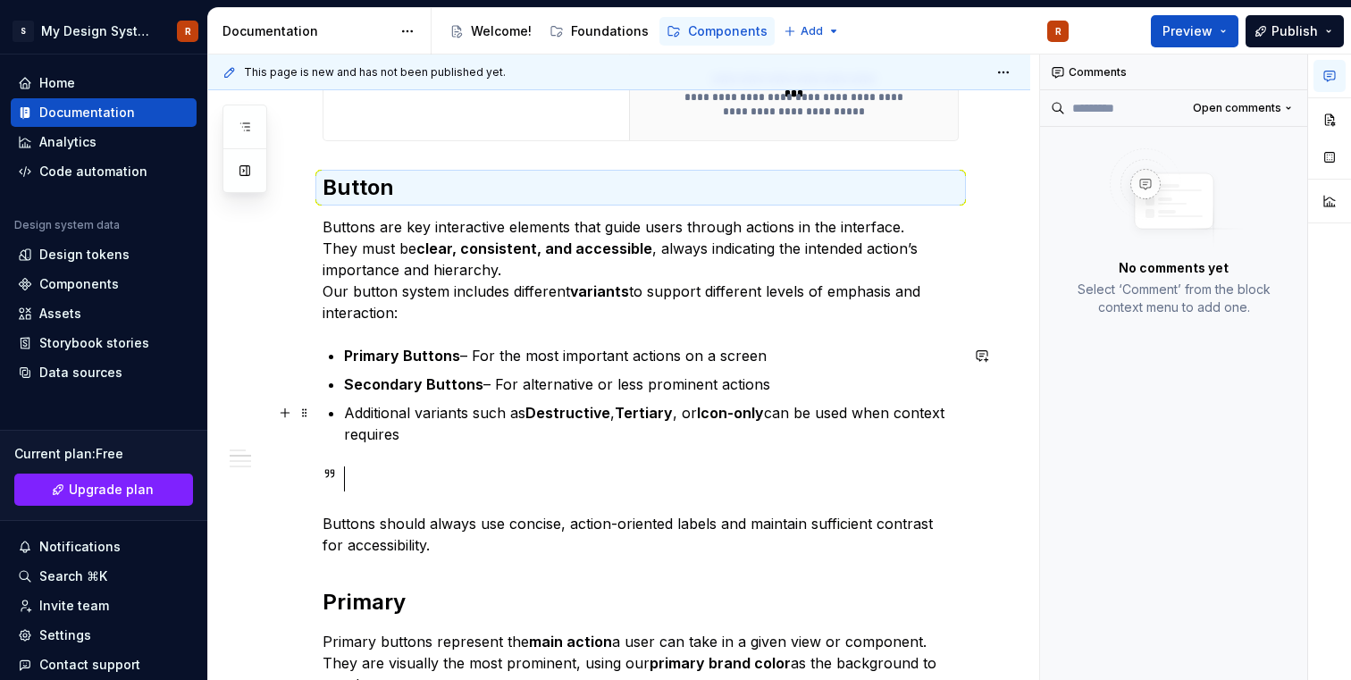
scroll to position [689, 0]
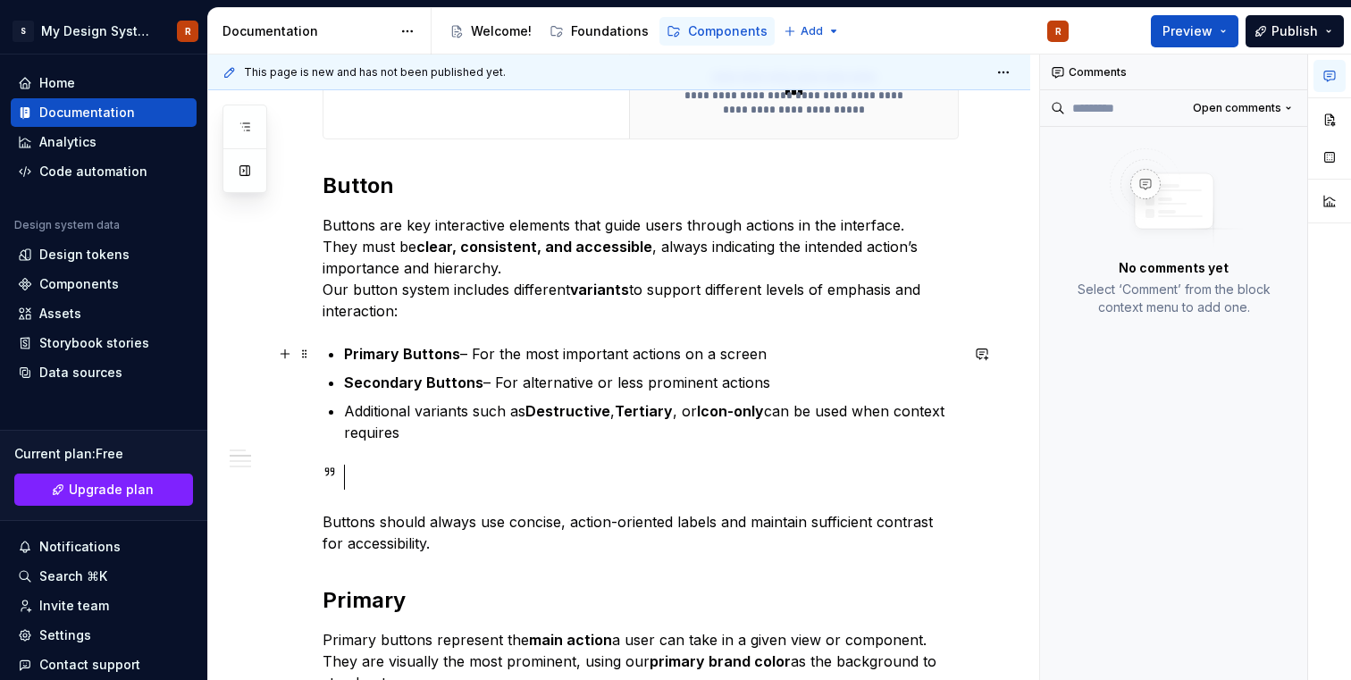
click at [469, 360] on p "Primary Buttons – For the most important actions on a screen" at bounding box center [651, 353] width 615 height 21
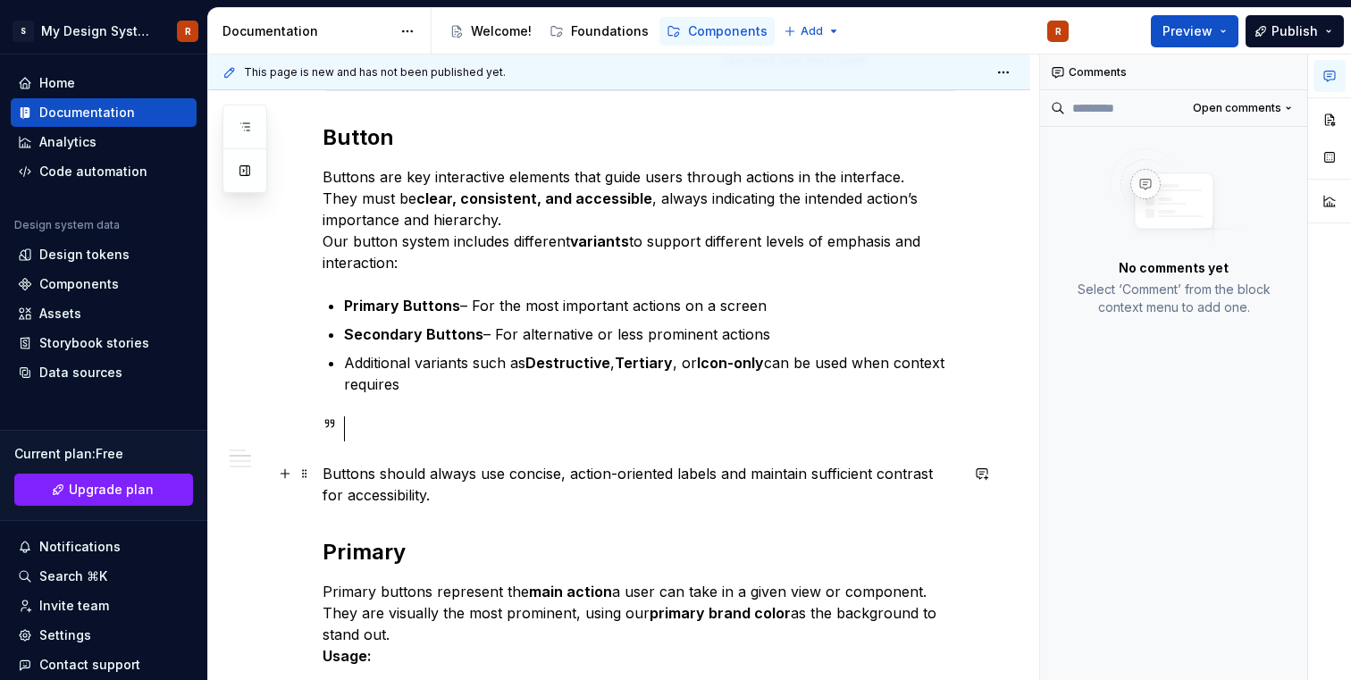
scroll to position [764, 0]
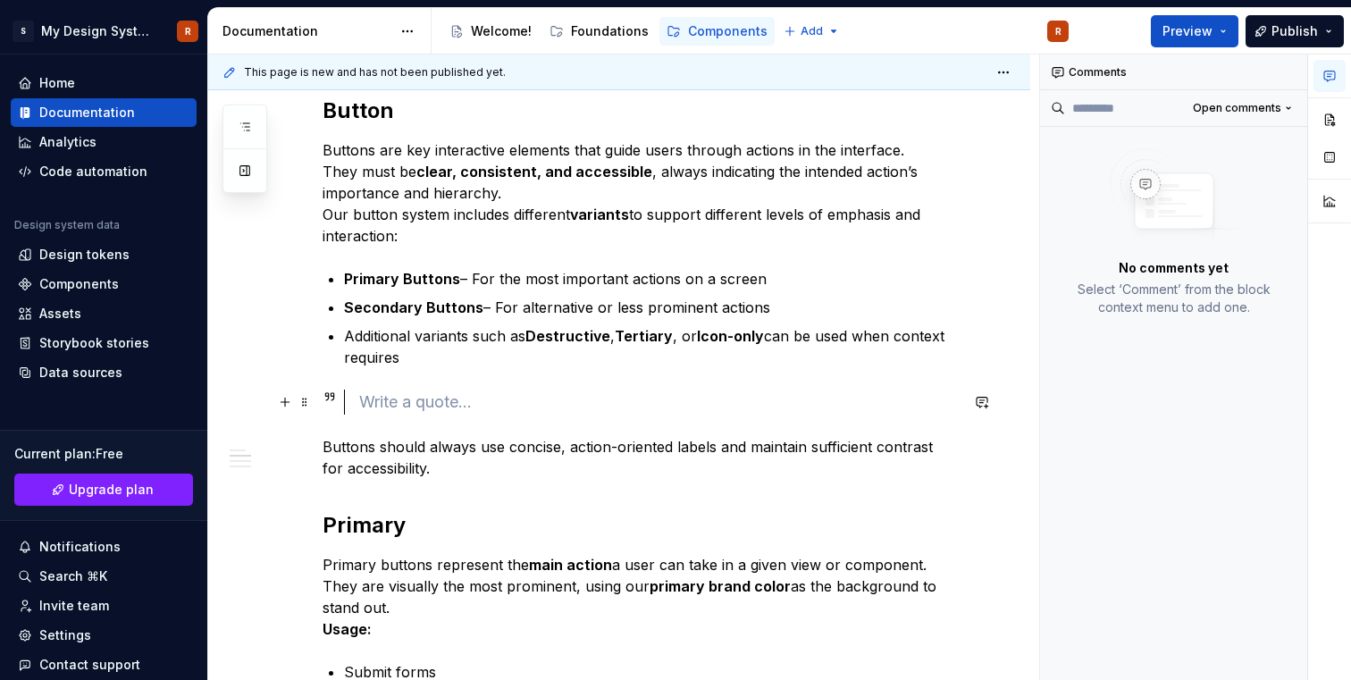
click at [415, 392] on div at bounding box center [659, 402] width 600 height 25
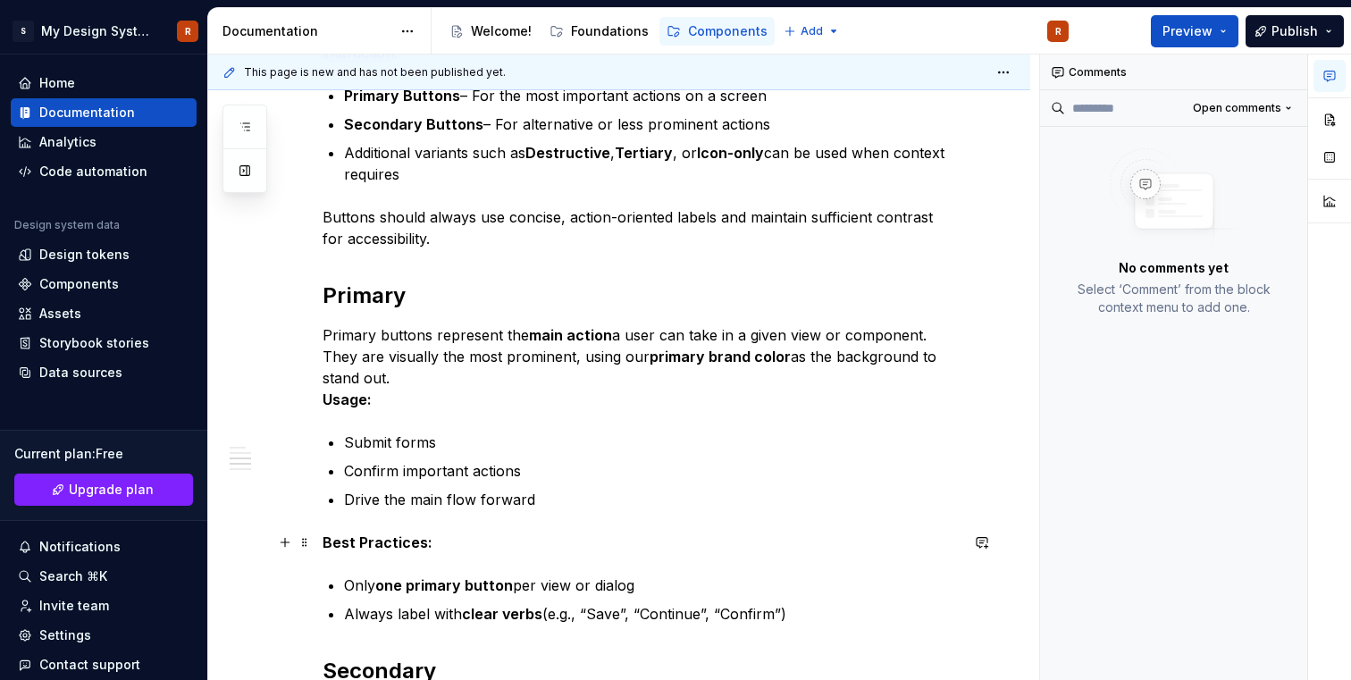
scroll to position [973, 0]
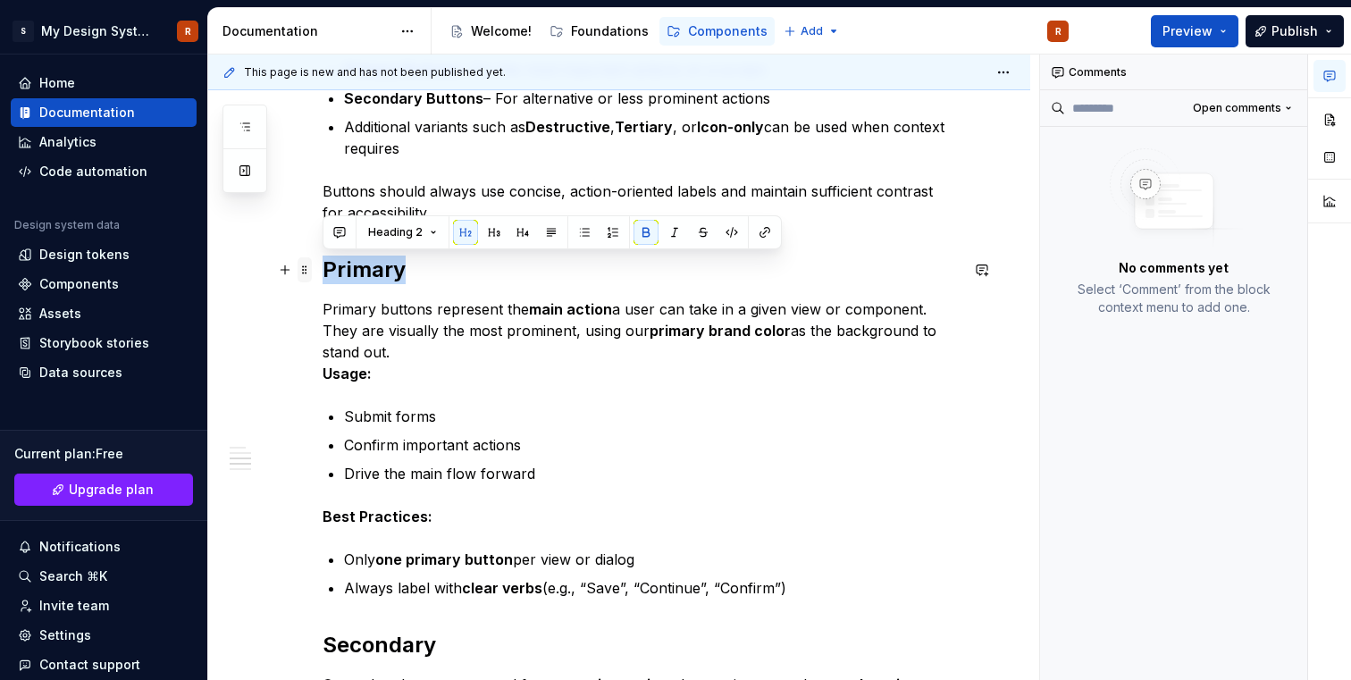
drag, startPoint x: 422, startPoint y: 260, endPoint x: 302, endPoint y: 264, distance: 119.8
click at [323, 264] on div "**********" at bounding box center [641, 498] width 636 height 2247
click at [511, 229] on button "button" at bounding box center [517, 232] width 25 height 25
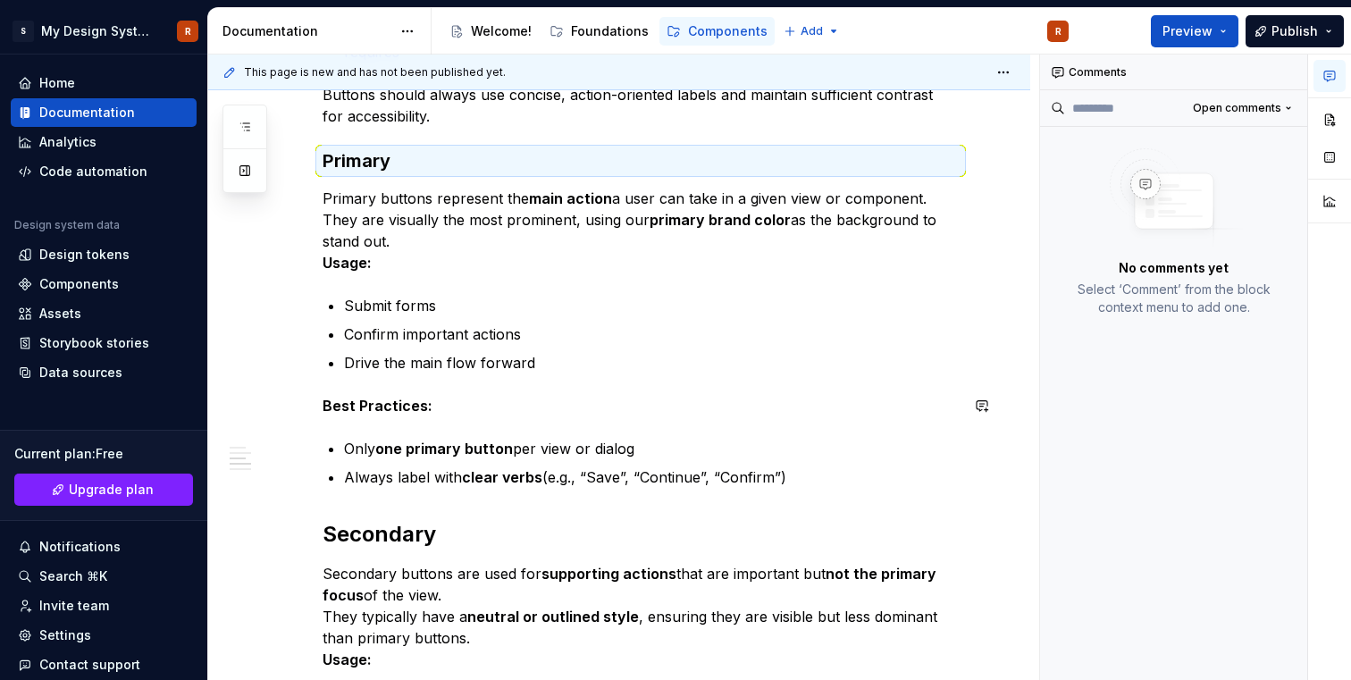
scroll to position [1087, 0]
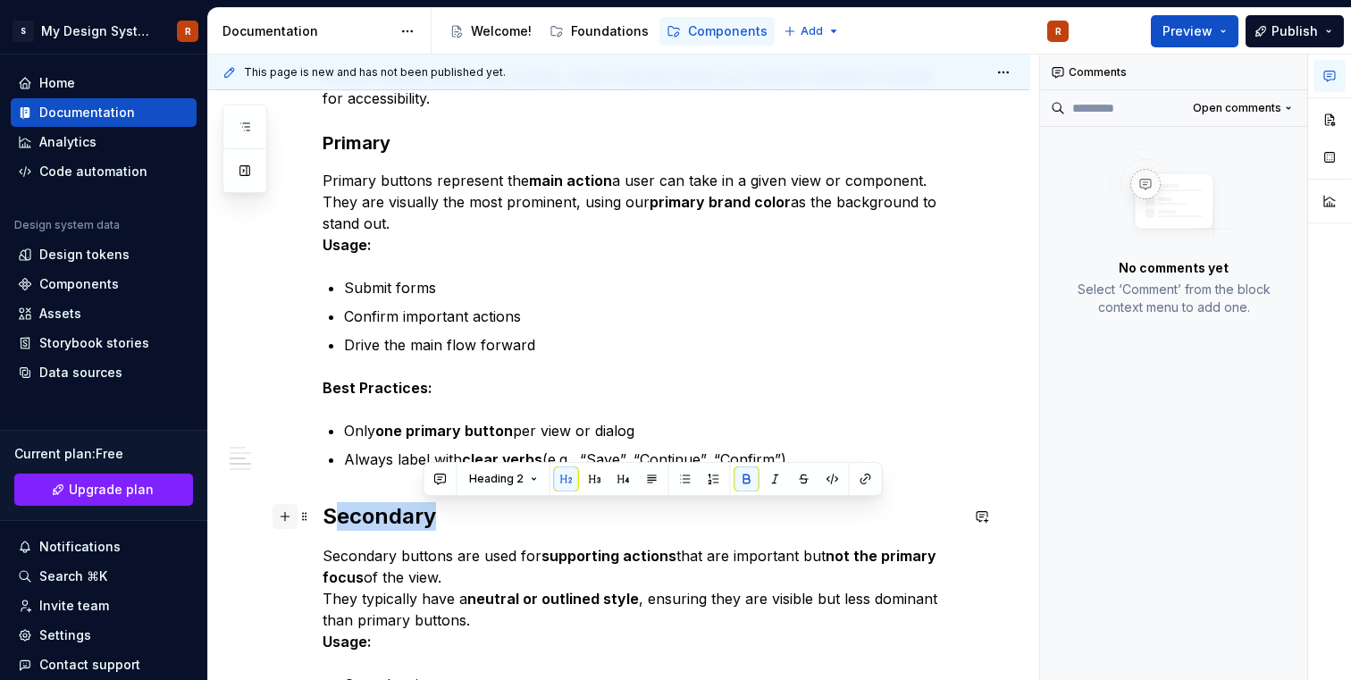
drag, startPoint x: 452, startPoint y: 513, endPoint x: 295, endPoint y: 511, distance: 157.3
click at [323, 511] on div "**********" at bounding box center [641, 377] width 636 height 2233
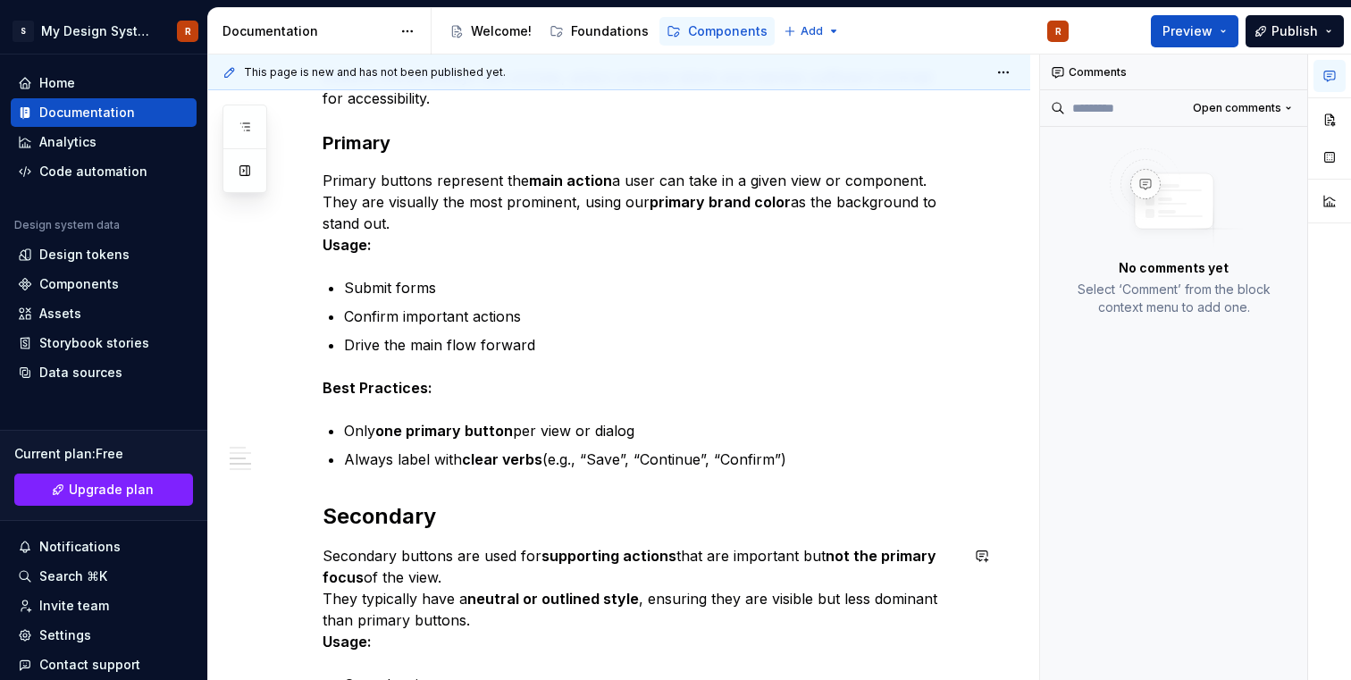
click at [453, 533] on div "**********" at bounding box center [641, 366] width 636 height 2211
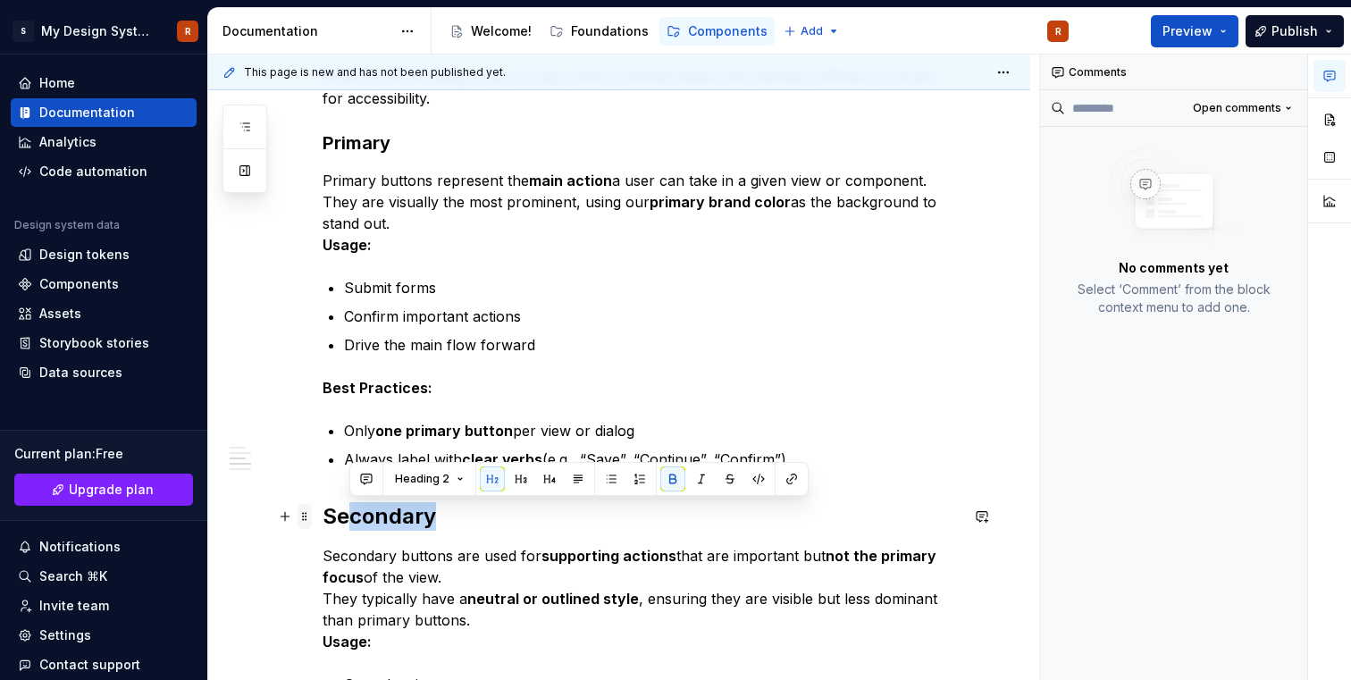
drag, startPoint x: 483, startPoint y: 526, endPoint x: 306, endPoint y: 525, distance: 176.0
click at [323, 525] on div "**********" at bounding box center [641, 377] width 636 height 2233
drag, startPoint x: 325, startPoint y: 525, endPoint x: 472, endPoint y: 523, distance: 146.5
click at [472, 523] on h2 "Secondary" at bounding box center [641, 516] width 636 height 29
click at [499, 477] on button "button" at bounding box center [494, 478] width 25 height 25
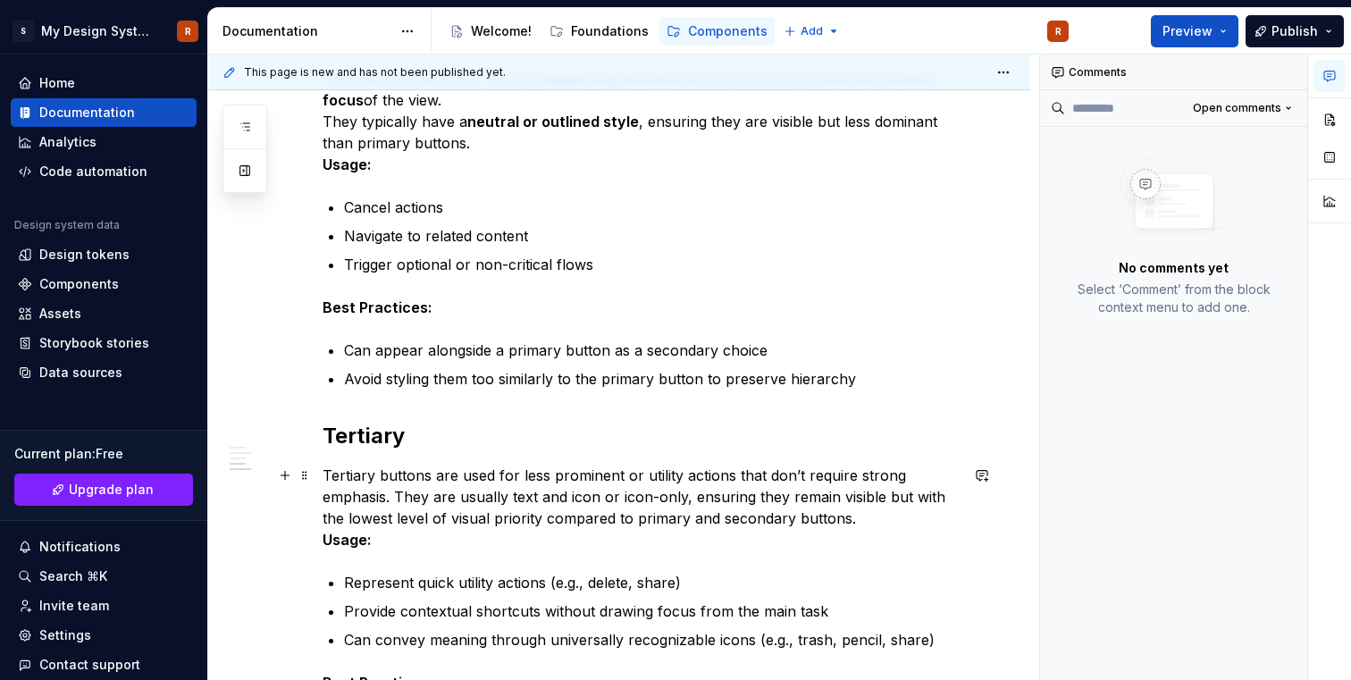
scroll to position [1563, 0]
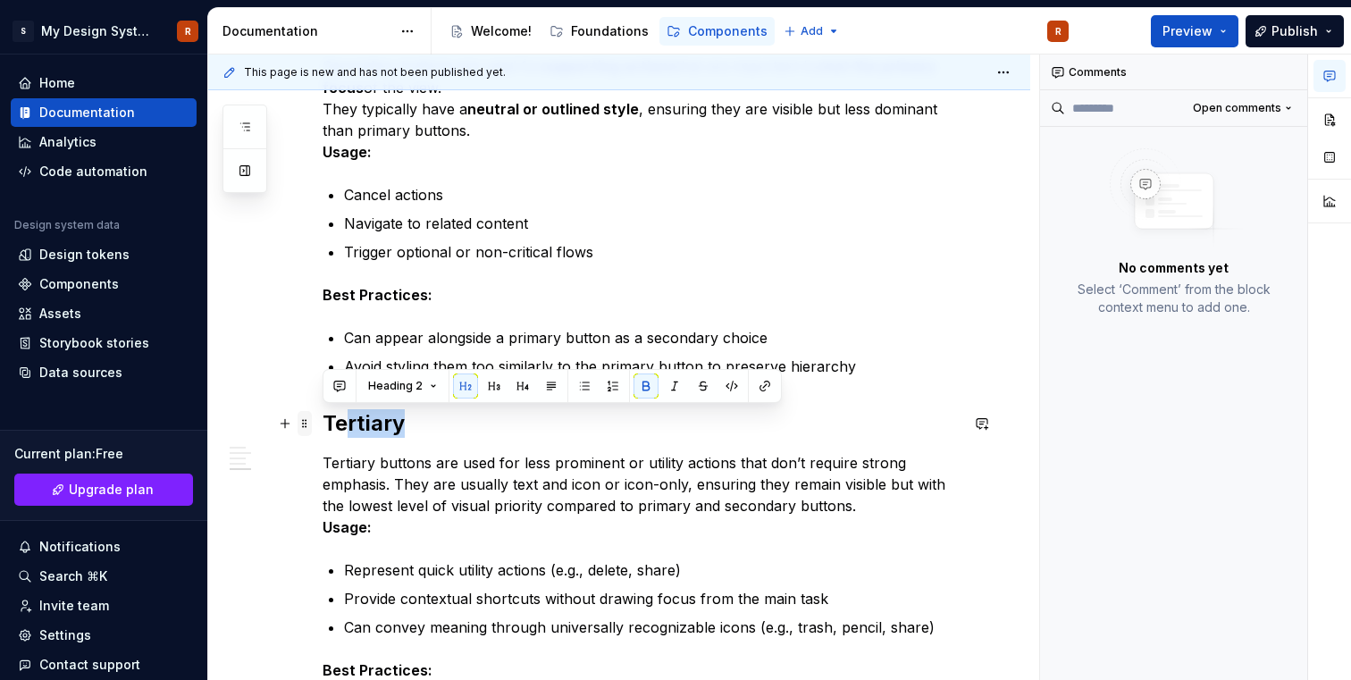
drag, startPoint x: 416, startPoint y: 426, endPoint x: 309, endPoint y: 426, distance: 107.2
drag, startPoint x: 324, startPoint y: 426, endPoint x: 458, endPoint y: 426, distance: 134.0
click at [458, 426] on h2 "Tertiary" at bounding box center [641, 423] width 636 height 29
click at [495, 383] on button "button" at bounding box center [494, 385] width 25 height 25
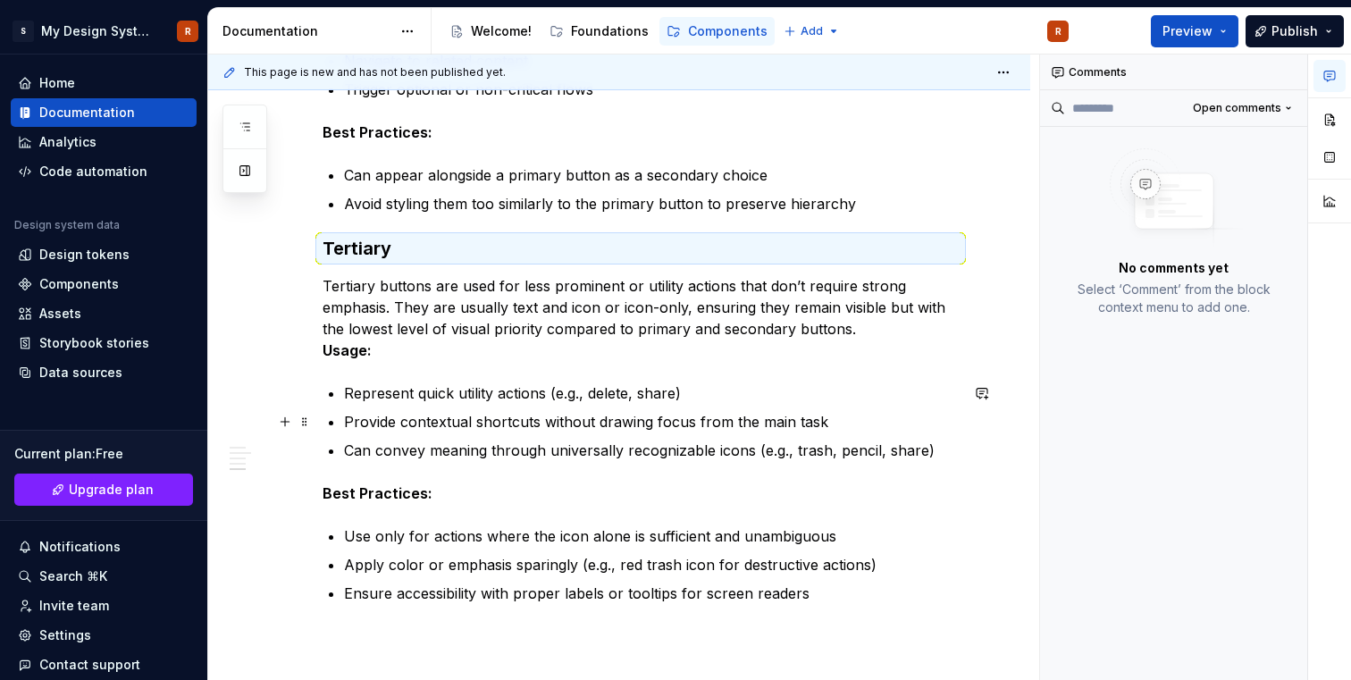
scroll to position [1919, 0]
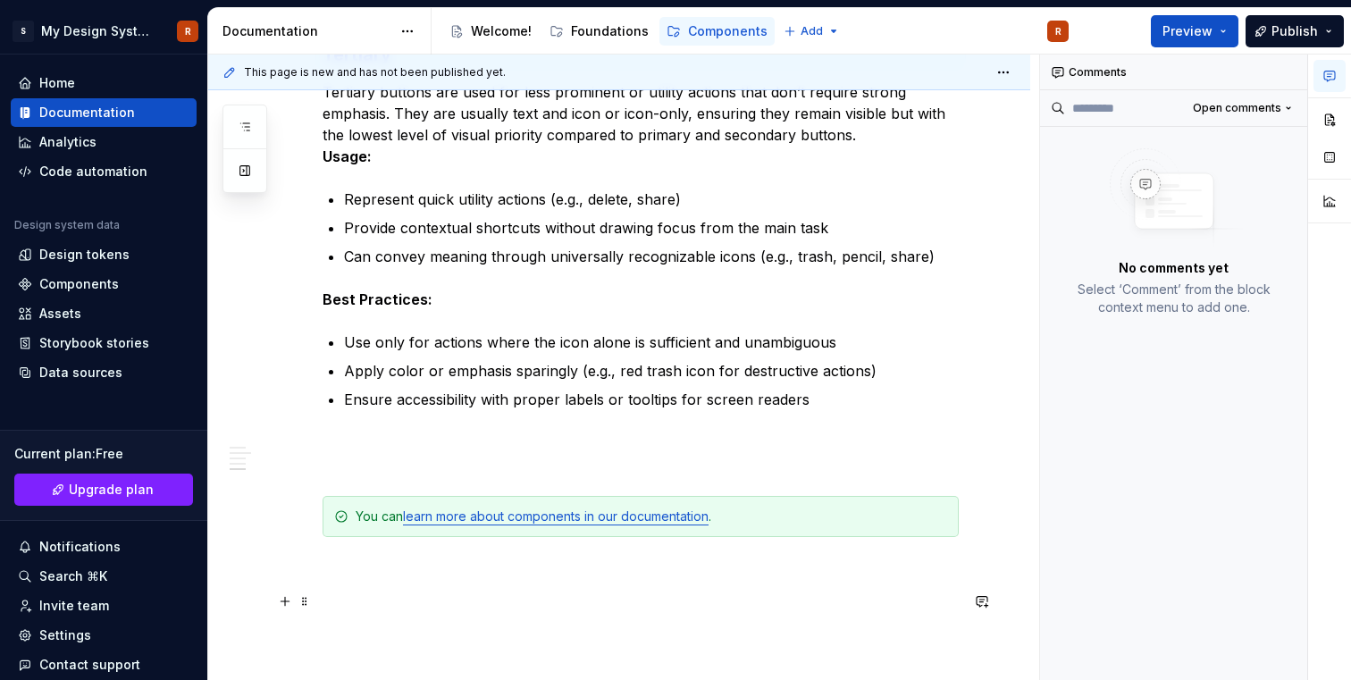
click at [499, 595] on p at bounding box center [641, 601] width 636 height 21
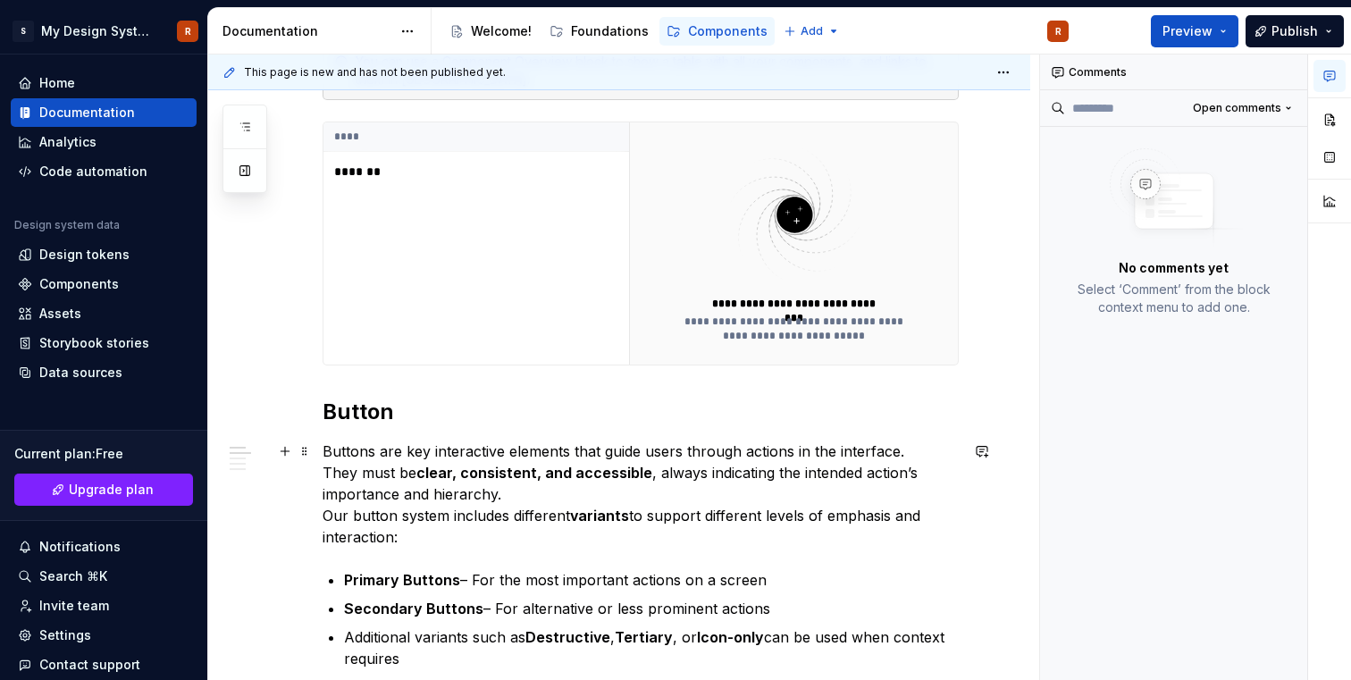
scroll to position [385, 0]
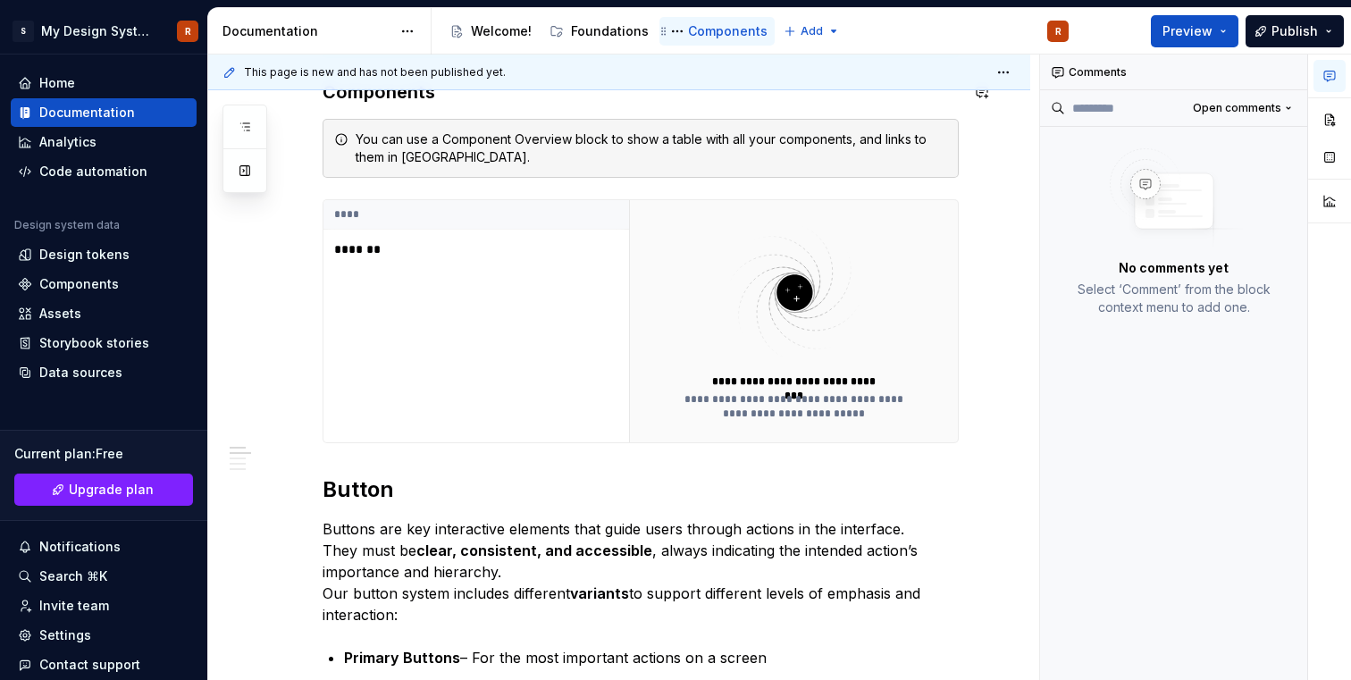
click at [712, 33] on div "Components" at bounding box center [728, 31] width 80 height 18
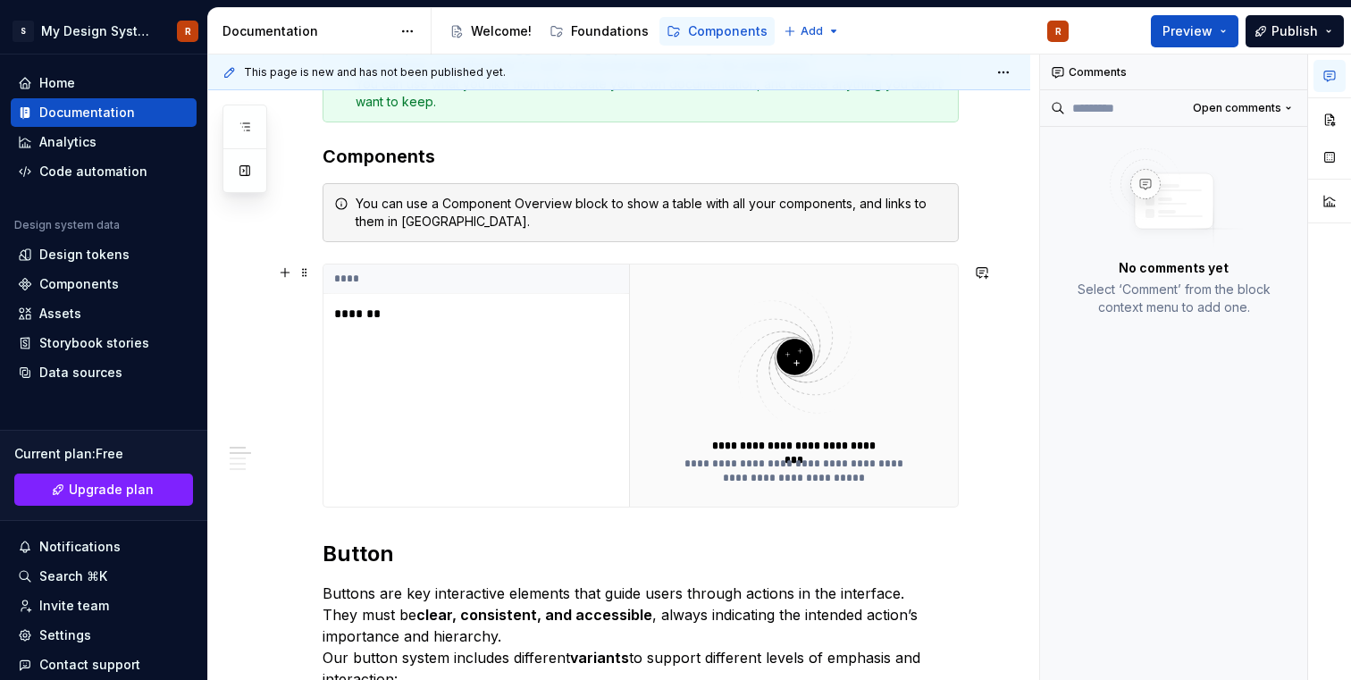
scroll to position [276, 0]
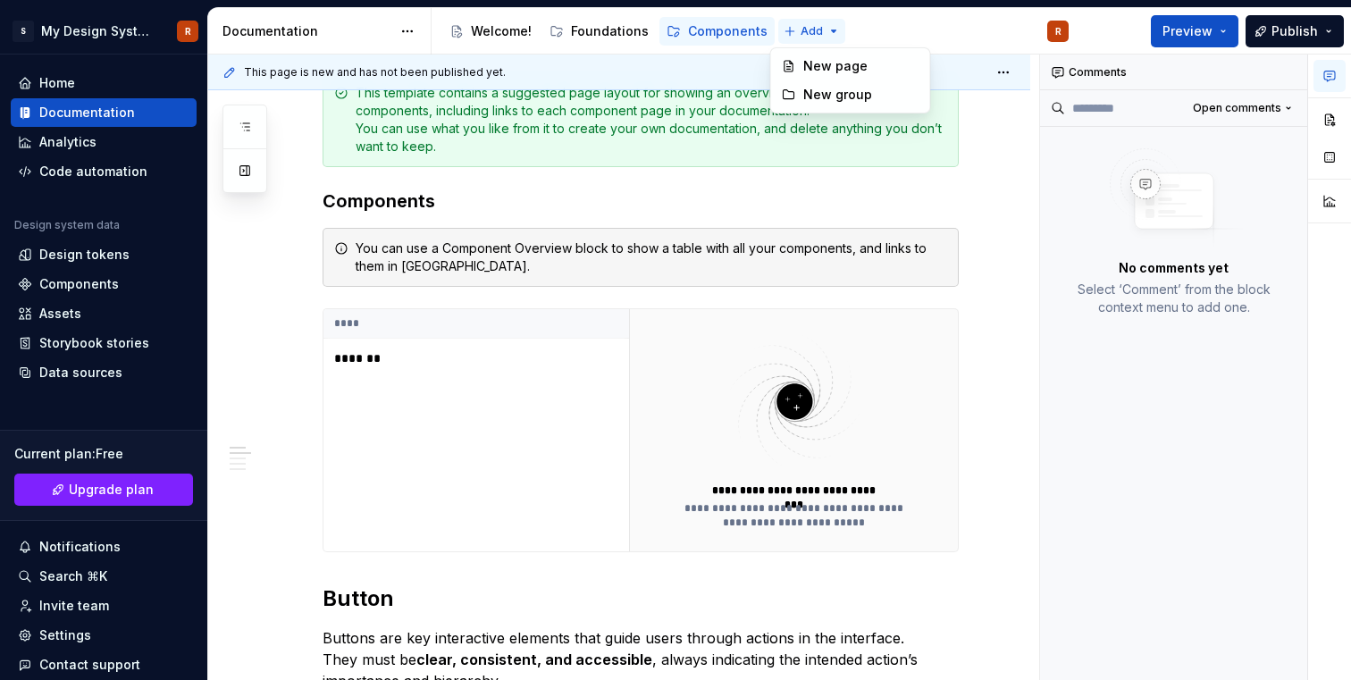
click at [793, 24] on html "S My Design System R Home Documentation Analytics Code automation Design system…" at bounding box center [675, 340] width 1351 height 680
click at [809, 69] on div "New page" at bounding box center [861, 66] width 116 height 18
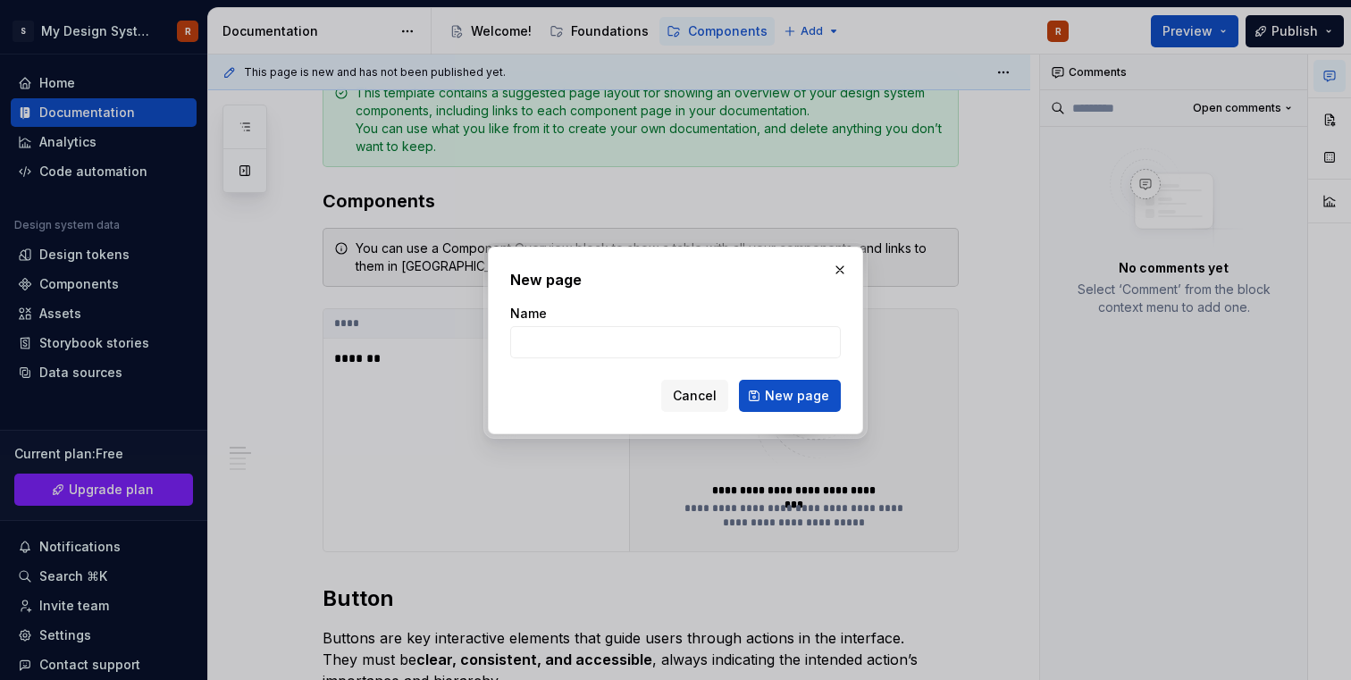
type textarea "*"
type input "Button"
click button "New page" at bounding box center [790, 396] width 102 height 32
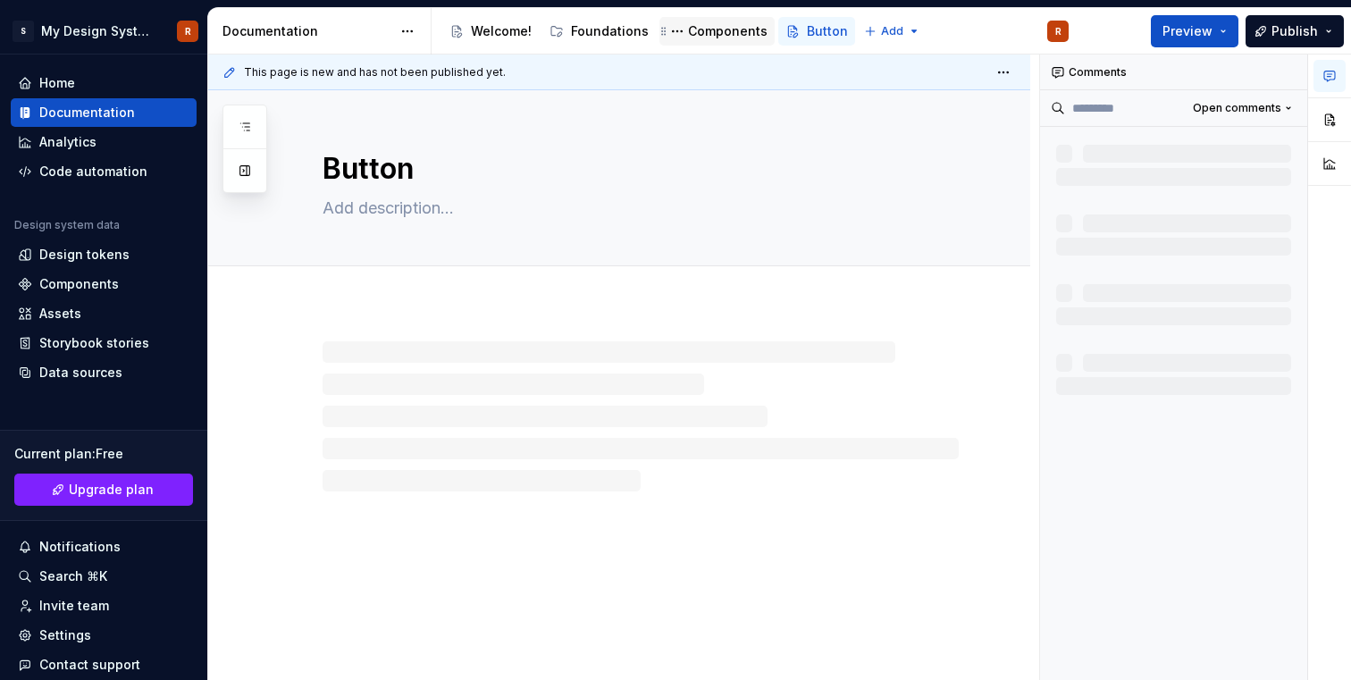
click at [729, 30] on div "Components" at bounding box center [728, 31] width 80 height 18
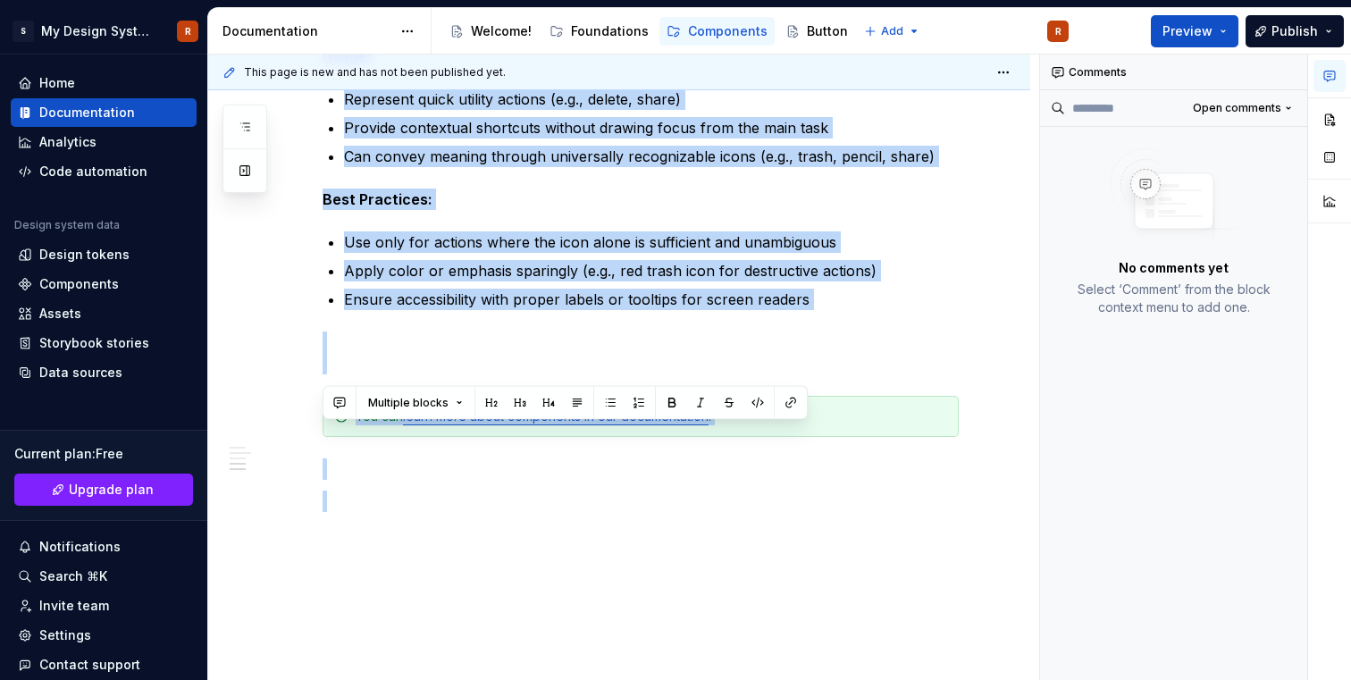
scroll to position [2076, 0]
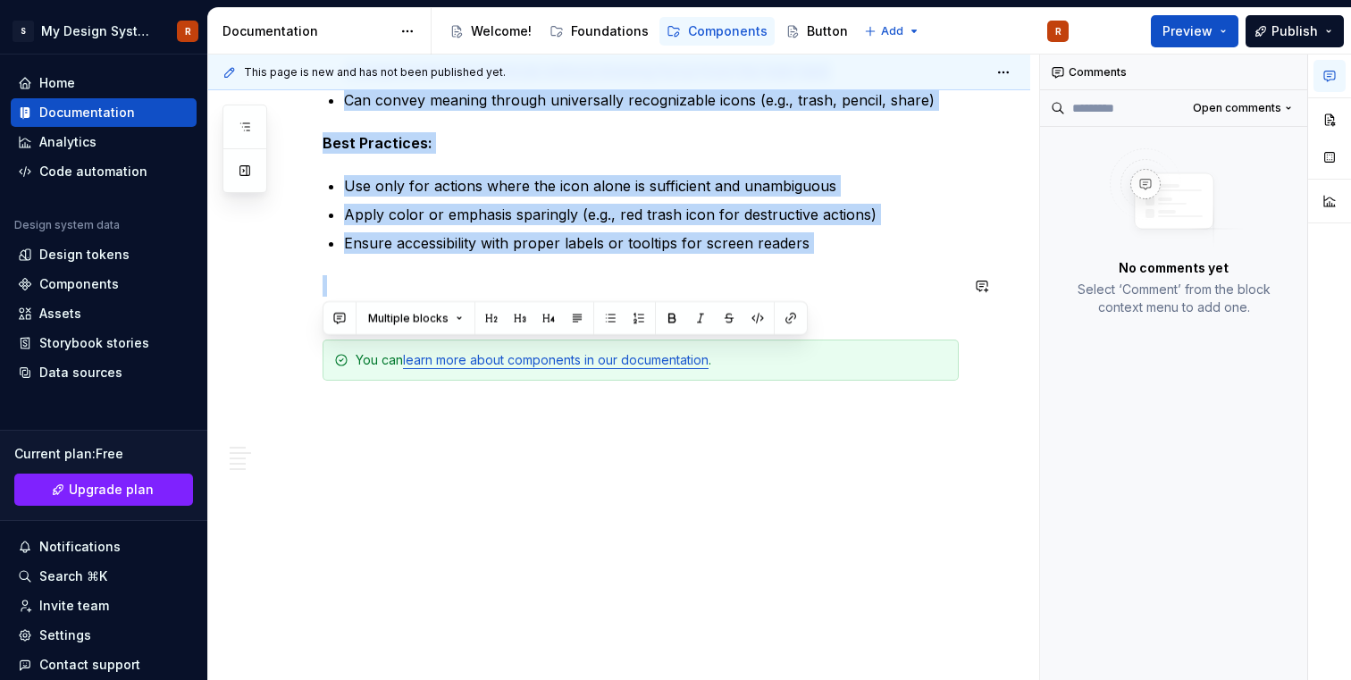
drag, startPoint x: 327, startPoint y: 202, endPoint x: 901, endPoint y: 272, distance: 577.9
copy div "Loremi Dolorsi ame con adipiscinge seddoeiu temp incid utlab etdolor magnaal en…"
click at [827, 44] on div "Button" at bounding box center [816, 31] width 77 height 29
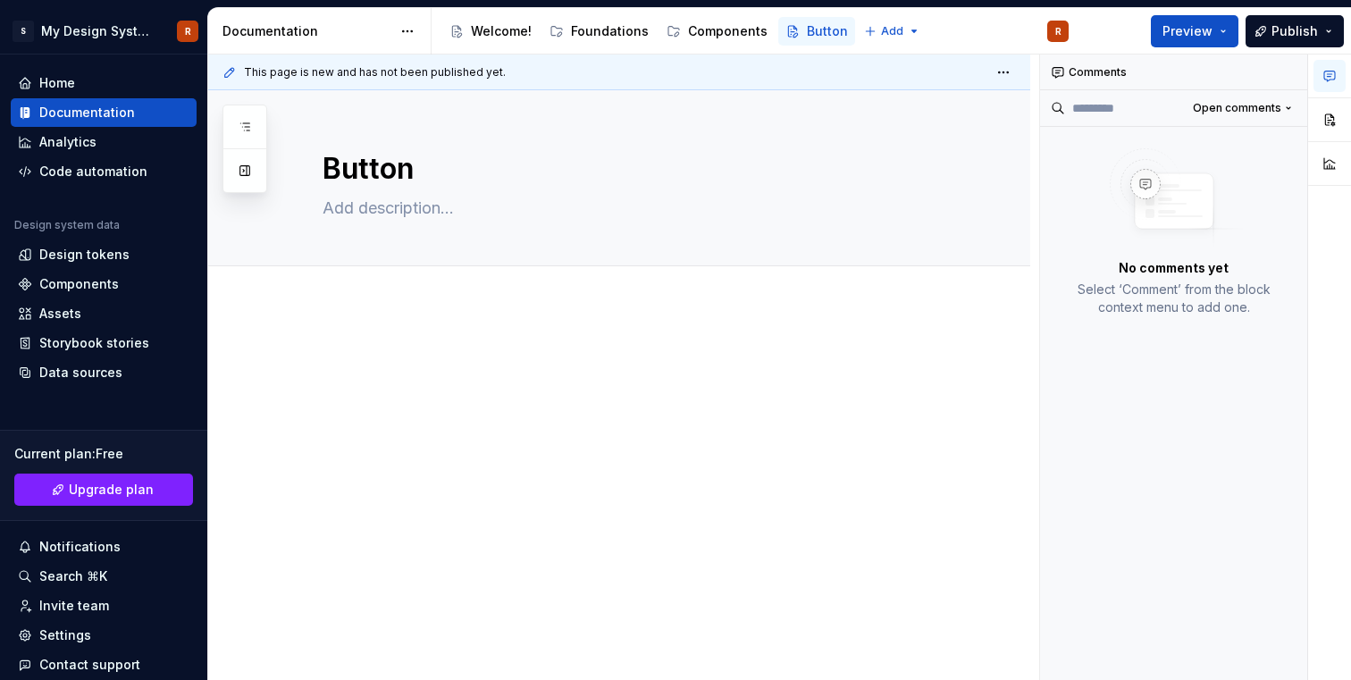
type textarea "*"
click at [533, 358] on p at bounding box center [641, 358] width 636 height 21
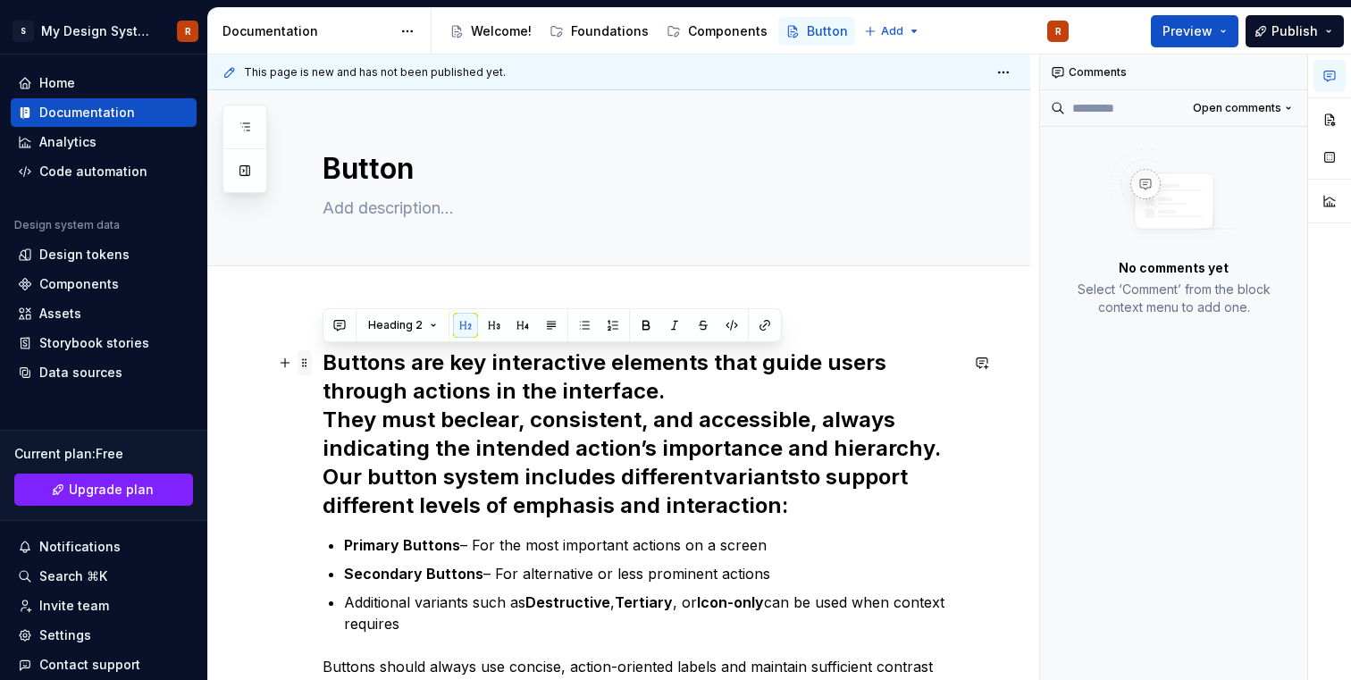
drag, startPoint x: 795, startPoint y: 508, endPoint x: 303, endPoint y: 353, distance: 516.0
drag, startPoint x: 327, startPoint y: 358, endPoint x: 791, endPoint y: 504, distance: 486.1
click at [791, 504] on h2 "Buttons are key interactive elements that guide users through actions in the in…" at bounding box center [641, 434] width 636 height 172
click at [467, 323] on button "button" at bounding box center [465, 325] width 25 height 25
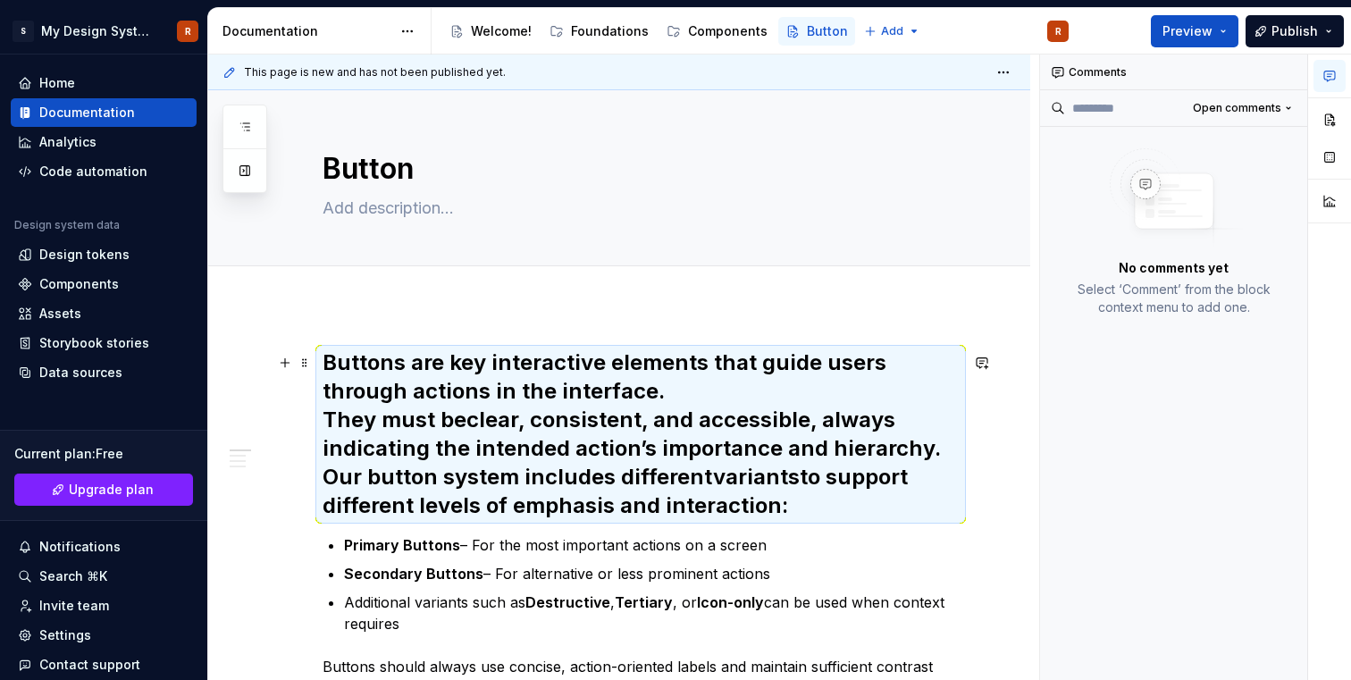
click at [750, 499] on h2 "Buttons are key interactive elements that guide users through actions in the in…" at bounding box center [641, 434] width 636 height 172
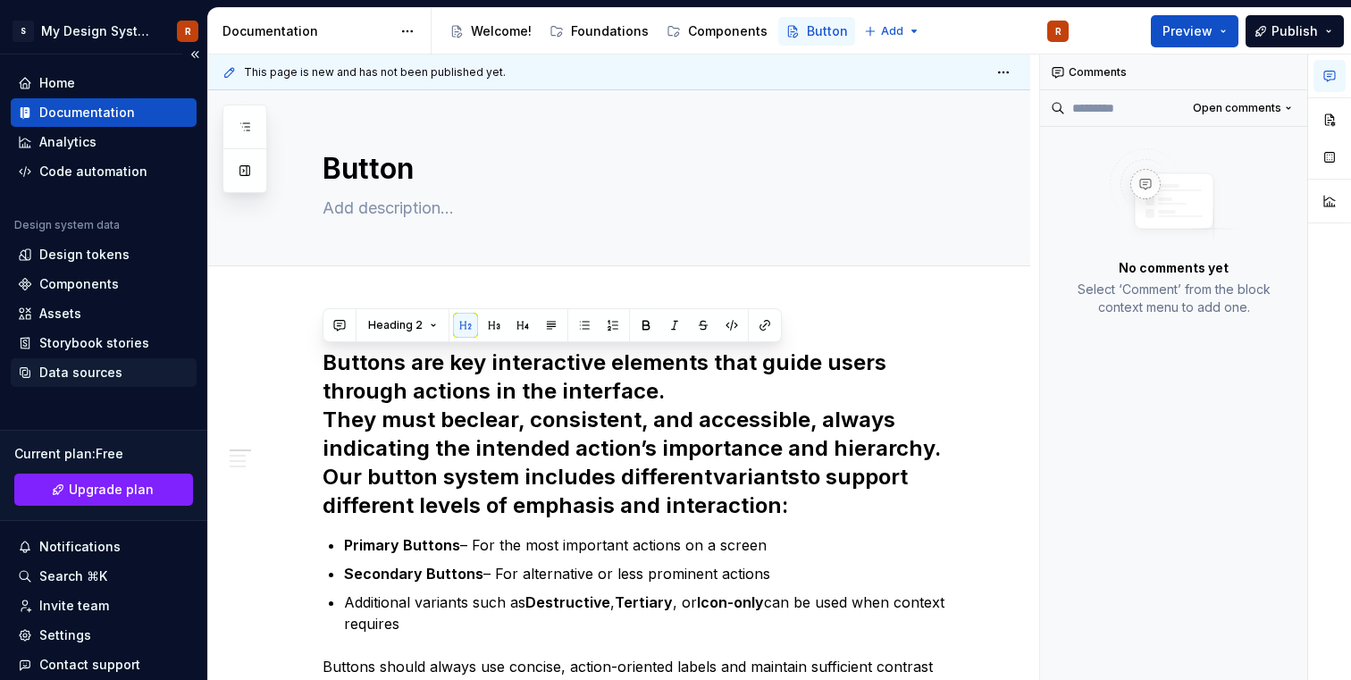
drag, startPoint x: 808, startPoint y: 502, endPoint x: 184, endPoint y: 365, distance: 638.7
click at [184, 365] on div "S My Design System R Home Documentation Analytics Code automation Design system…" at bounding box center [675, 340] width 1351 height 680
click at [398, 319] on span "Heading 2" at bounding box center [395, 325] width 55 height 14
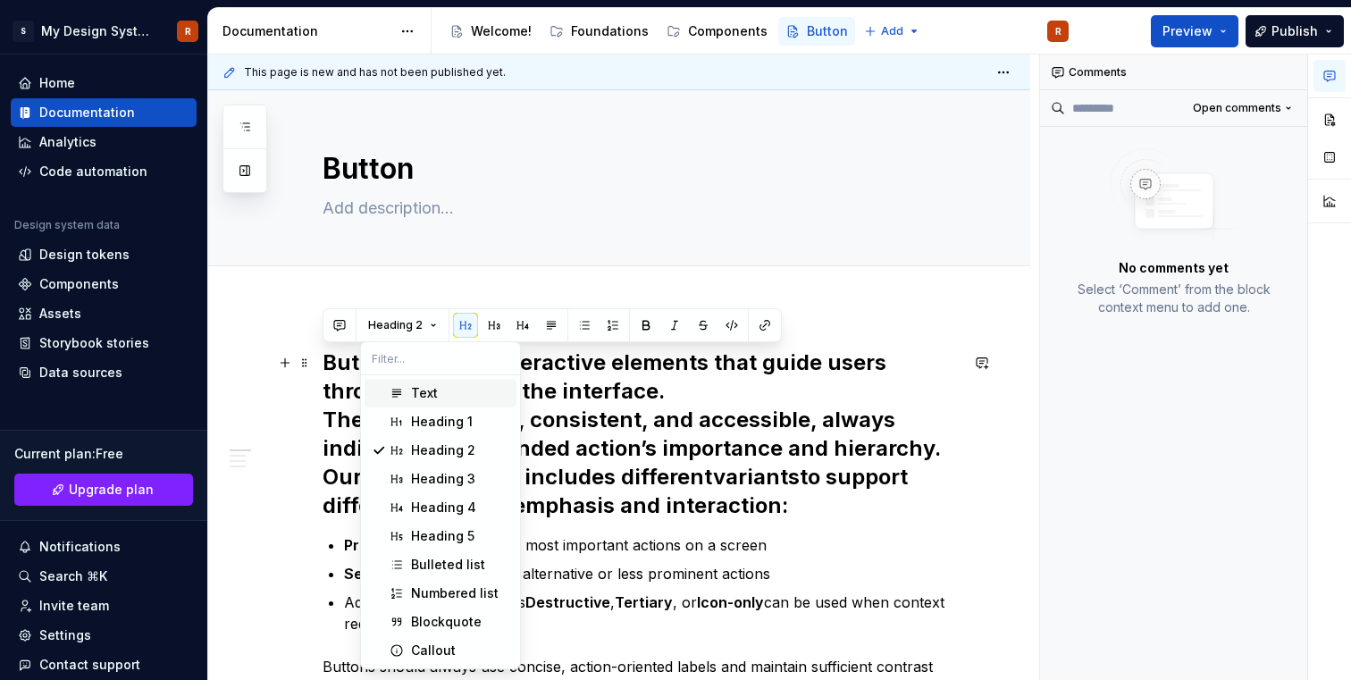
click at [409, 390] on span "Text" at bounding box center [441, 393] width 152 height 29
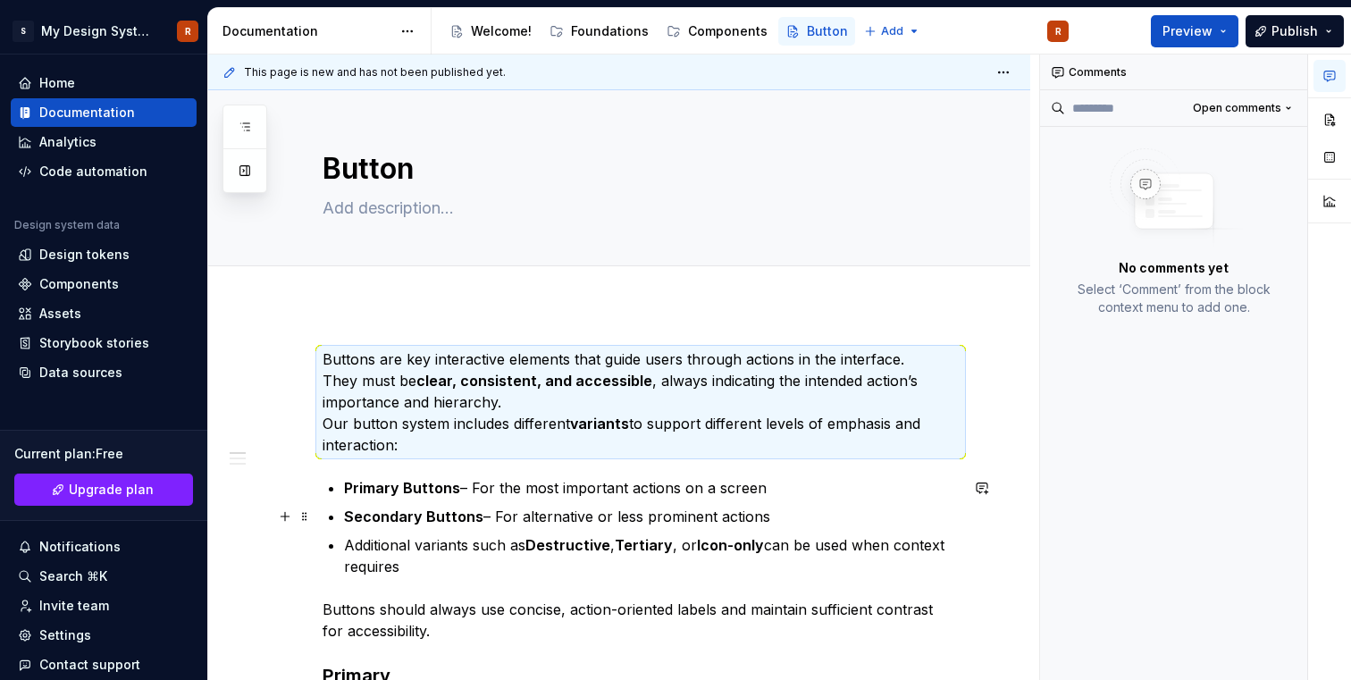
click at [479, 517] on p "Secondary Buttons – For alternative or less prominent actions" at bounding box center [651, 516] width 615 height 21
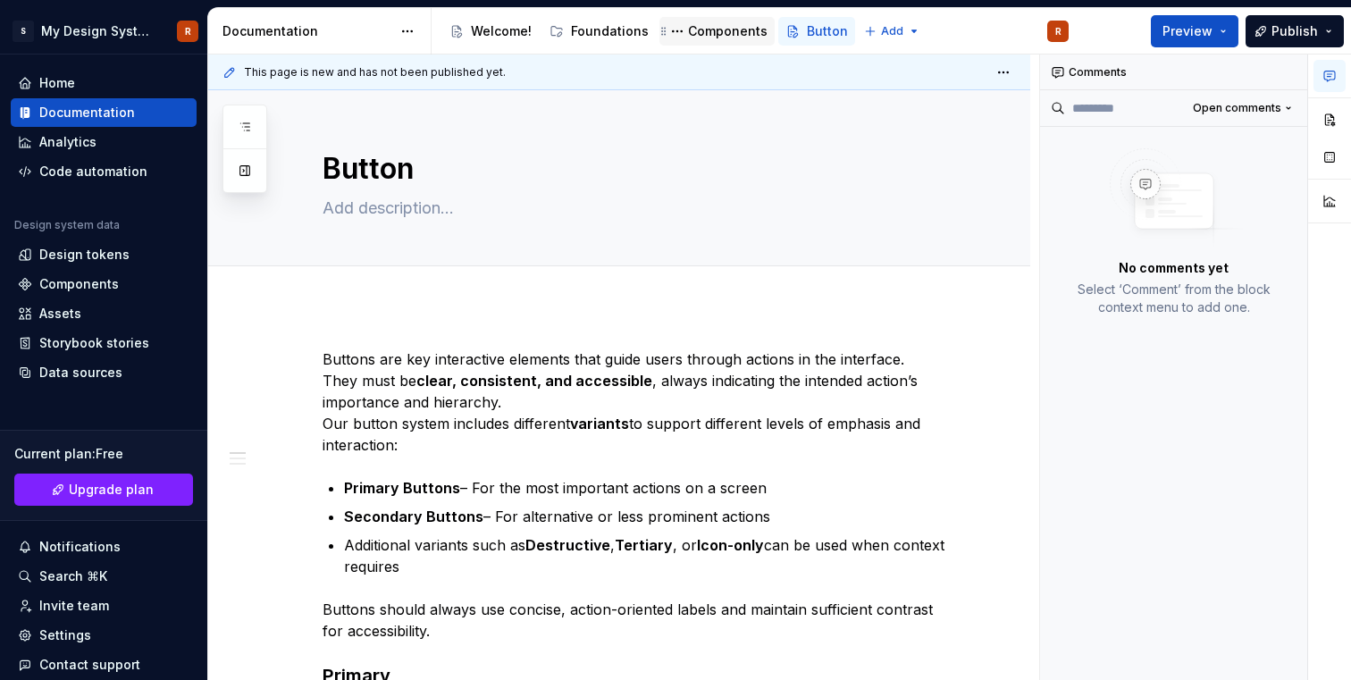
click at [718, 31] on div "Components" at bounding box center [728, 31] width 80 height 18
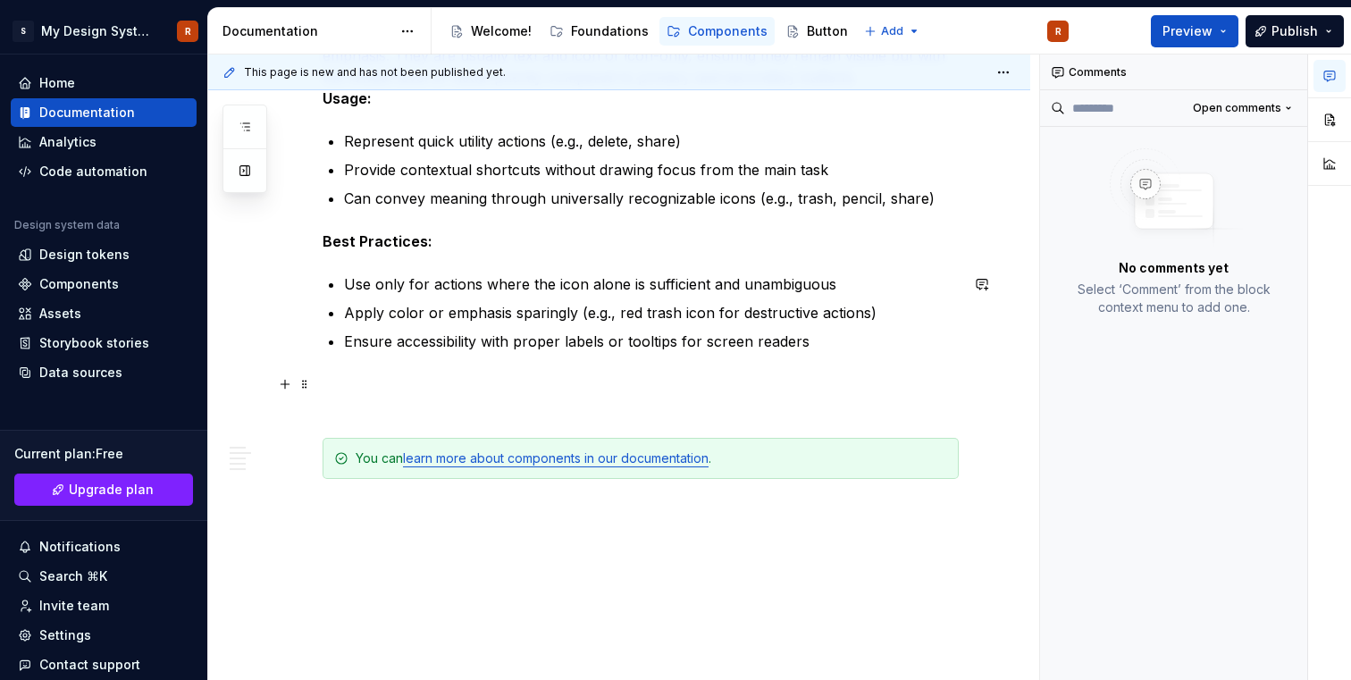
scroll to position [2076, 0]
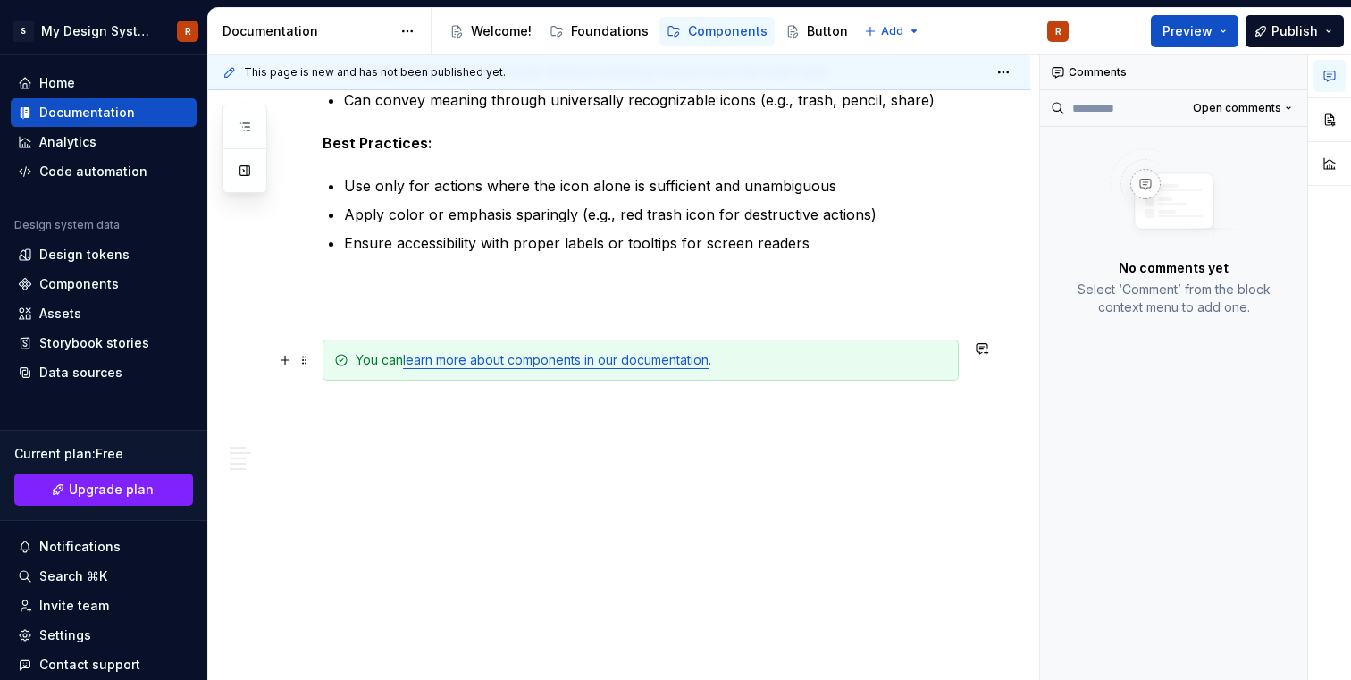
click at [650, 353] on link "learn more about components in our documentation" at bounding box center [556, 359] width 306 height 15
click at [672, 302] on p at bounding box center [641, 296] width 636 height 43
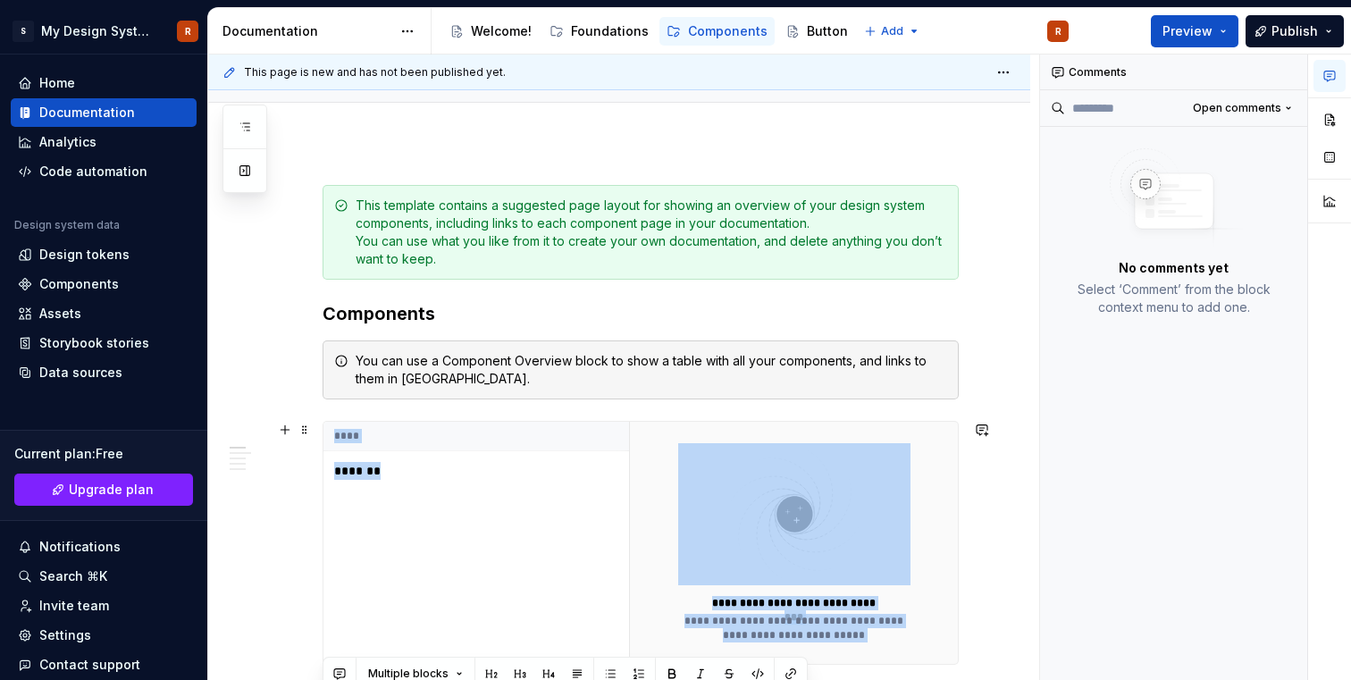
scroll to position [246, 0]
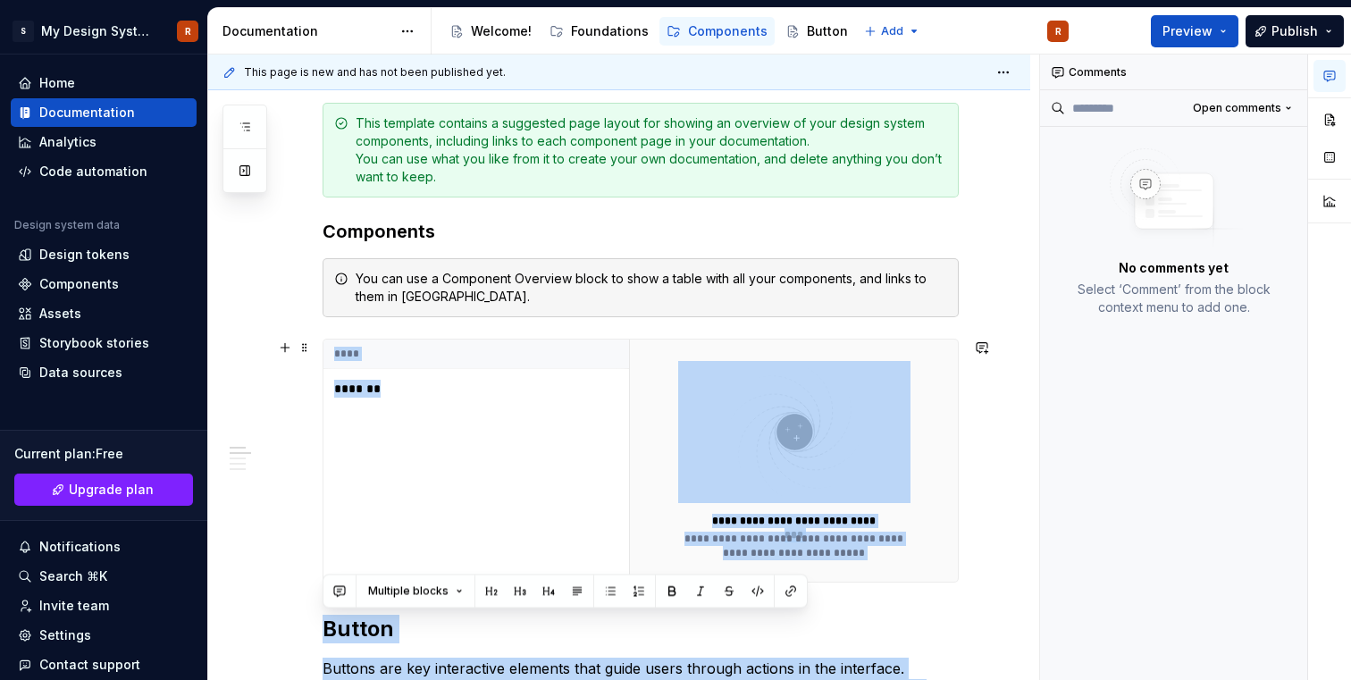
drag, startPoint x: 581, startPoint y: 306, endPoint x: 319, endPoint y: 541, distance: 352.4
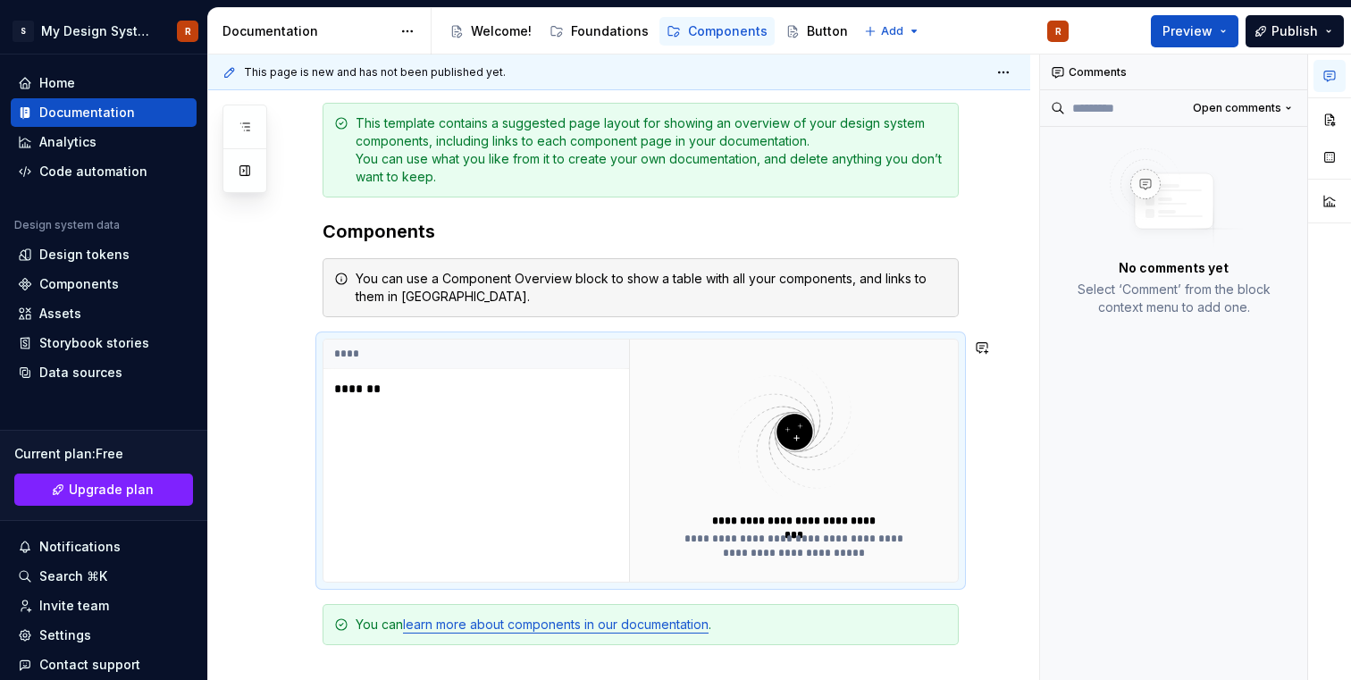
scroll to position [245, 0]
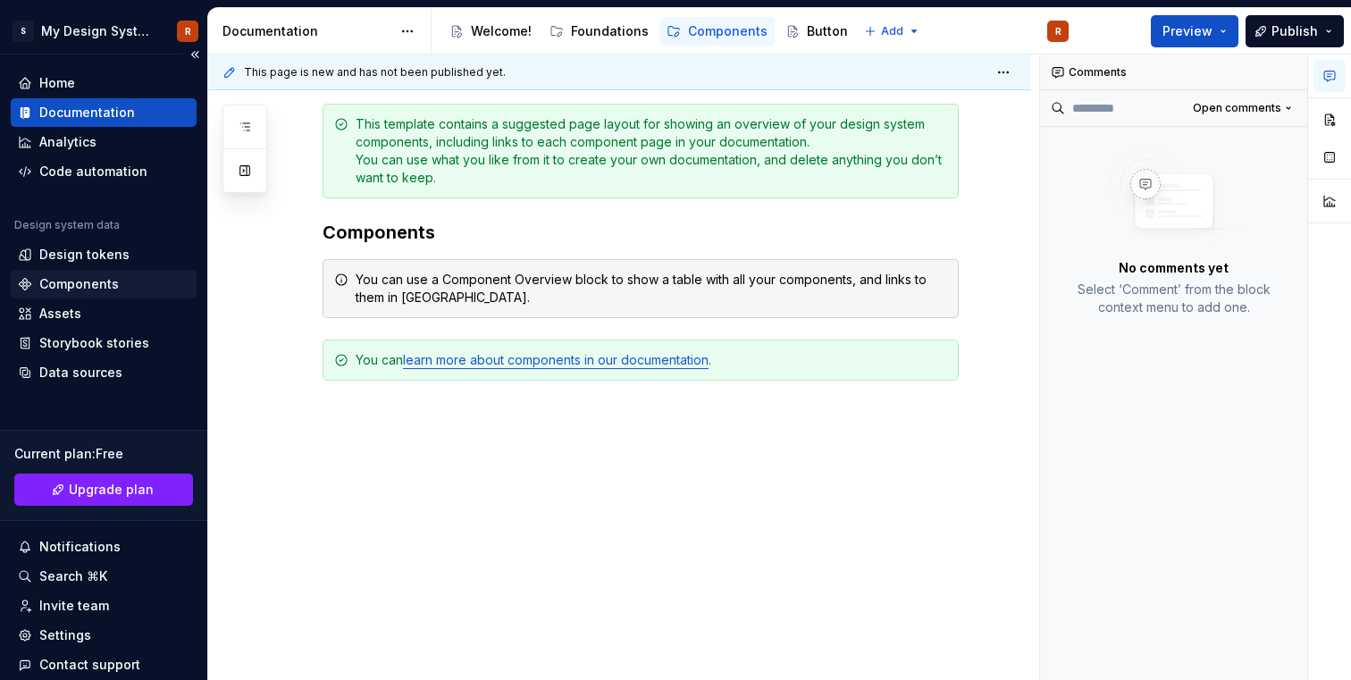
click at [105, 281] on div "Components" at bounding box center [79, 284] width 80 height 18
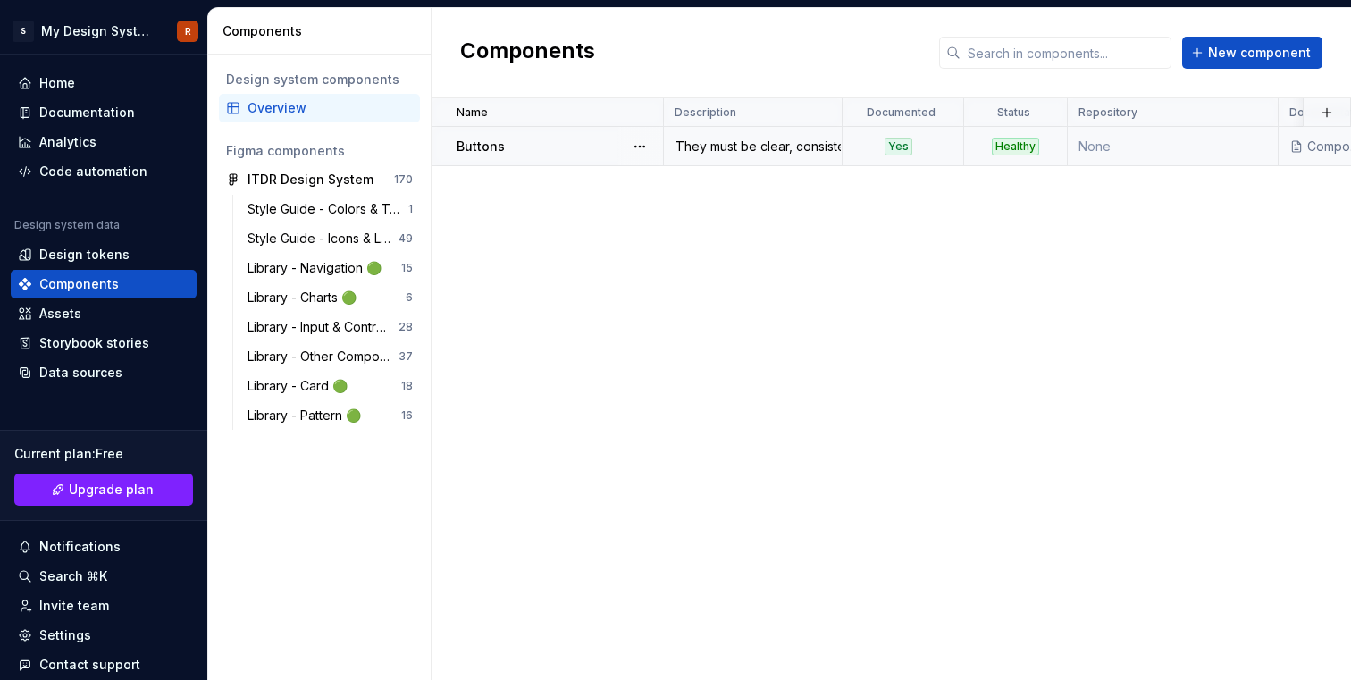
click at [607, 145] on div "Buttons" at bounding box center [560, 147] width 206 height 18
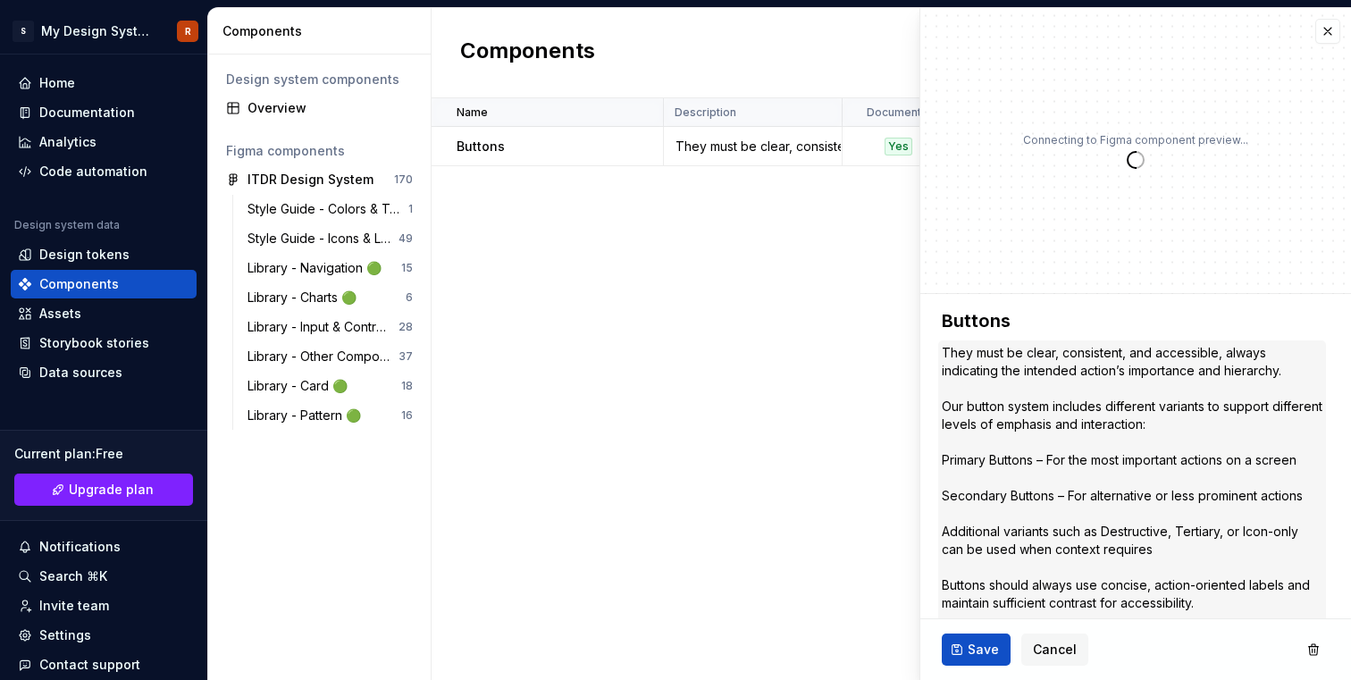
scroll to position [263, 0]
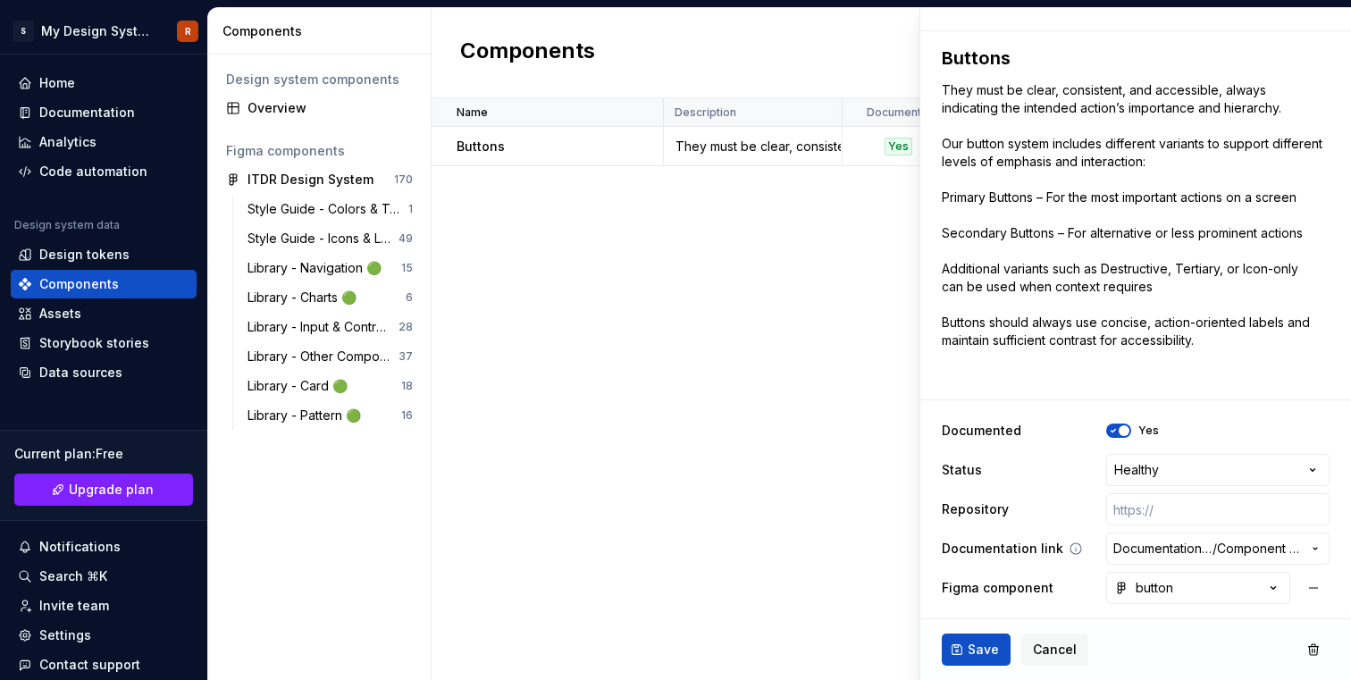
click at [1160, 555] on span "Documentation Root /" at bounding box center [1162, 549] width 99 height 18
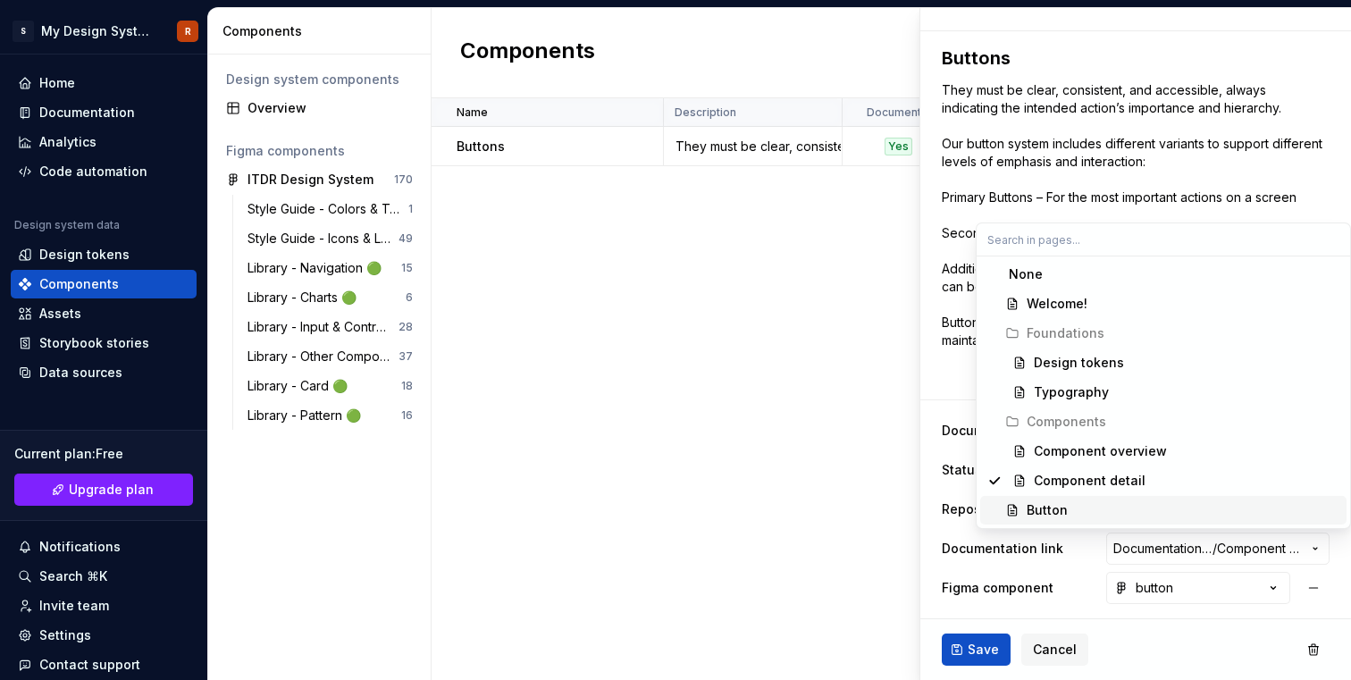
click at [1089, 505] on div "Button" at bounding box center [1183, 510] width 313 height 18
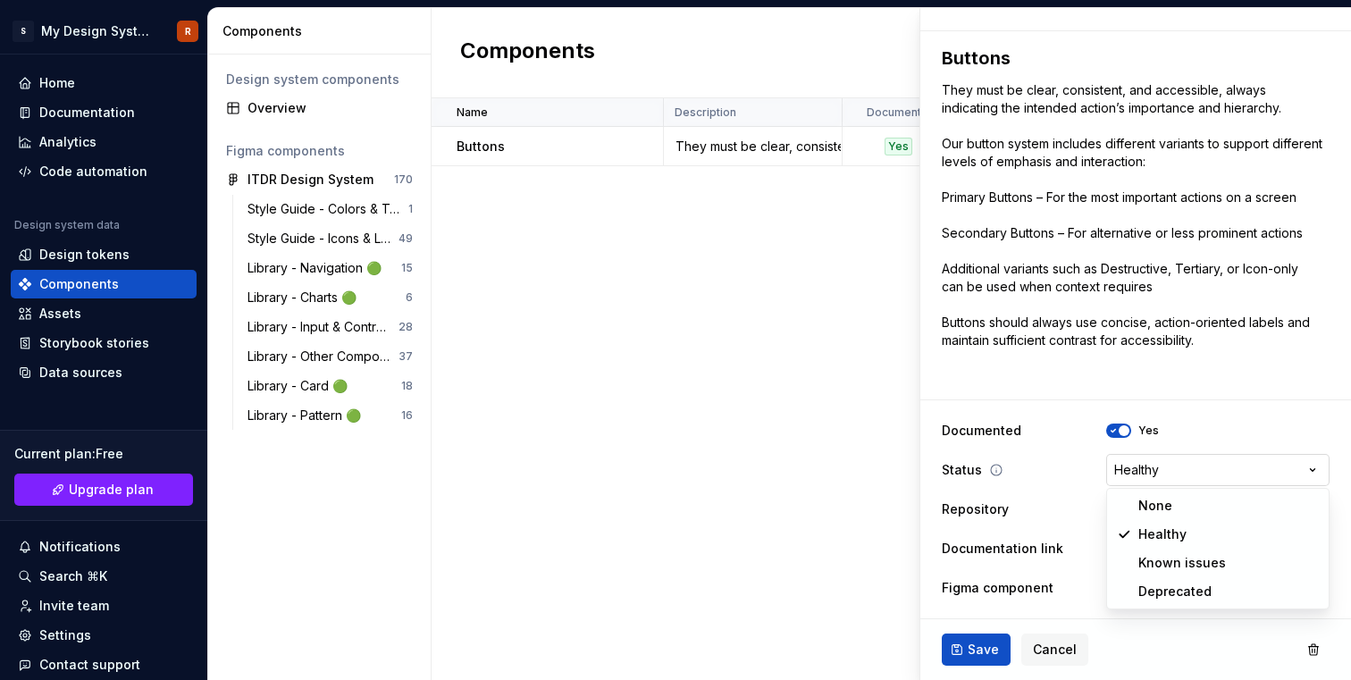
click at [1182, 464] on html "**********" at bounding box center [675, 340] width 1351 height 680
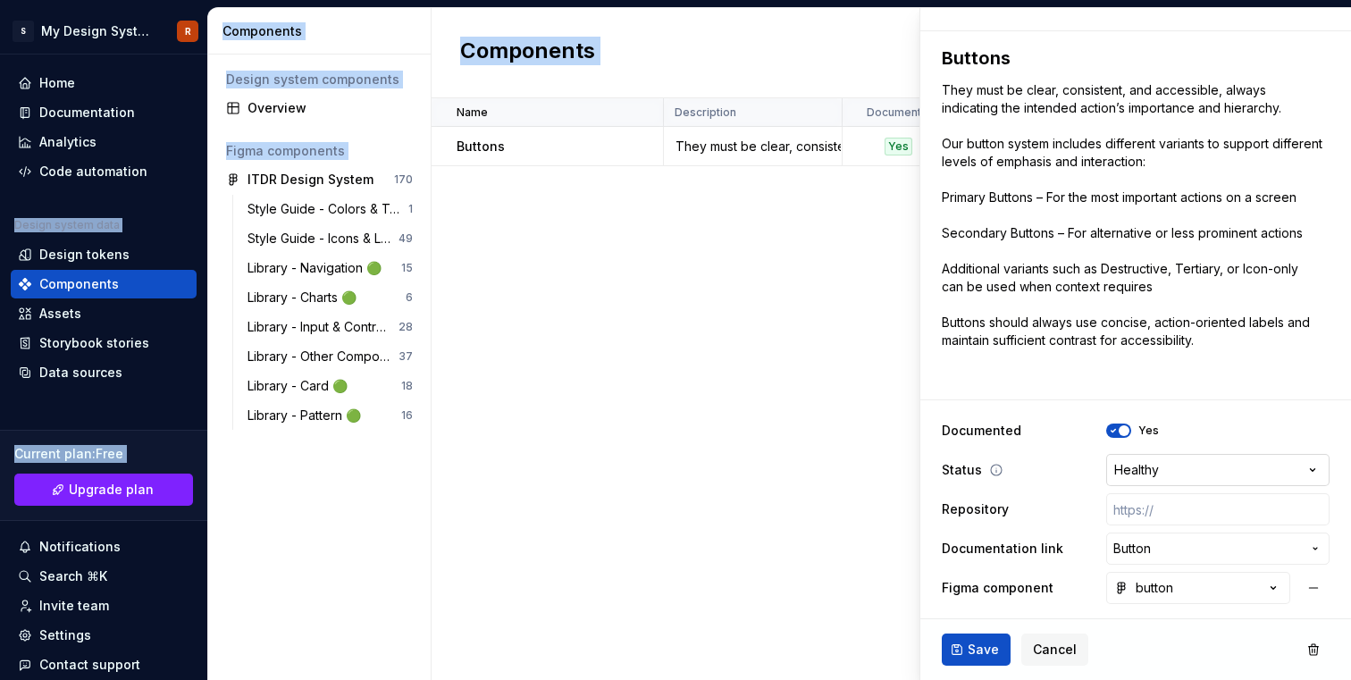
click at [1182, 464] on html "**********" at bounding box center [675, 340] width 1351 height 680
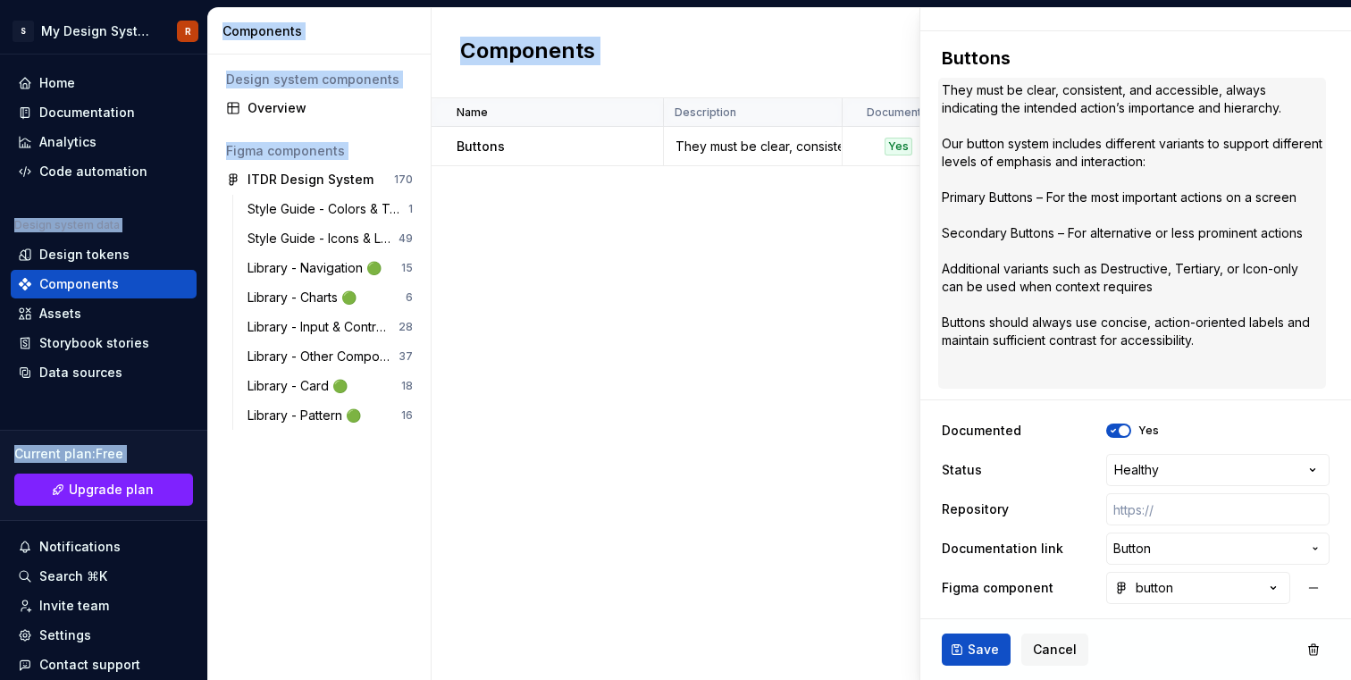
scroll to position [220, 0]
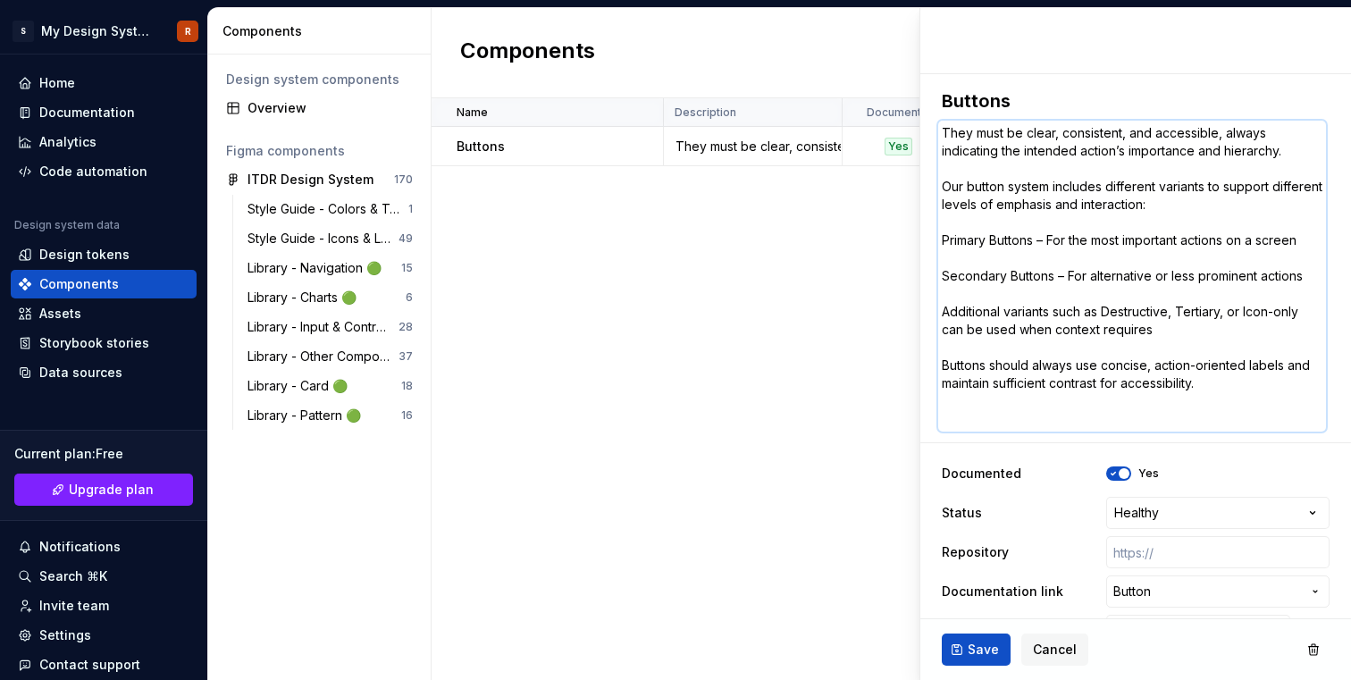
click at [1117, 204] on textarea "They must be clear, consistent, and accessible, always indicating the intended …" at bounding box center [1132, 276] width 388 height 311
click at [991, 193] on textarea "They must be clear, consistent, and accessible, always indicating the intended …" at bounding box center [1132, 276] width 388 height 311
drag, startPoint x: 943, startPoint y: 186, endPoint x: 930, endPoint y: 121, distance: 66.4
click at [930, 121] on div "**********" at bounding box center [1135, 367] width 431 height 587
type textarea "*"
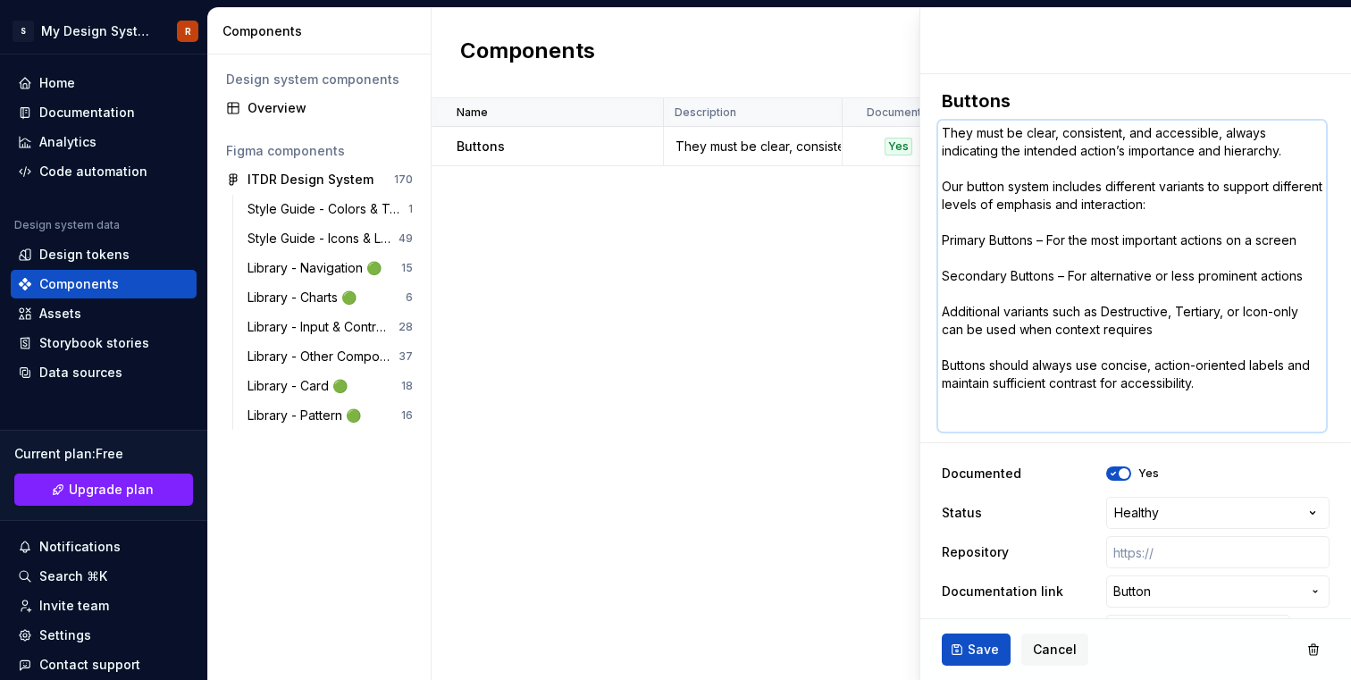
type textarea "Our button system includes different variants to support different levels of em…"
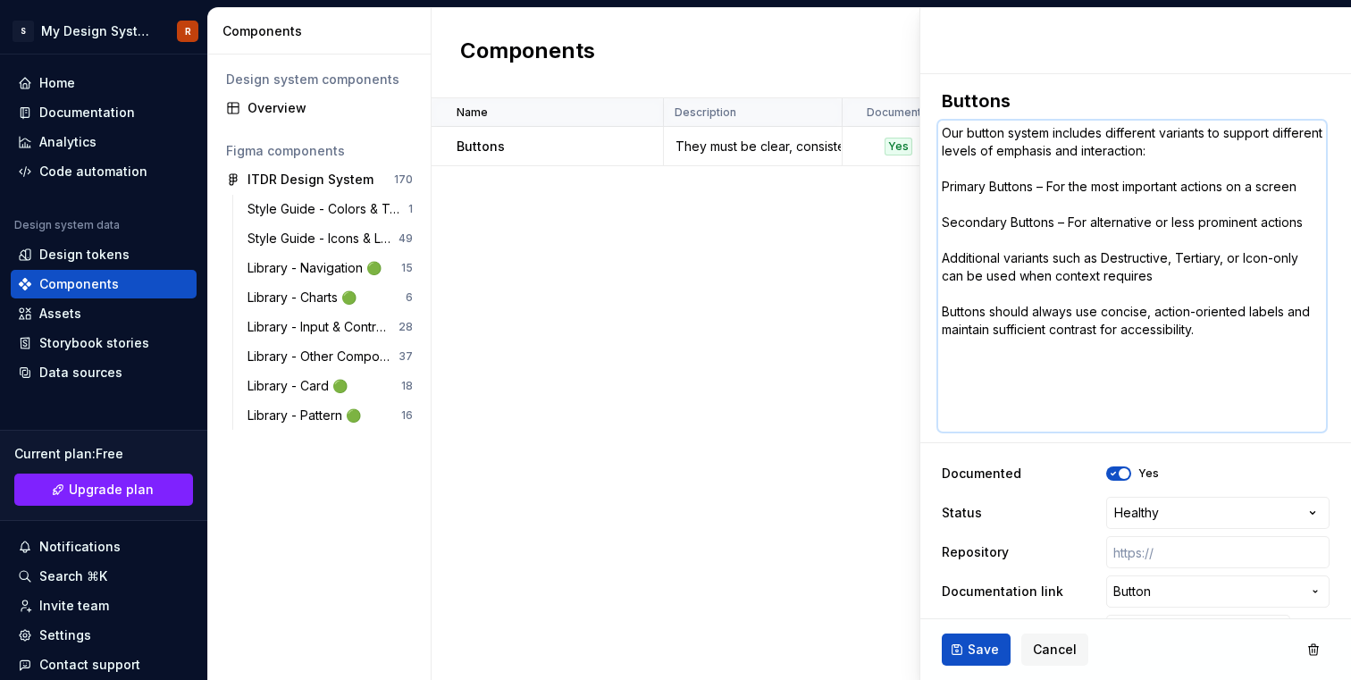
scroll to position [209, 0]
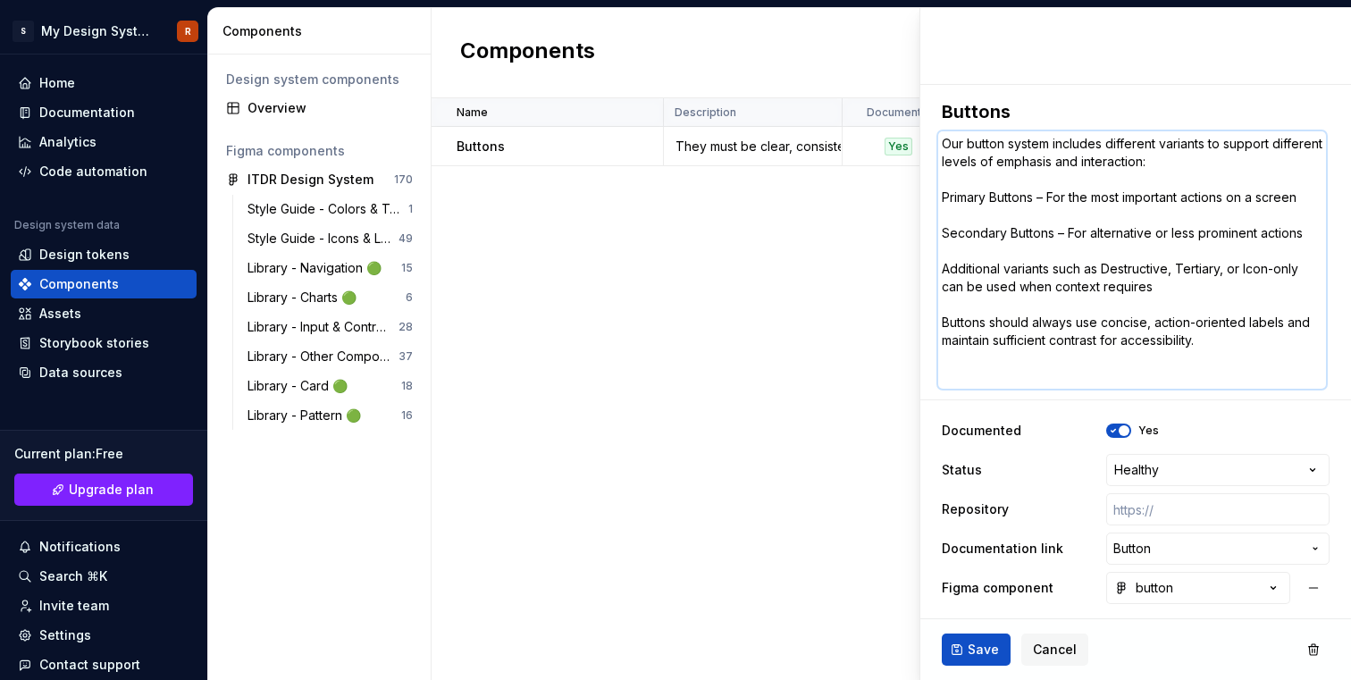
drag, startPoint x: 951, startPoint y: 172, endPoint x: 1227, endPoint y: 374, distance: 342.1
click at [1227, 374] on textarea "Our button system includes different variants to support different levels of em…" at bounding box center [1132, 259] width 388 height 257
type textarea "*"
type textarea "Our button system includes different variants to support different levels of em…"
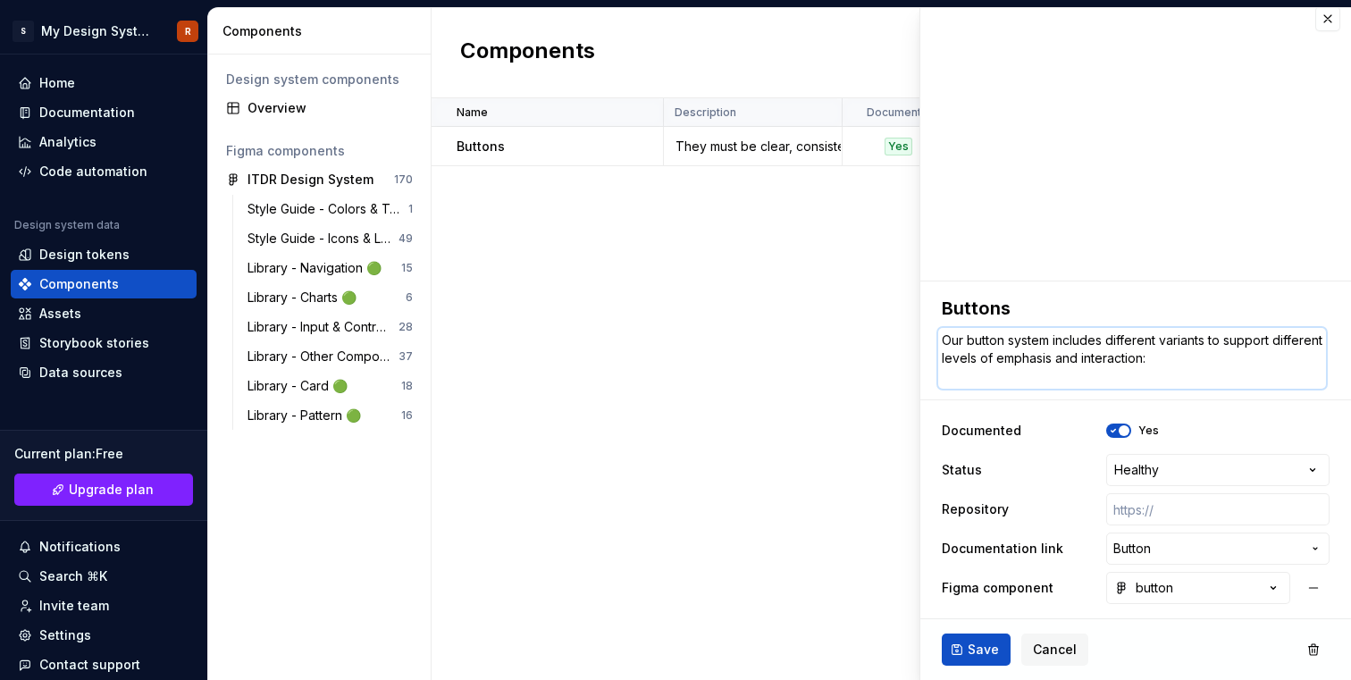
scroll to position [13, 0]
type textarea "*"
type textarea "Our button system includes different variants to support different levels of em…"
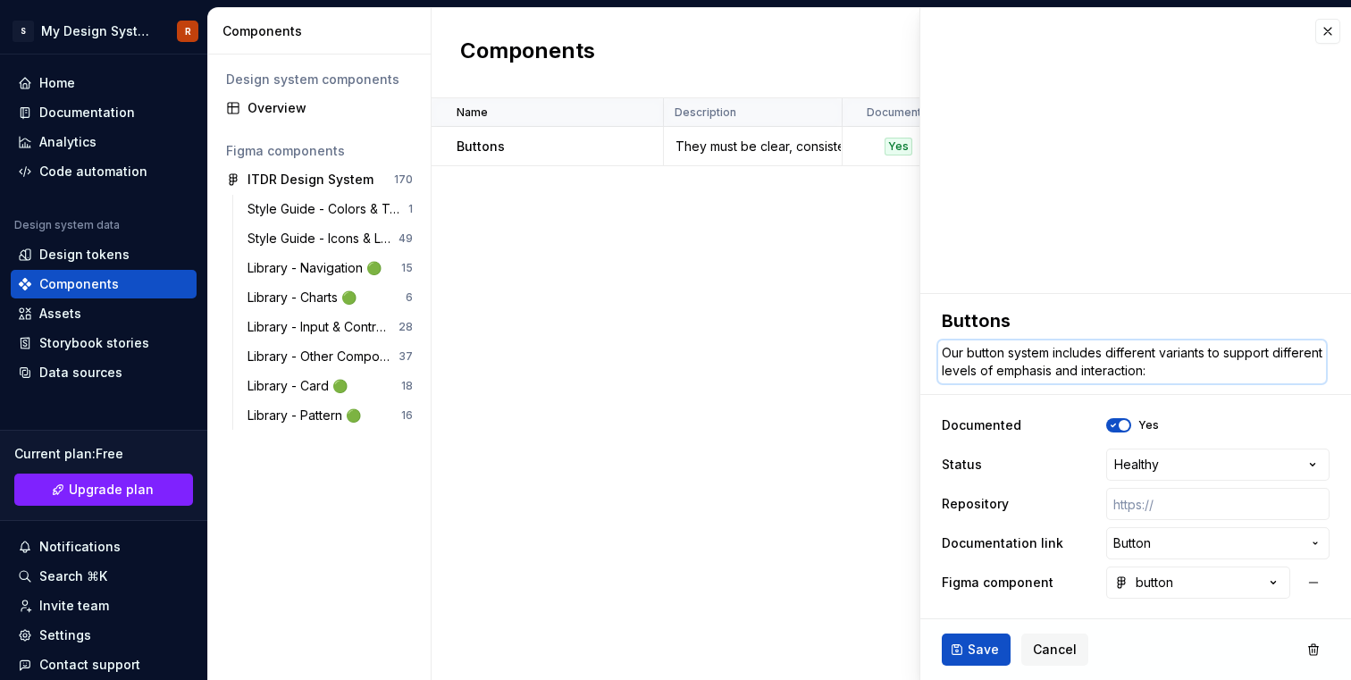
scroll to position [0, 0]
type textarea "*"
type textarea "Our button system includes different variants to support different levels of em…"
click at [994, 641] on span "Save" at bounding box center [983, 650] width 31 height 18
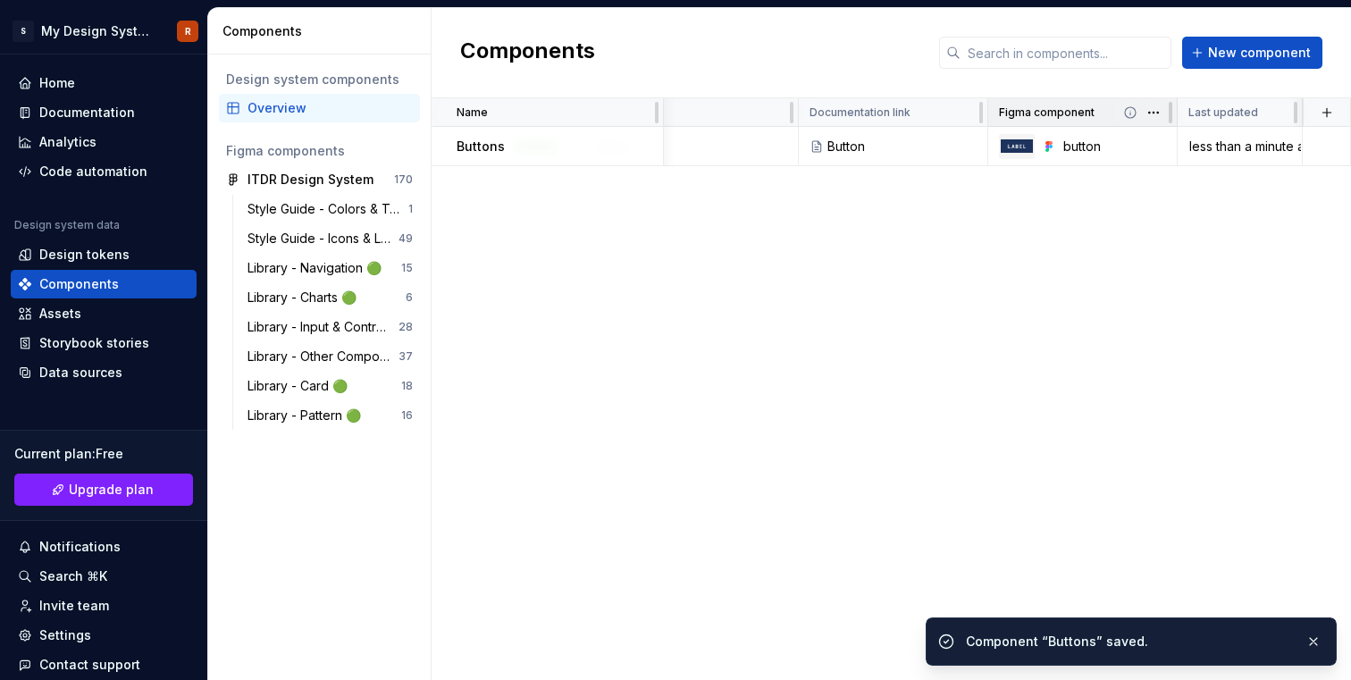
scroll to position [0, 479]
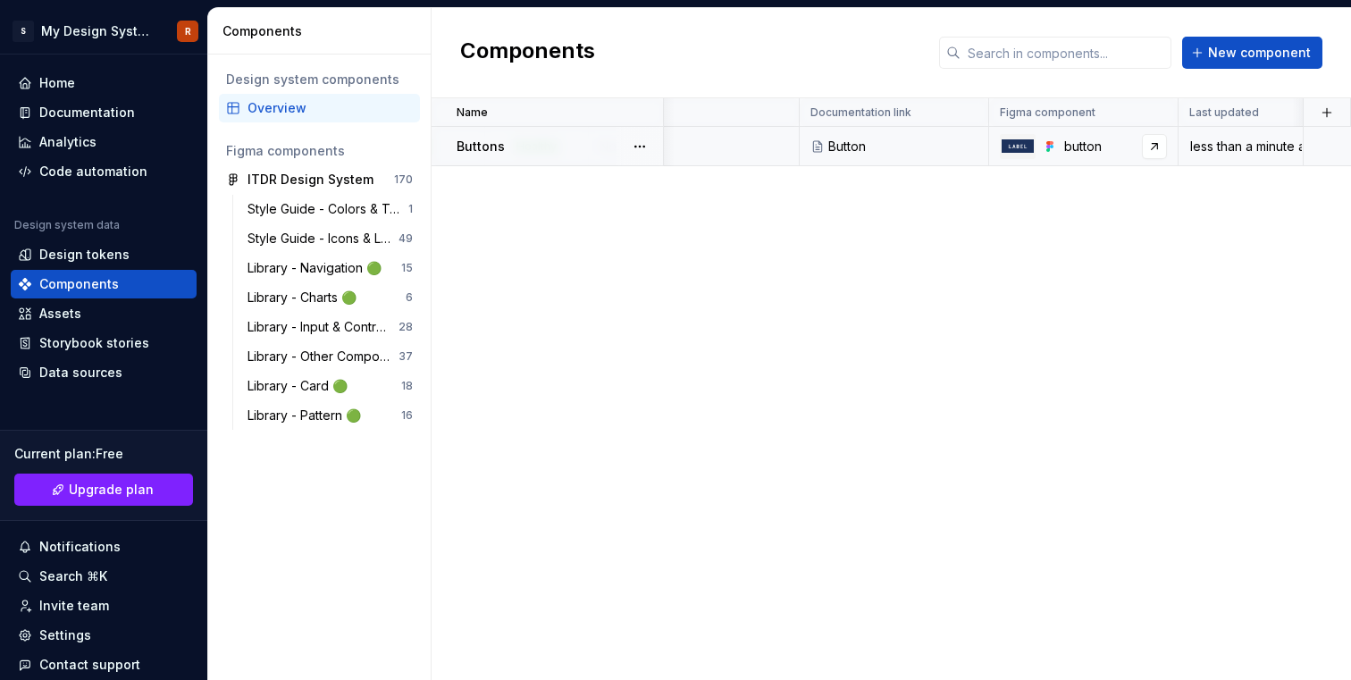
click at [1077, 151] on div "button" at bounding box center [1115, 147] width 103 height 18
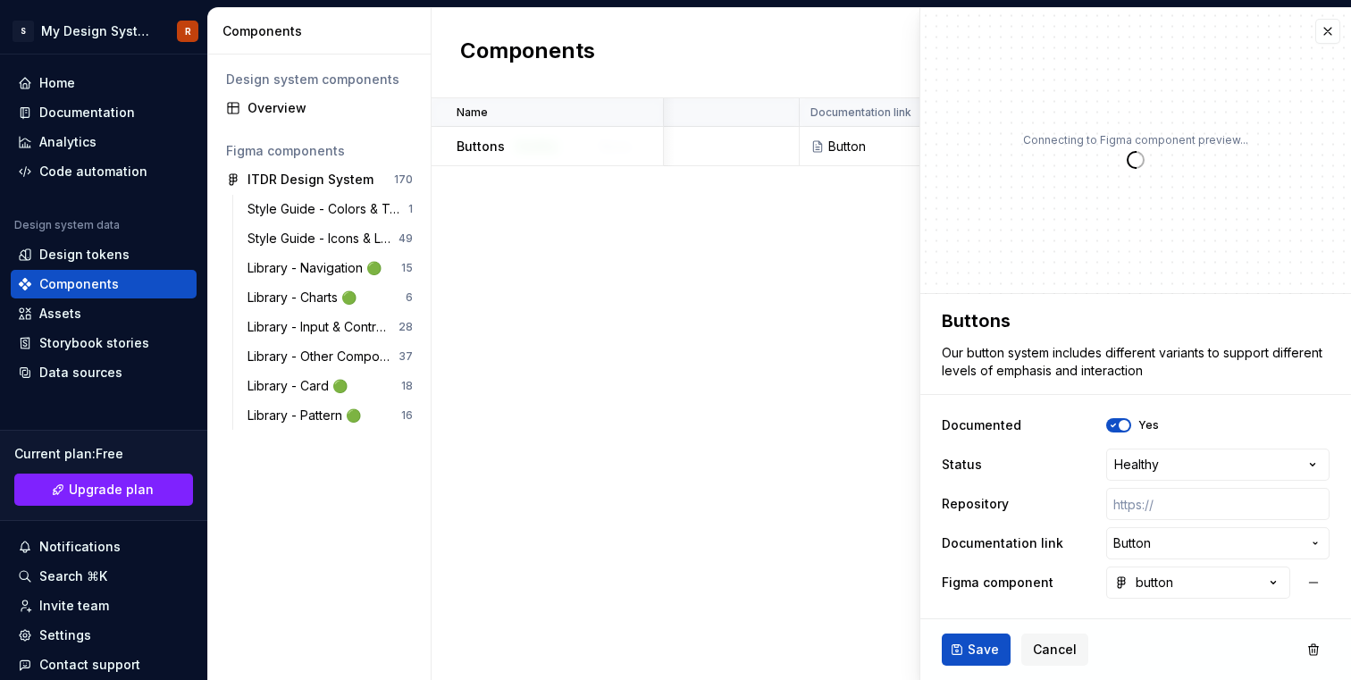
type textarea "*"
click at [1329, 31] on button "button" at bounding box center [1327, 31] width 25 height 25
